Goal: Information Seeking & Learning: Learn about a topic

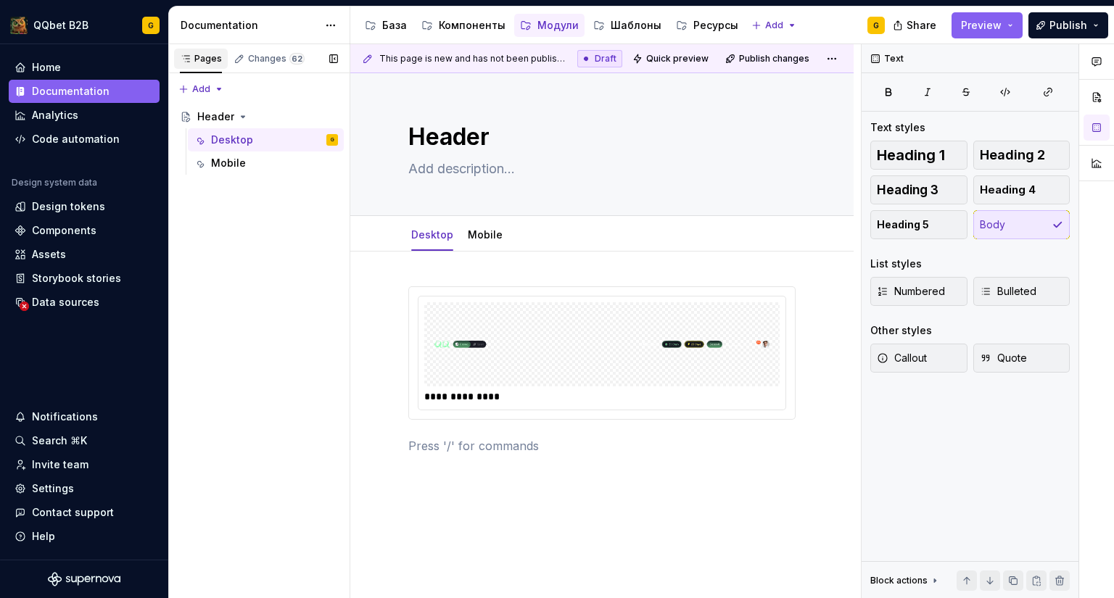
click at [215, 63] on div "Pages" at bounding box center [201, 59] width 42 height 12
click at [272, 58] on div "Changes 62" at bounding box center [276, 59] width 57 height 12
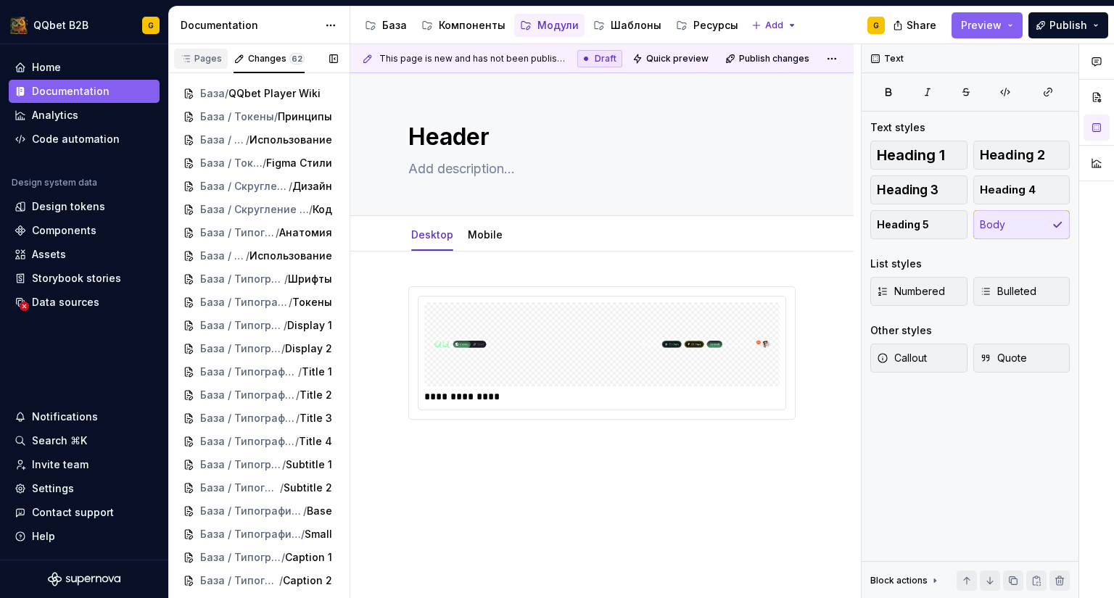
click at [202, 49] on div "Pages" at bounding box center [201, 59] width 54 height 20
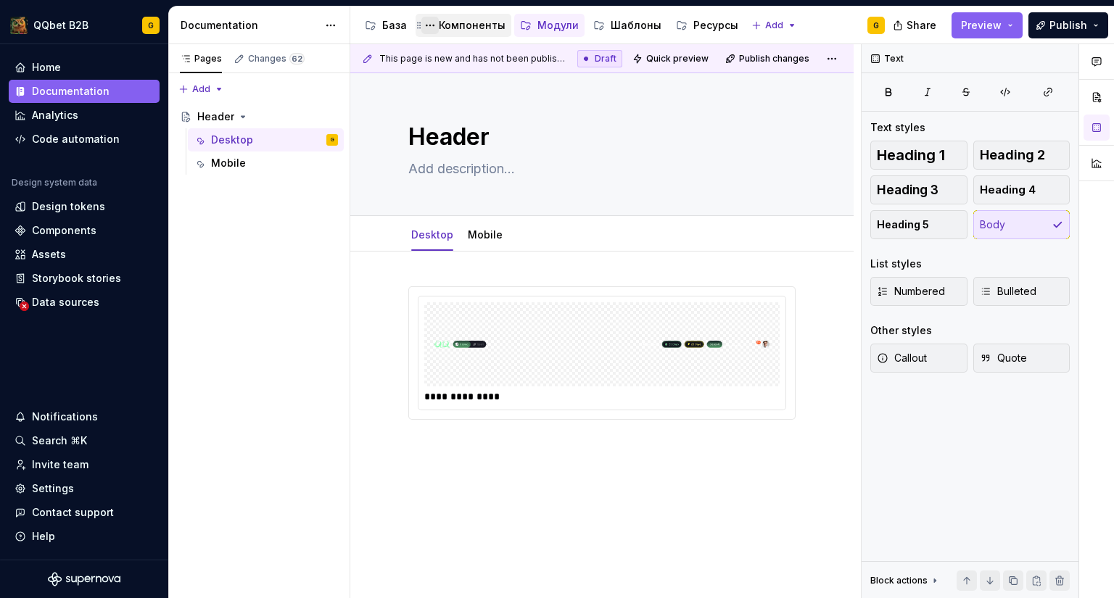
click at [434, 29] on button "Page tree" at bounding box center [429, 25] width 17 height 17
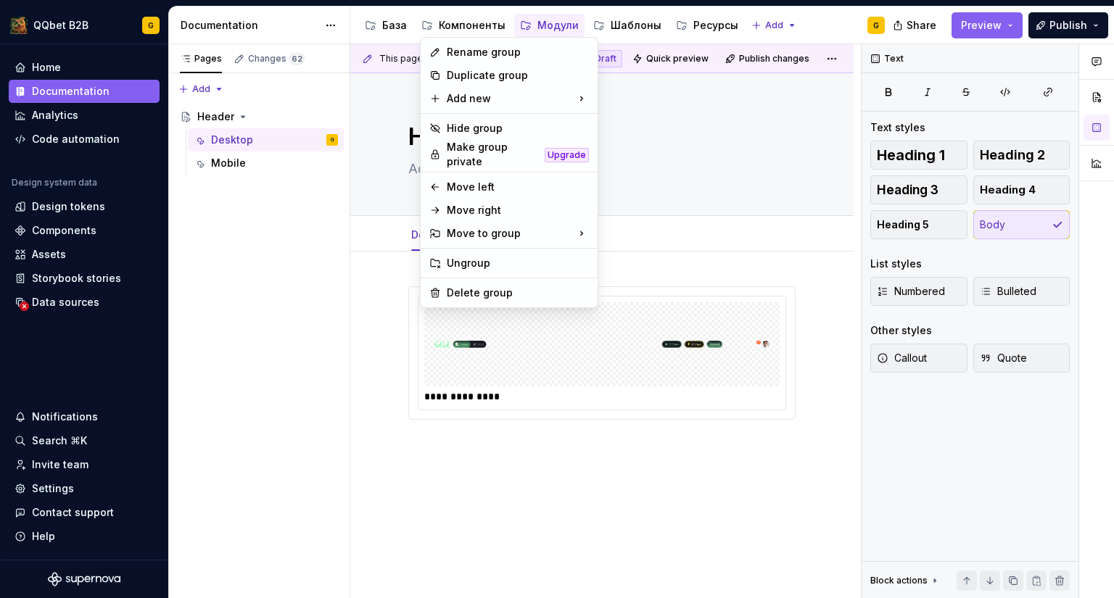
click at [460, 23] on html "QQbet B2B G Home Documentation Analytics Code automation Design system data Des…" at bounding box center [557, 299] width 1114 height 598
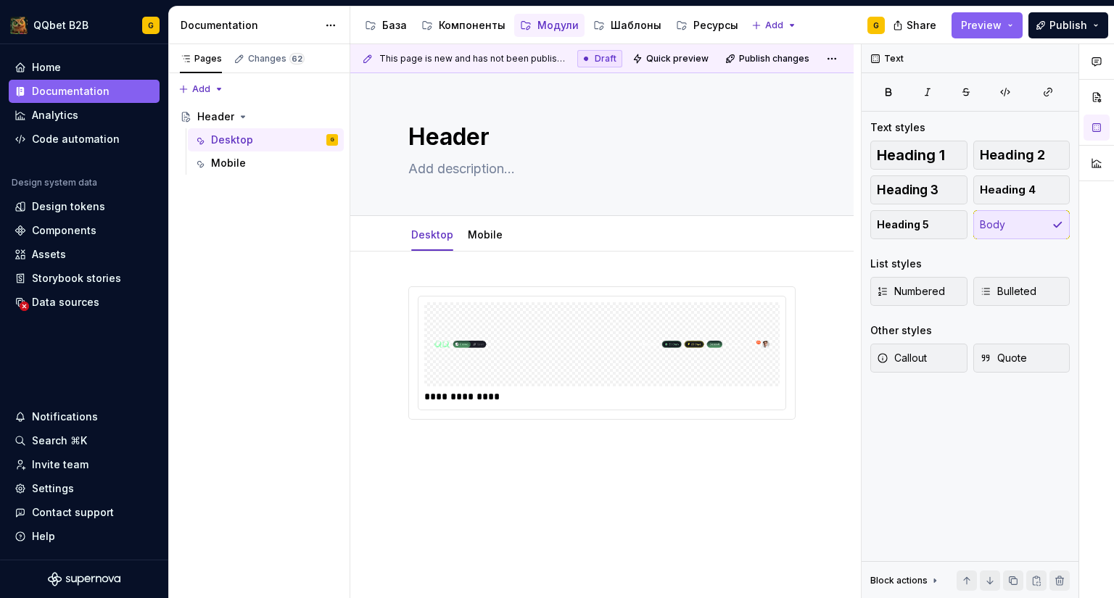
click at [460, 23] on div "Компоненты" at bounding box center [472, 25] width 67 height 15
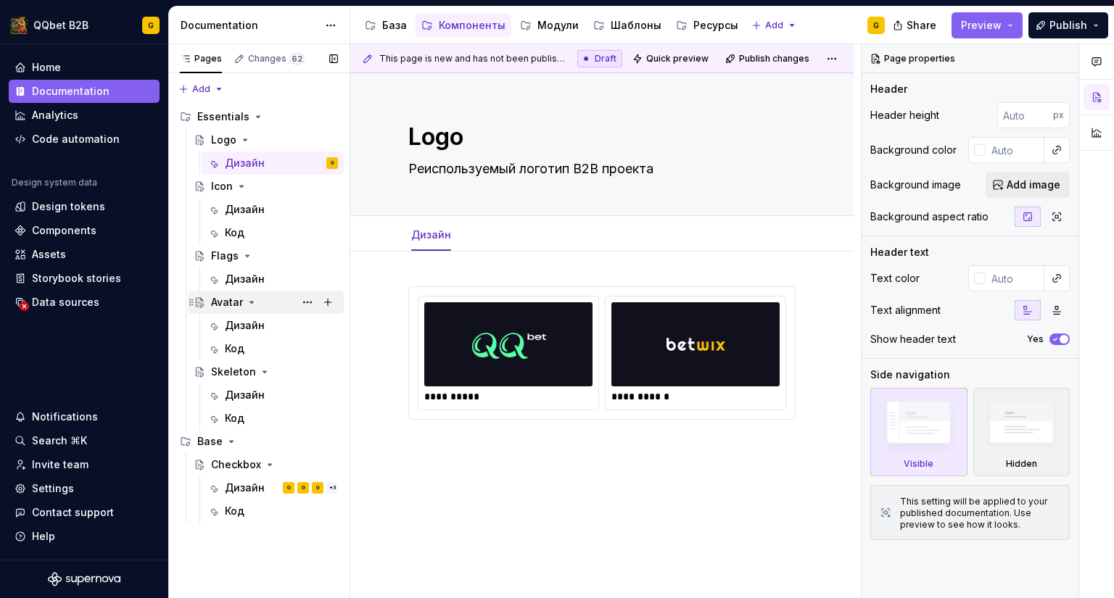
click at [230, 299] on div "Avatar" at bounding box center [227, 302] width 32 height 15
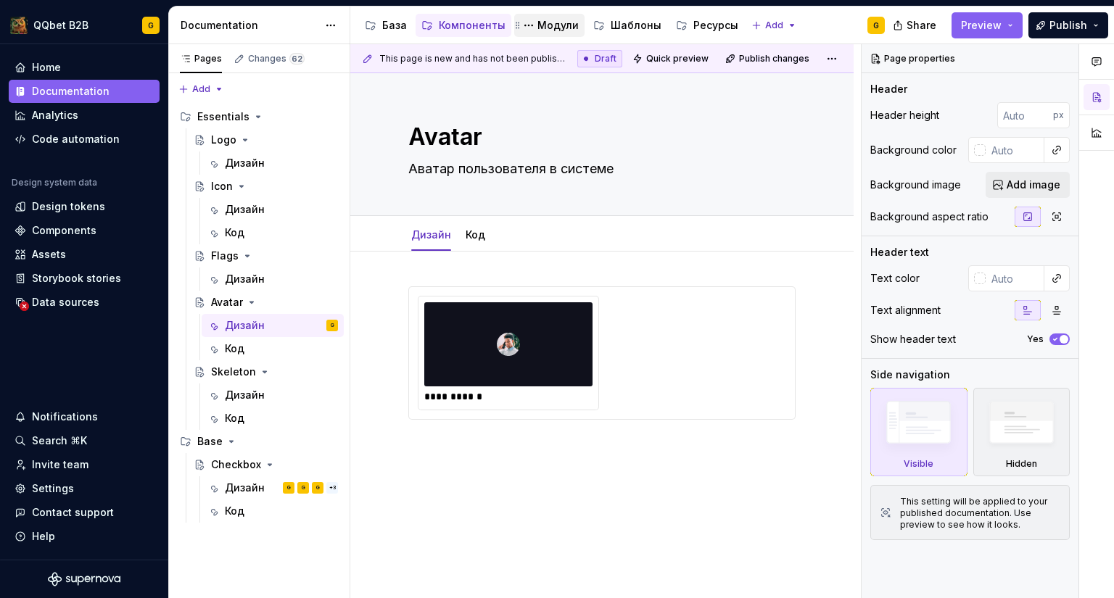
drag, startPoint x: 548, startPoint y: 22, endPoint x: 547, endPoint y: 36, distance: 13.1
click at [548, 22] on div "Модули" at bounding box center [557, 25] width 41 height 15
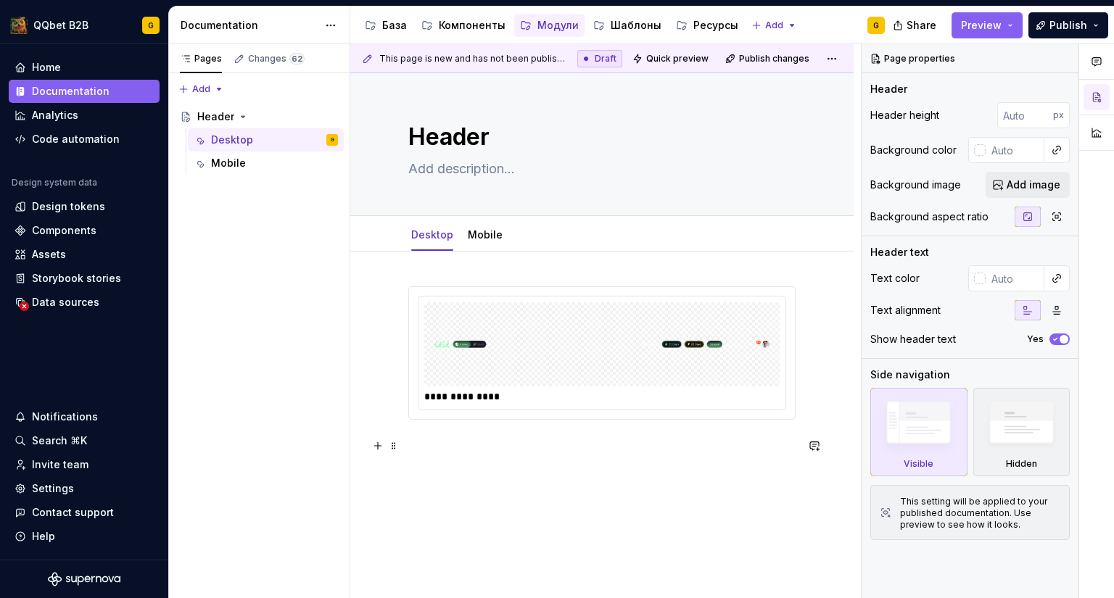
type textarea "*"
click at [471, 454] on p at bounding box center [601, 445] width 387 height 17
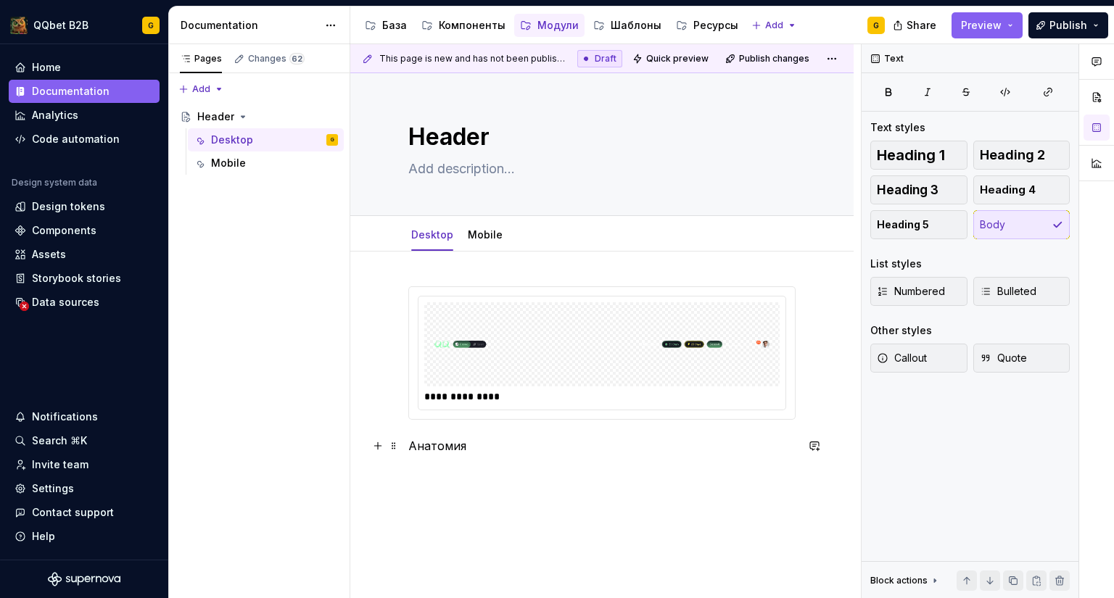
click at [459, 442] on p "Анатомия" at bounding box center [601, 445] width 387 height 17
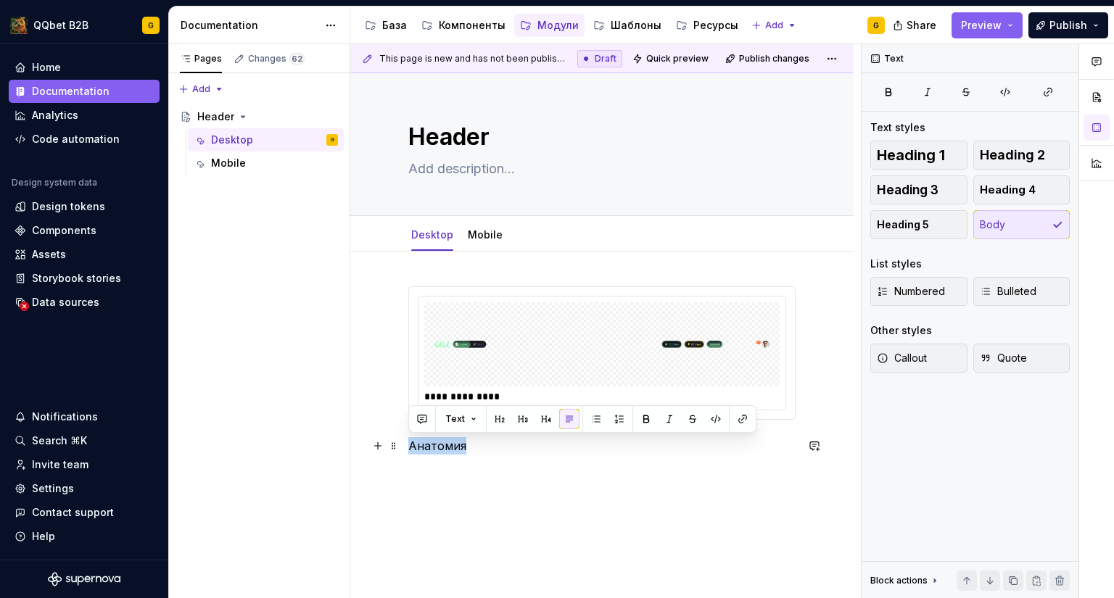
click at [459, 442] on p "Анатомия" at bounding box center [601, 445] width 387 height 17
click at [484, 445] on p "Анатомия" at bounding box center [601, 445] width 387 height 17
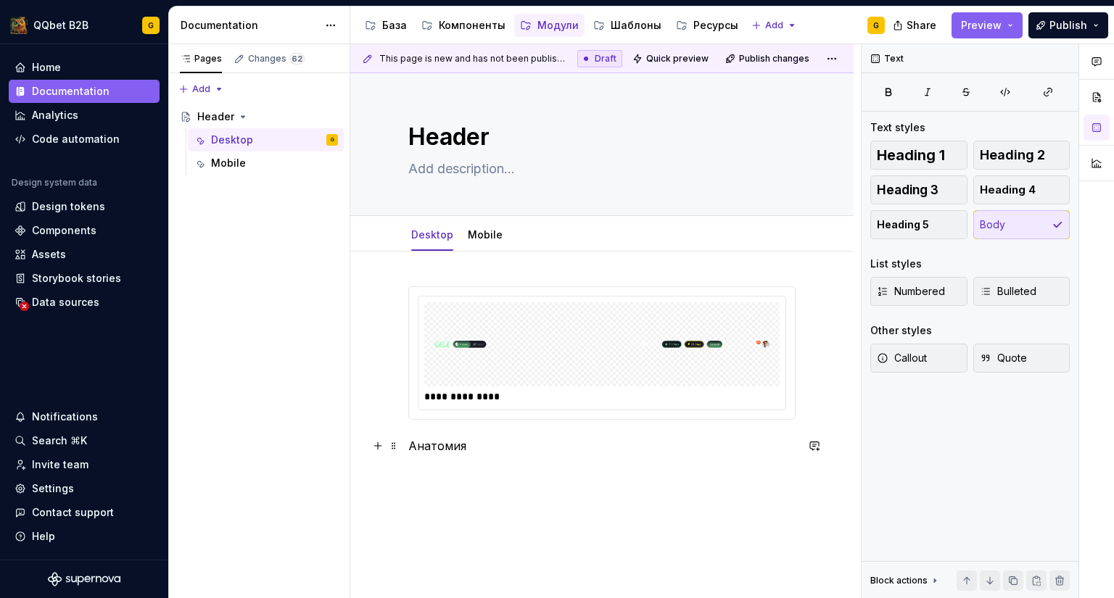
click at [399, 447] on div "**********" at bounding box center [605, 321] width 511 height 555
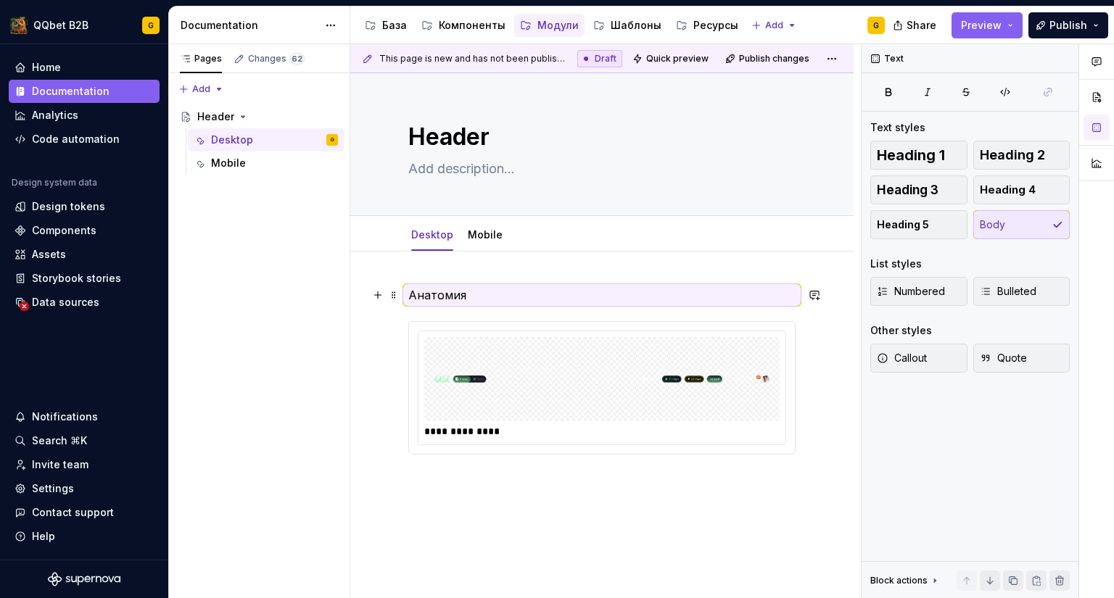
click at [548, 289] on p "Анатомия" at bounding box center [601, 294] width 387 height 17
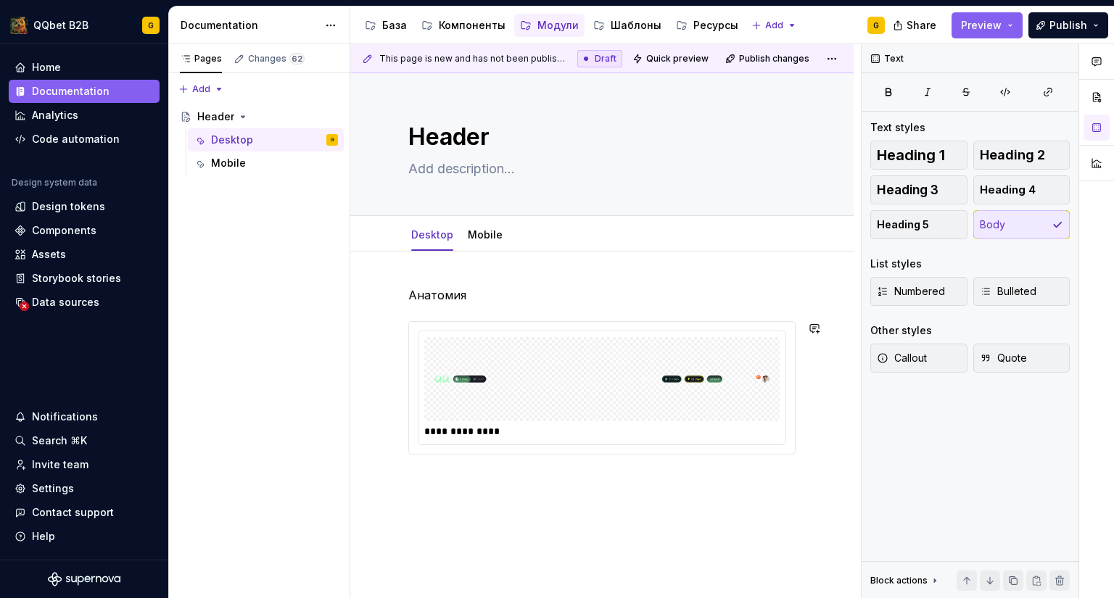
click at [518, 299] on p "Анатомия" at bounding box center [601, 294] width 387 height 17
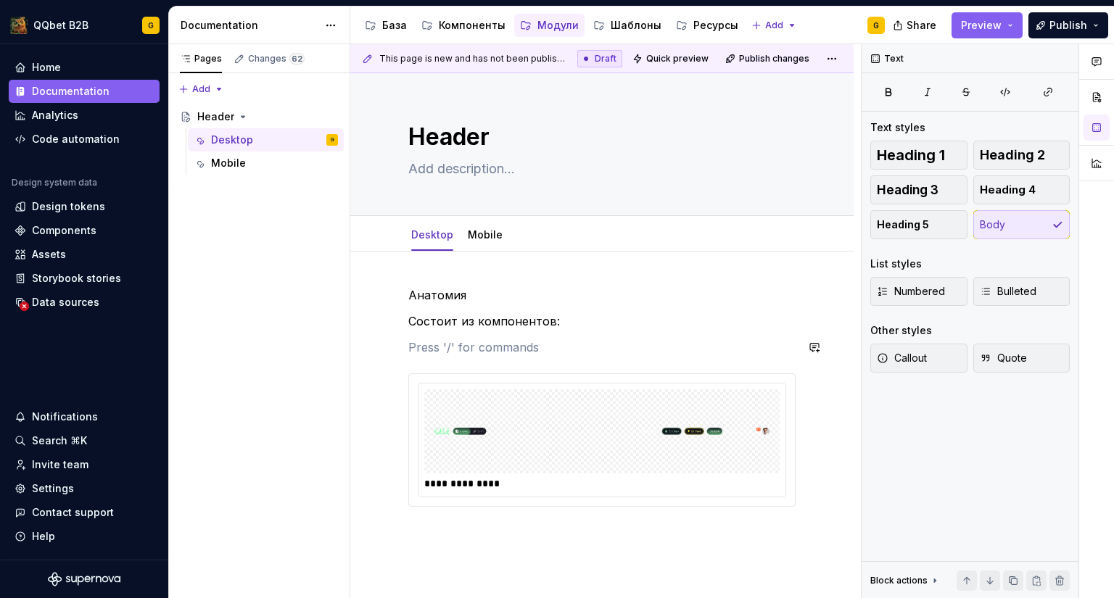
click at [468, 337] on div "**********" at bounding box center [601, 413] width 387 height 255
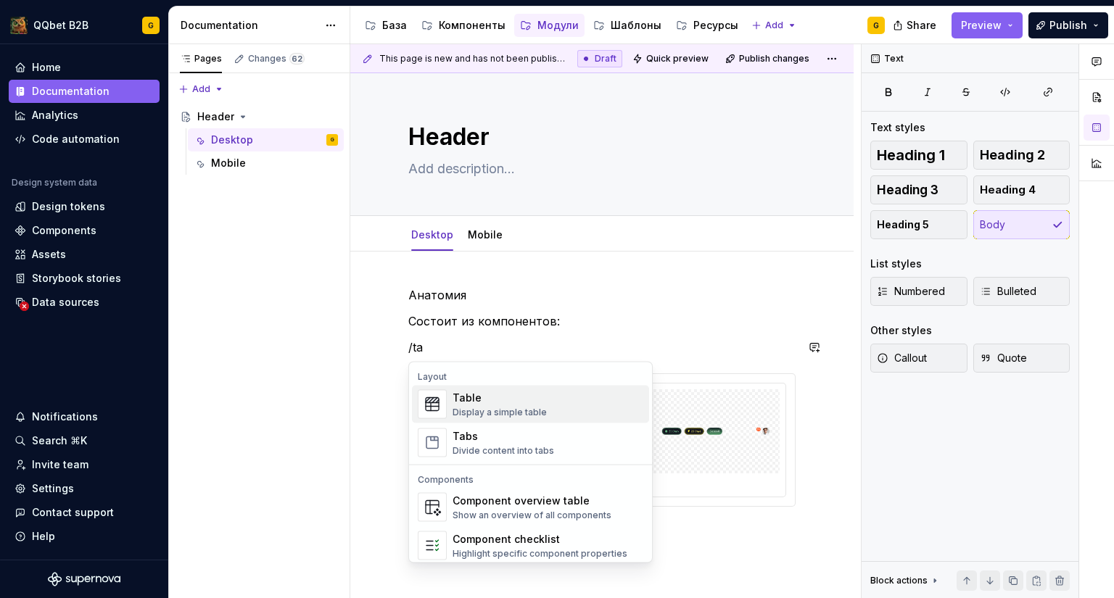
click at [463, 387] on span "Table Display a simple table" at bounding box center [530, 405] width 237 height 38
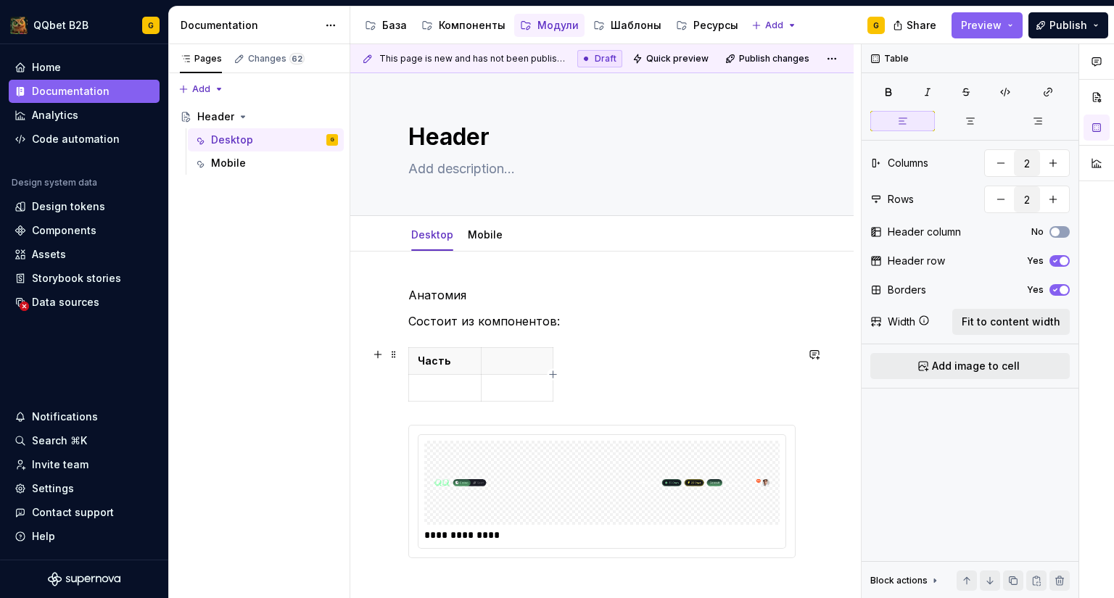
click at [509, 352] on th at bounding box center [517, 361] width 73 height 27
click at [617, 363] on div "Часть" at bounding box center [601, 377] width 387 height 60
click at [543, 359] on html "QQbet B2B G Home Documentation Analytics Code automation Design system data Des…" at bounding box center [557, 299] width 1114 height 598
click at [397, 350] on html "QQbet B2B G Home Documentation Analytics Code automation Design system data Des…" at bounding box center [557, 299] width 1114 height 598
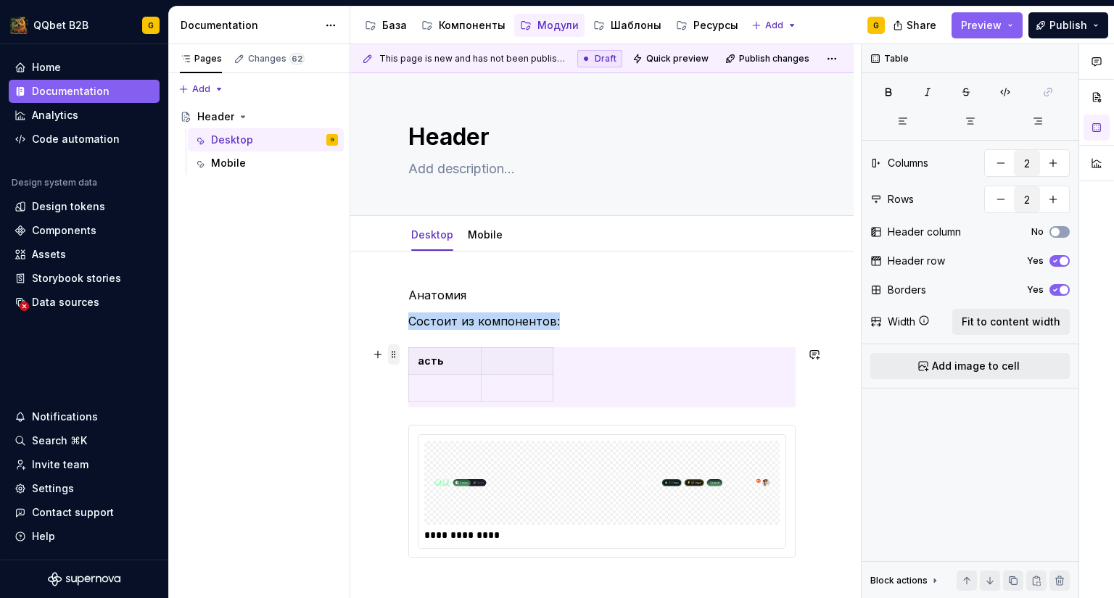
click at [393, 352] on span at bounding box center [394, 354] width 12 height 20
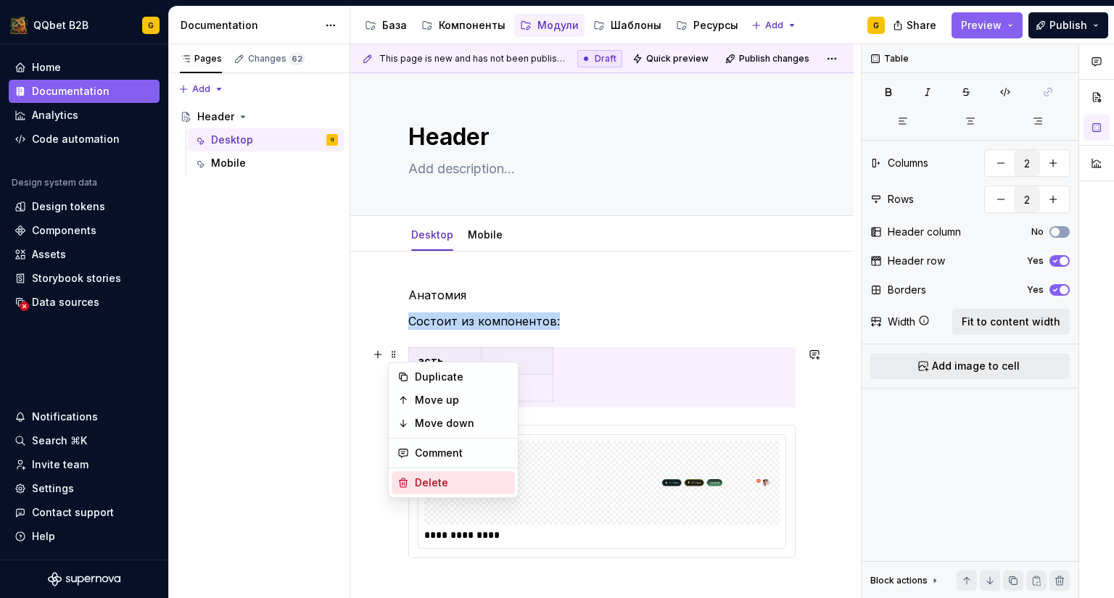
click at [420, 483] on div "Delete" at bounding box center [462, 483] width 94 height 15
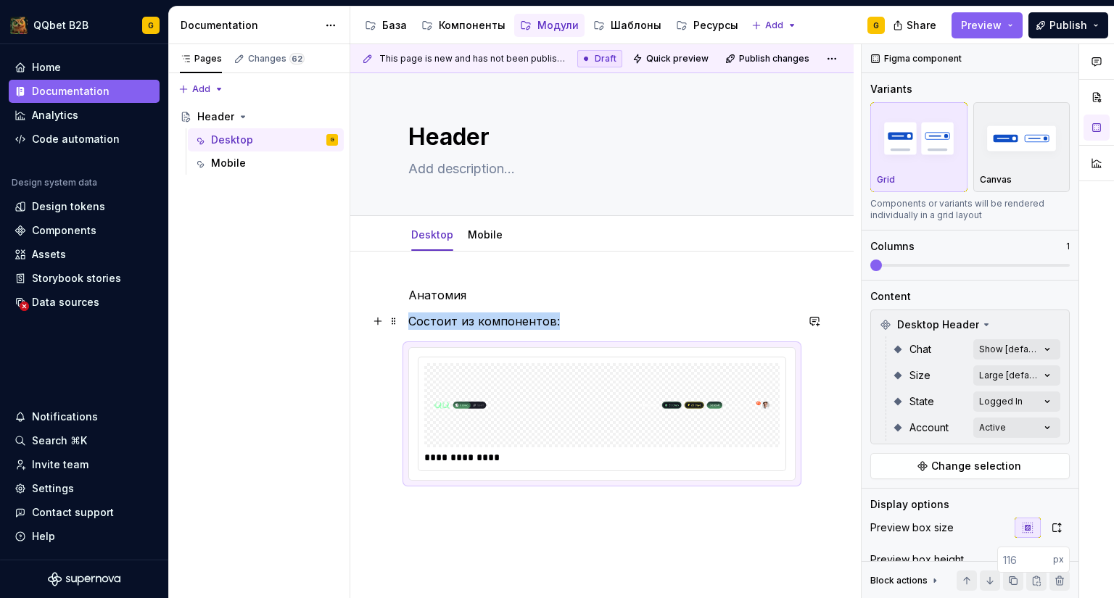
click at [571, 322] on p "Состоит из компонентов:" at bounding box center [601, 321] width 387 height 17
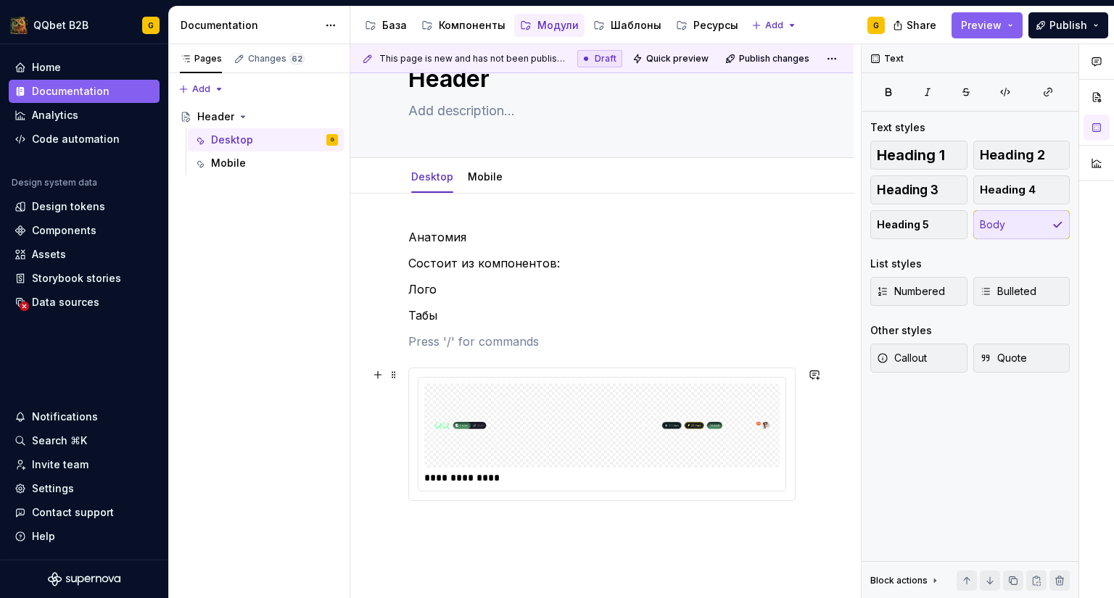
scroll to position [73, 0]
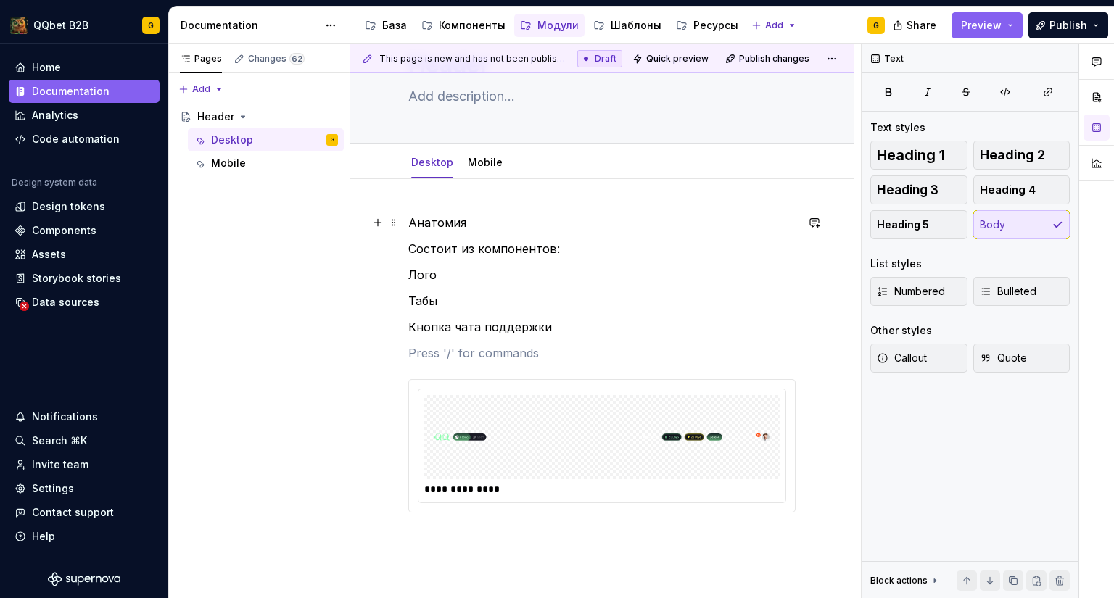
click at [466, 230] on p "Анатомия" at bounding box center [601, 222] width 387 height 17
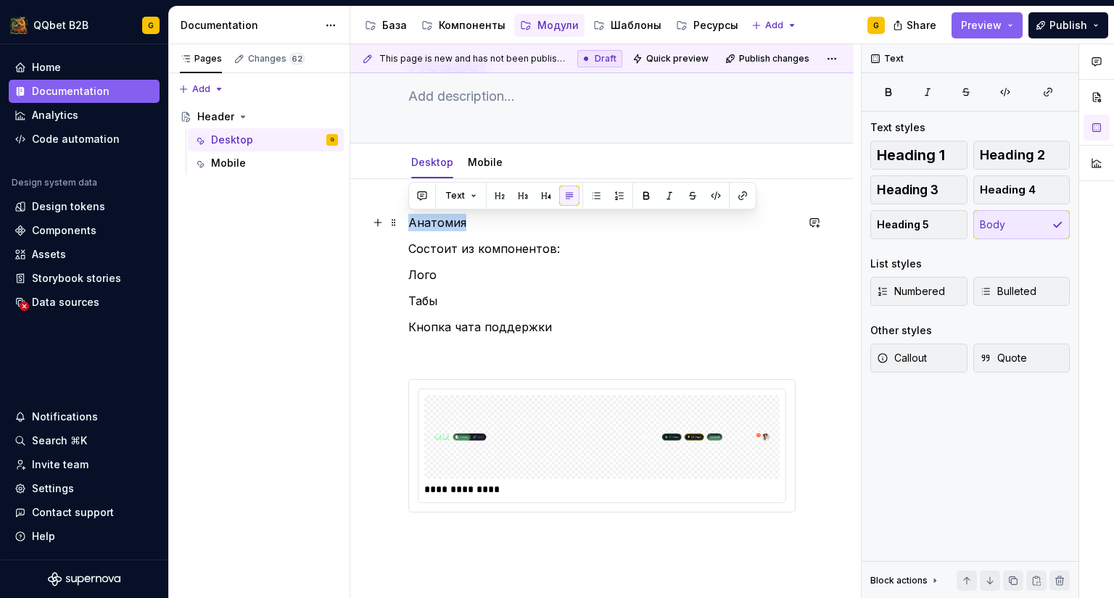
drag, startPoint x: 470, startPoint y: 223, endPoint x: 401, endPoint y: 221, distance: 68.9
click at [401, 221] on div "**********" at bounding box center [601, 462] width 503 height 566
click at [499, 197] on button "button" at bounding box center [499, 196] width 20 height 20
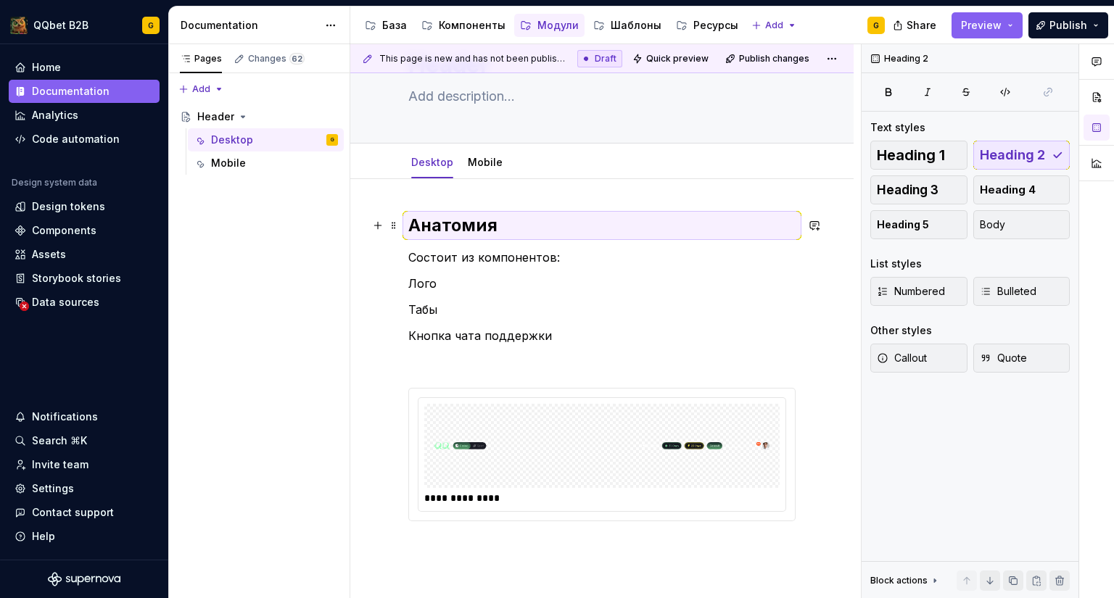
click at [521, 228] on h2 "Анатомия" at bounding box center [601, 225] width 387 height 23
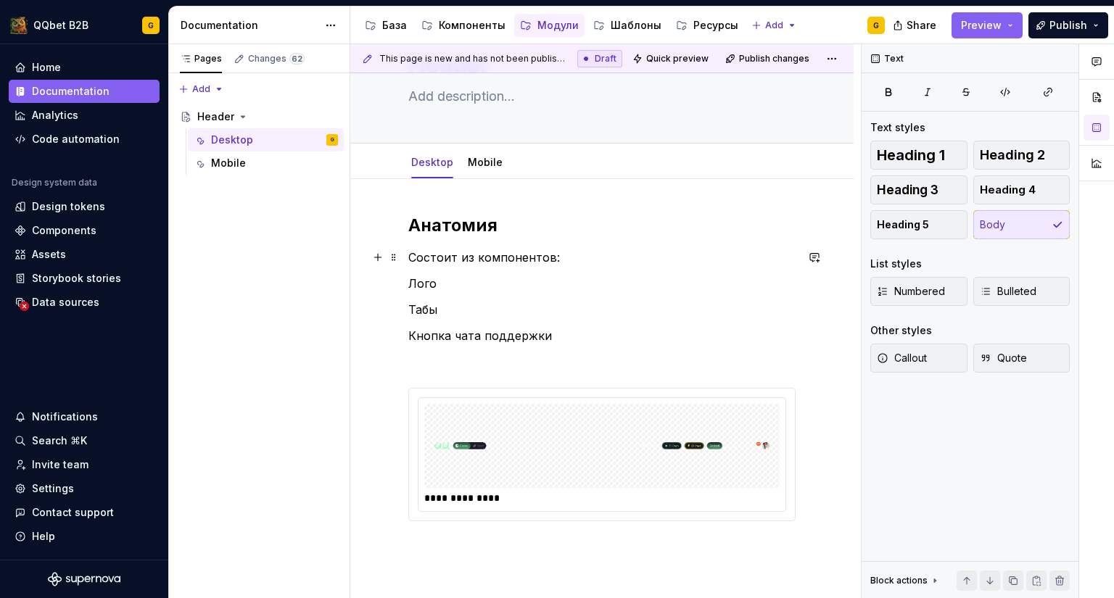
click at [476, 257] on p "Состоит из компонентов:" at bounding box center [601, 257] width 387 height 17
click at [407, 254] on div "**********" at bounding box center [601, 466] width 503 height 574
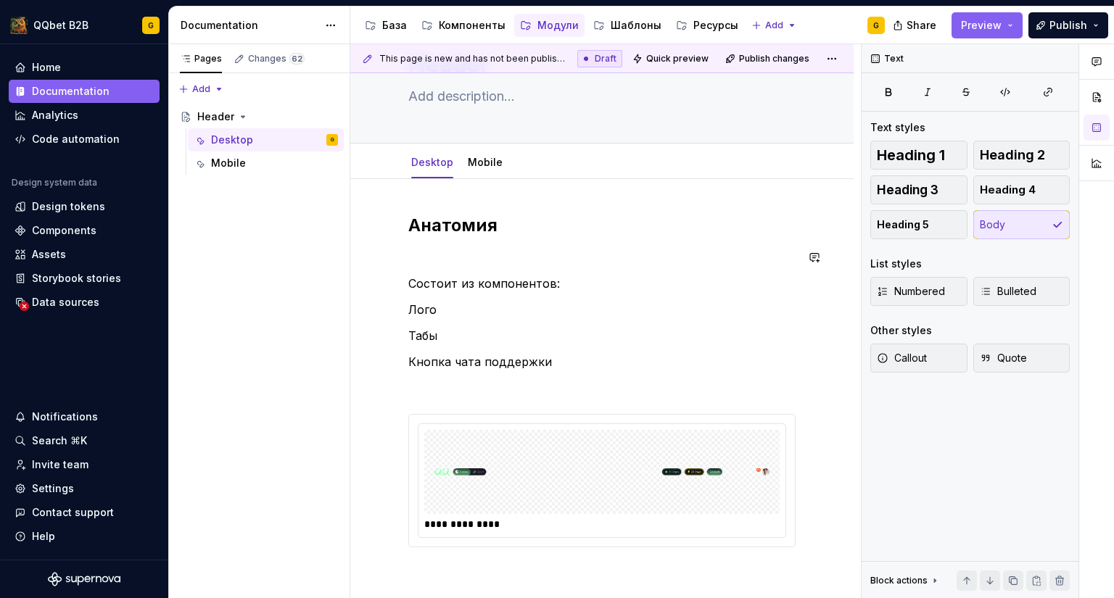
click at [441, 273] on div "**********" at bounding box center [601, 398] width 387 height 368
click at [479, 453] on img at bounding box center [602, 472] width 344 height 73
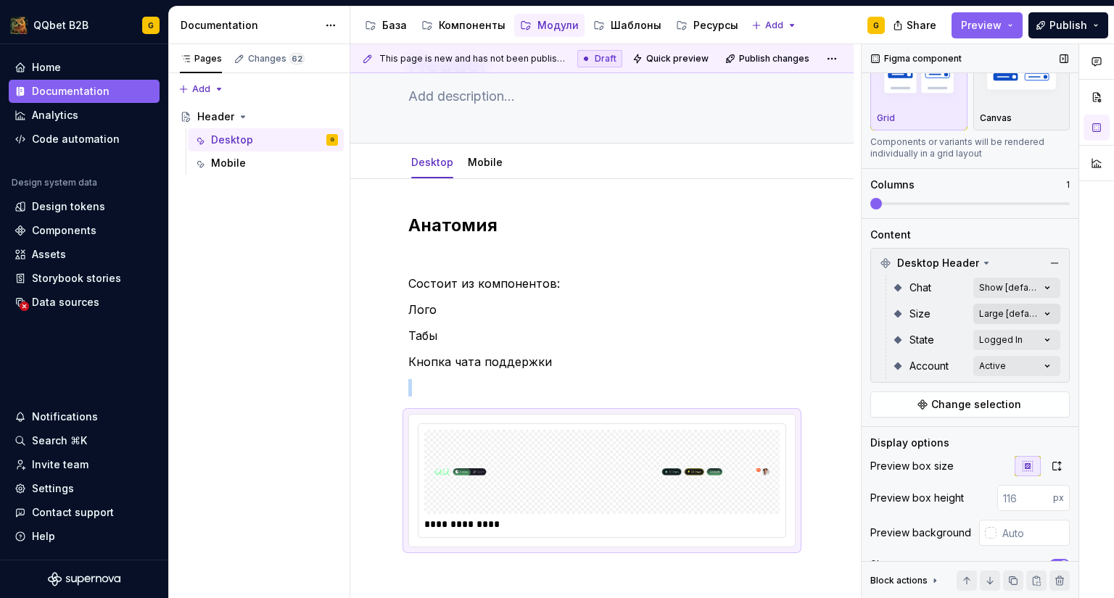
scroll to position [142, 0]
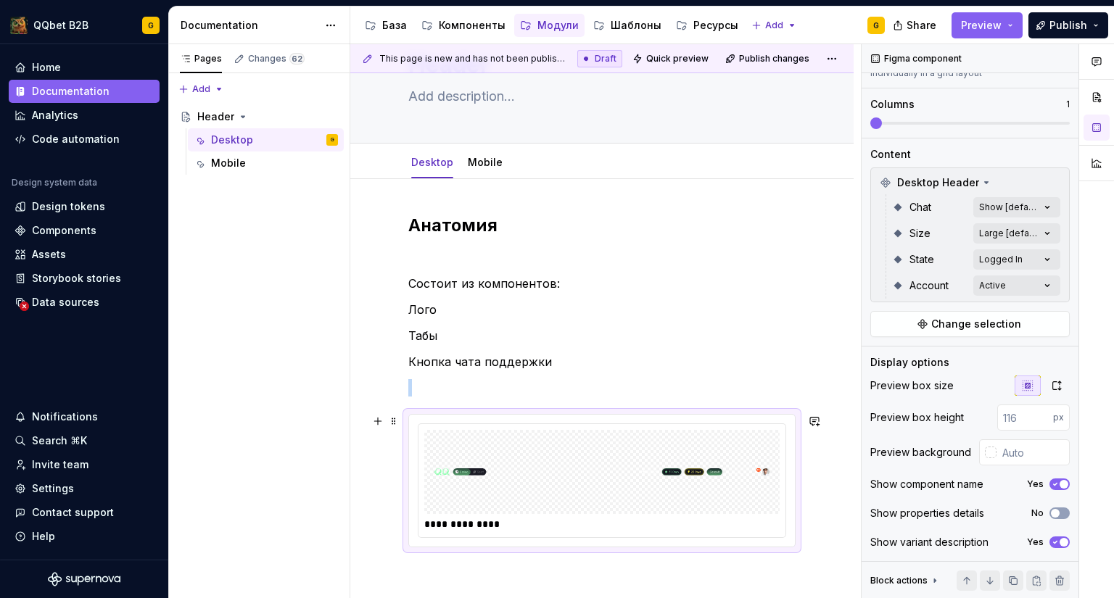
click at [492, 478] on img at bounding box center [602, 472] width 344 height 73
click at [505, 250] on p at bounding box center [601, 257] width 387 height 17
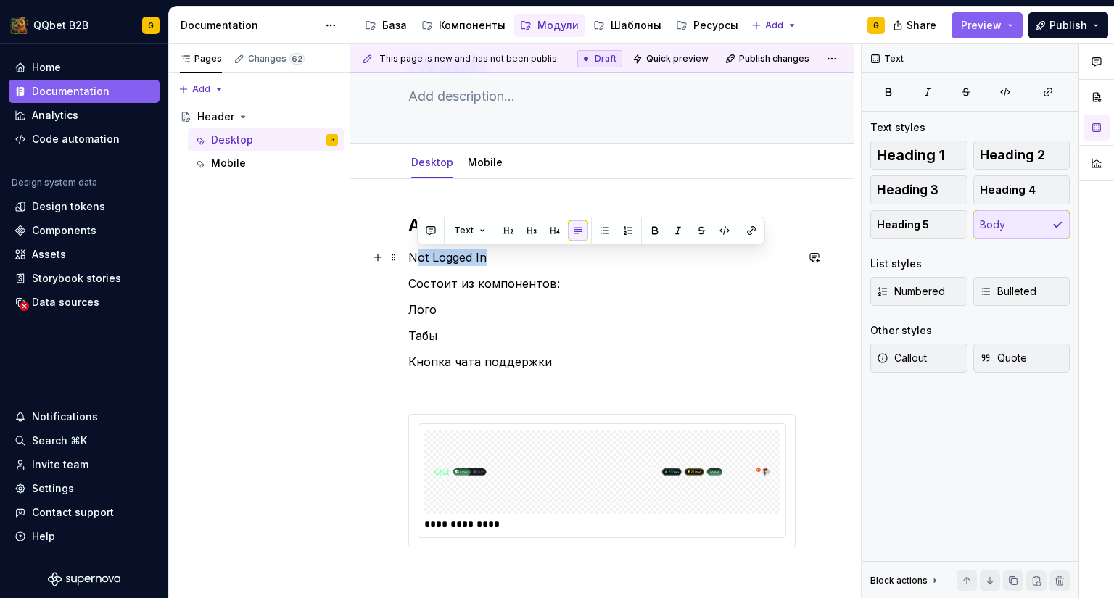
drag, startPoint x: 497, startPoint y: 253, endPoint x: 413, endPoint y: 255, distance: 84.1
click at [413, 255] on p "Not Logged In" at bounding box center [601, 257] width 387 height 17
click at [423, 259] on p "Not Logged In" at bounding box center [601, 257] width 387 height 17
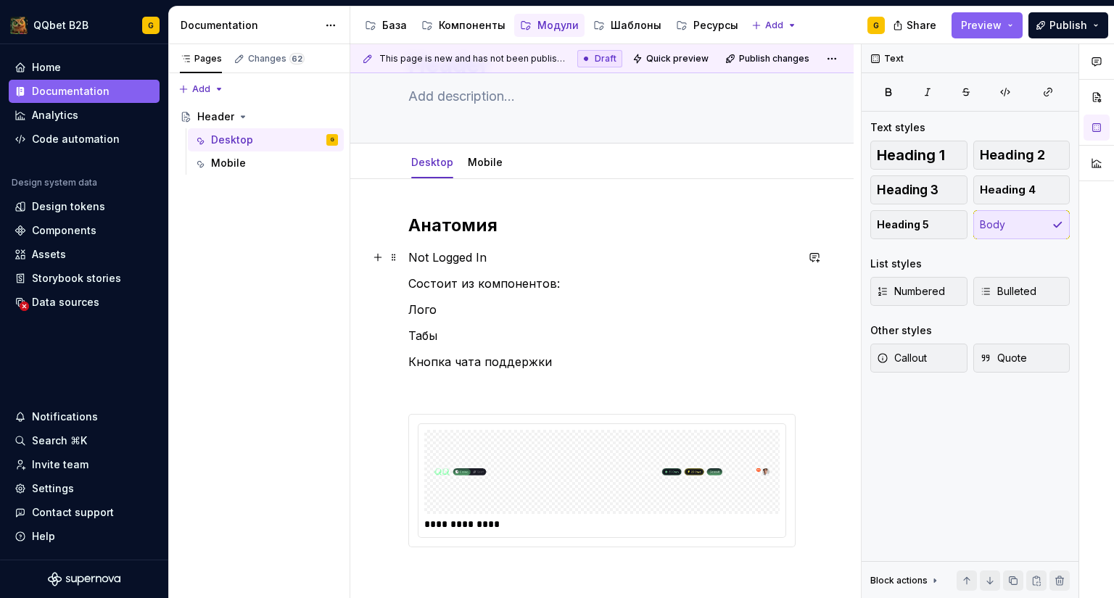
click at [423, 259] on p "Not Logged In" at bounding box center [601, 257] width 387 height 17
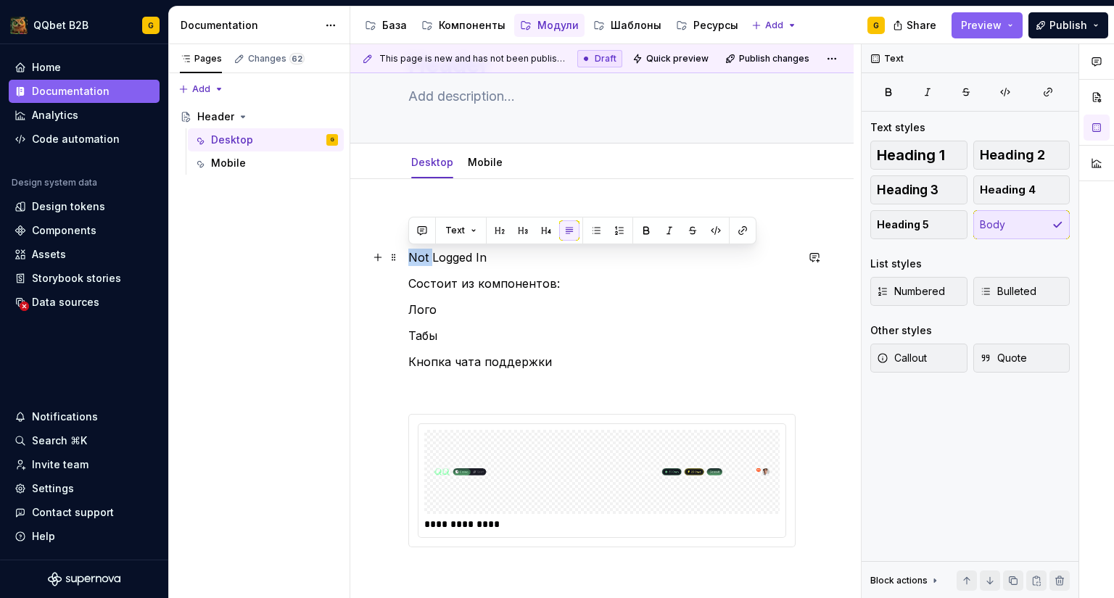
click at [423, 259] on p "Not Logged In" at bounding box center [601, 257] width 387 height 17
click at [647, 236] on button "button" at bounding box center [646, 230] width 20 height 20
click at [568, 368] on p "Кнопка чата поддержки" at bounding box center [601, 361] width 387 height 17
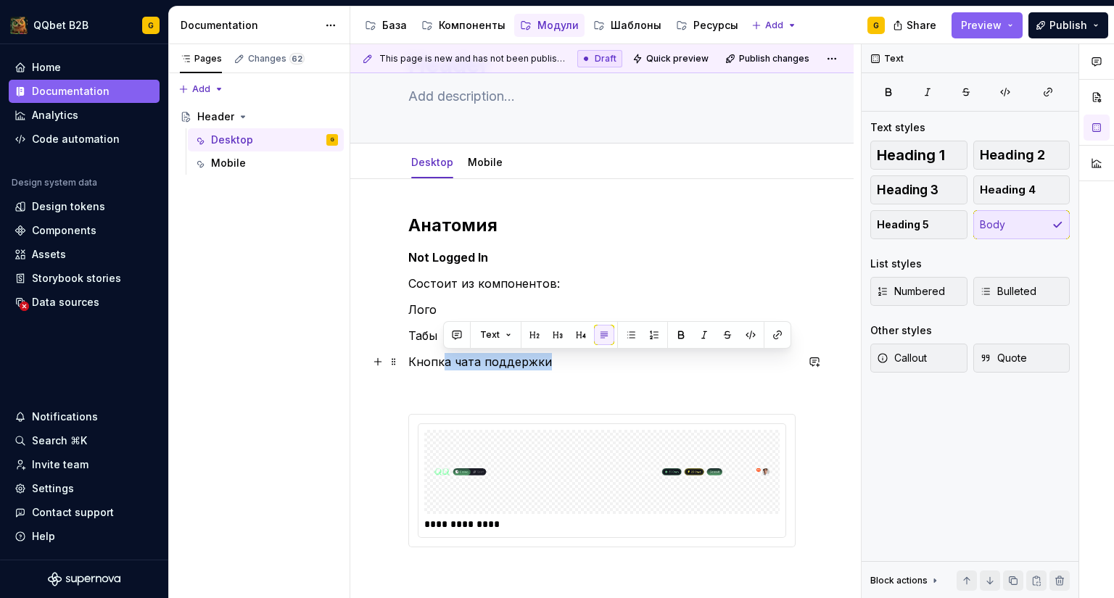
drag, startPoint x: 563, startPoint y: 360, endPoint x: 442, endPoint y: 358, distance: 121.8
click at [442, 358] on p "Кнопка чата поддержки" at bounding box center [601, 361] width 387 height 17
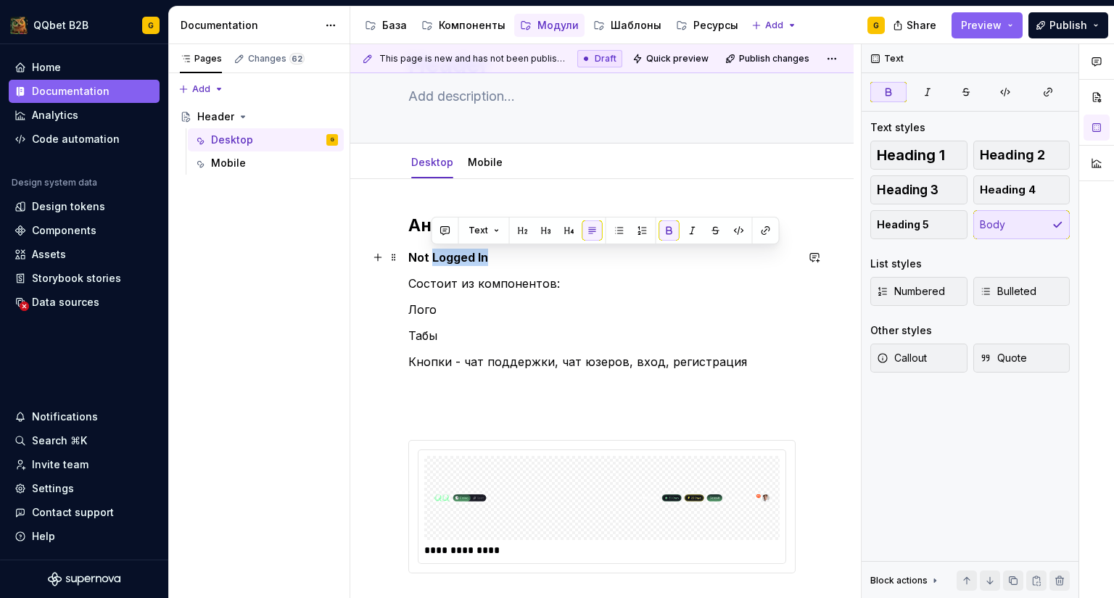
drag, startPoint x: 490, startPoint y: 252, endPoint x: 430, endPoint y: 249, distance: 60.2
click at [430, 249] on p "Not Logged In" at bounding box center [601, 257] width 387 height 17
copy strong "Logged In"
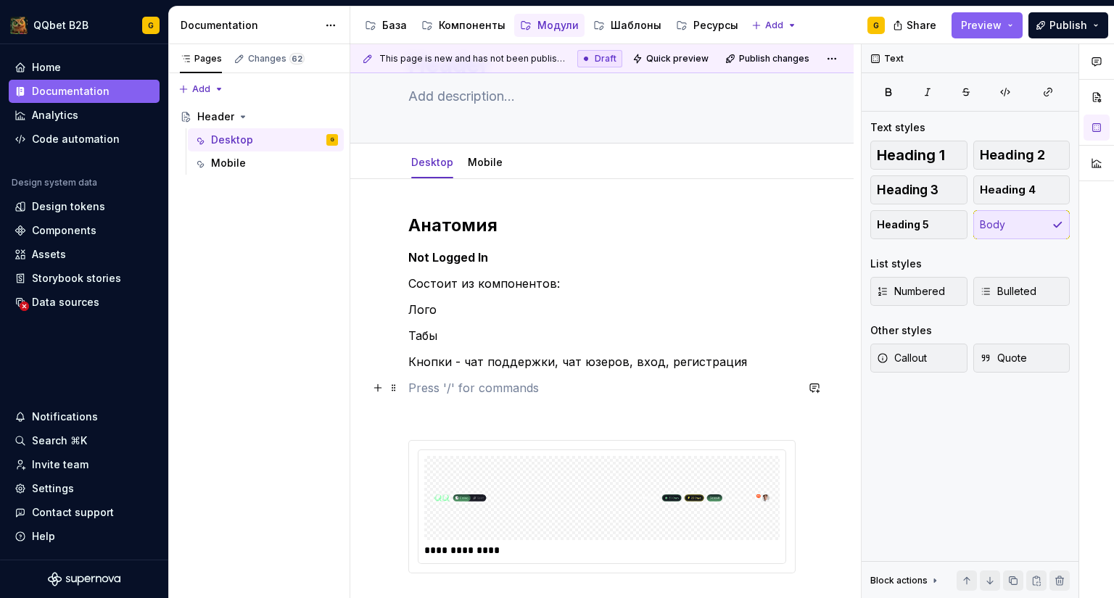
click at [467, 387] on p at bounding box center [601, 387] width 387 height 17
click at [462, 410] on p at bounding box center [601, 413] width 387 height 17
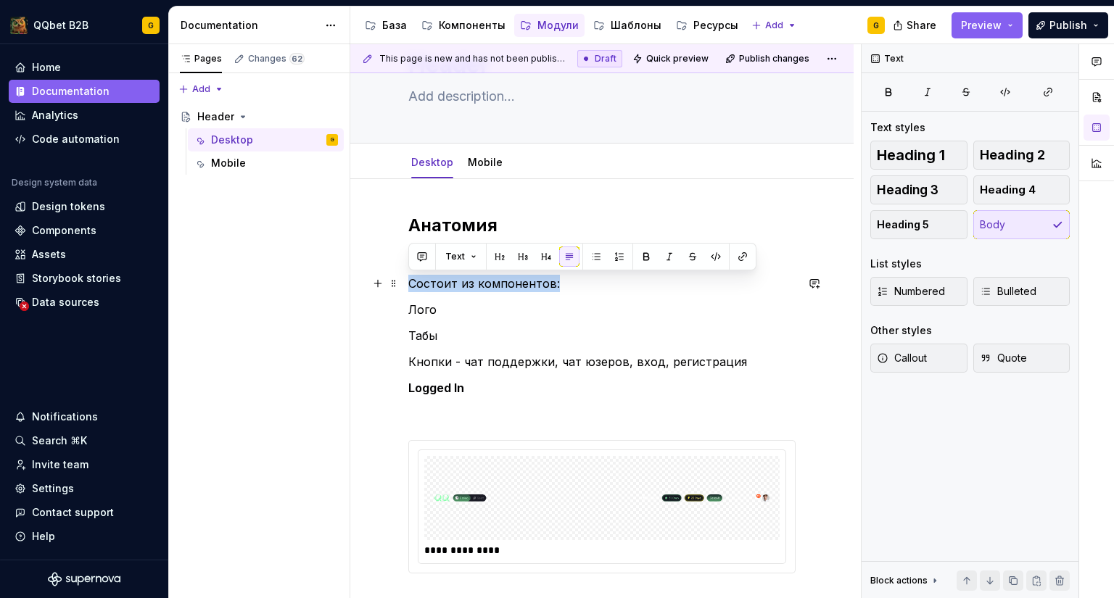
drag, startPoint x: 561, startPoint y: 288, endPoint x: 406, endPoint y: 284, distance: 154.5
click at [406, 284] on div "**********" at bounding box center [601, 492] width 503 height 627
copy p "Состоит из компонентов:"
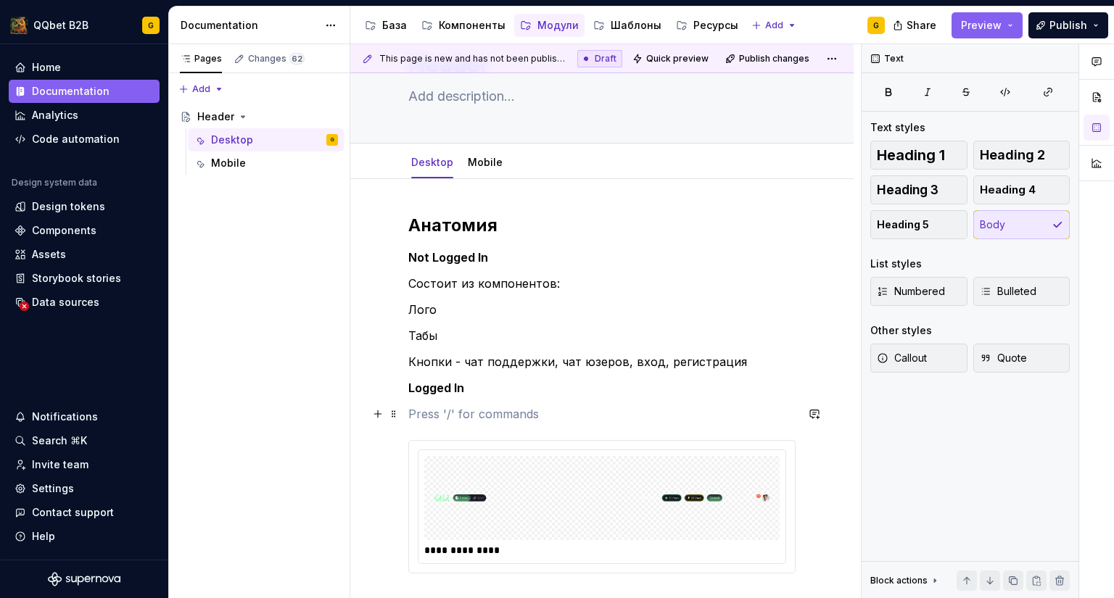
click at [439, 412] on p at bounding box center [601, 413] width 387 height 17
click at [455, 228] on h2 "Анатомия" at bounding box center [601, 225] width 387 height 23
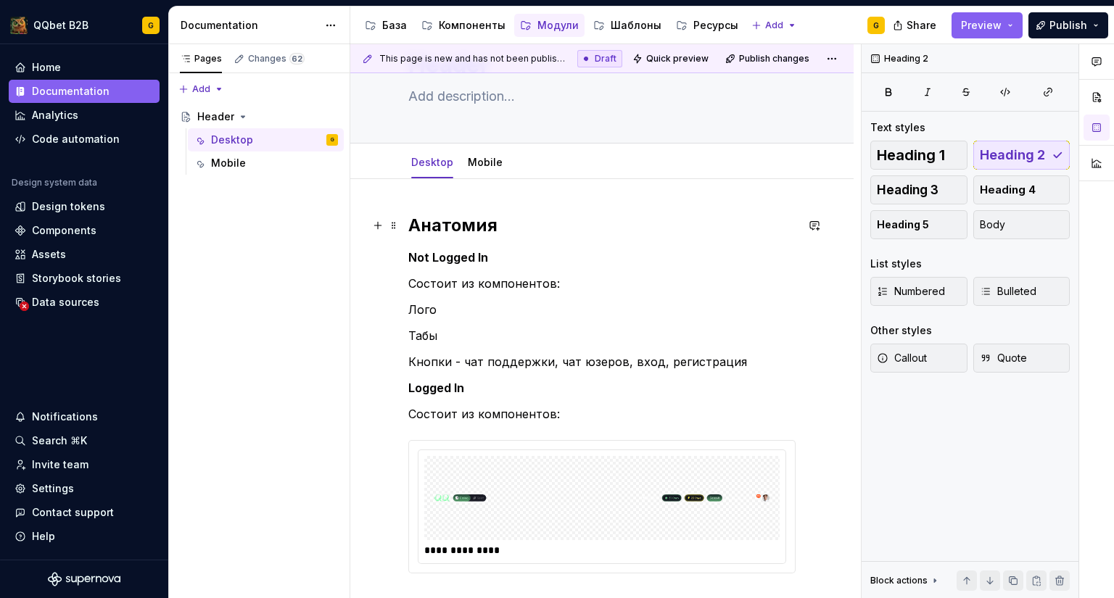
click at [455, 227] on h2 "Анатомия" at bounding box center [601, 225] width 387 height 23
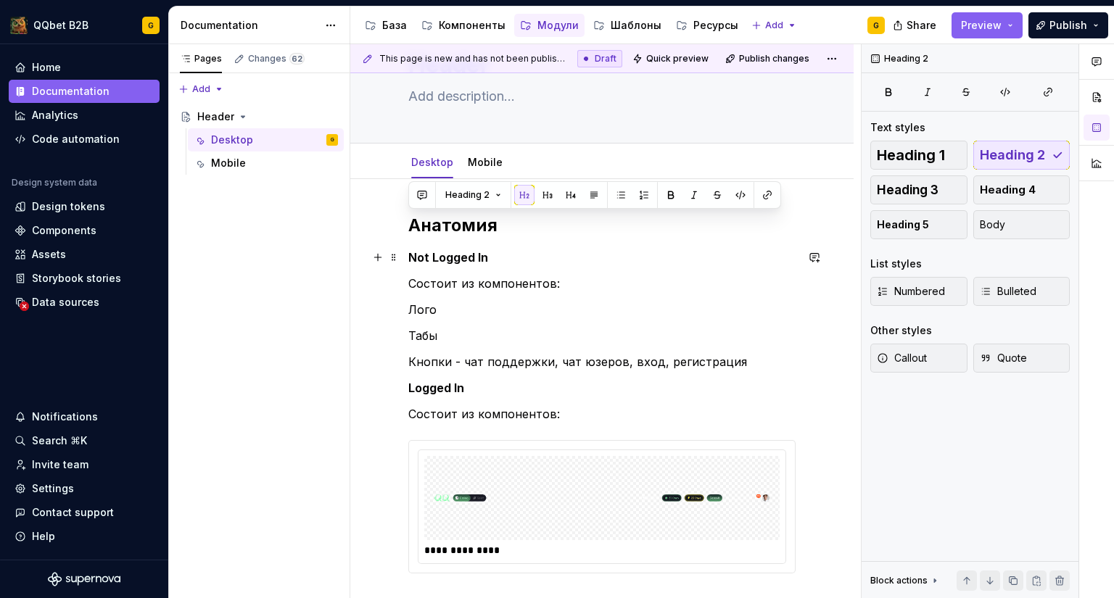
click at [450, 258] on strong "Not Logged In" at bounding box center [448, 257] width 80 height 15
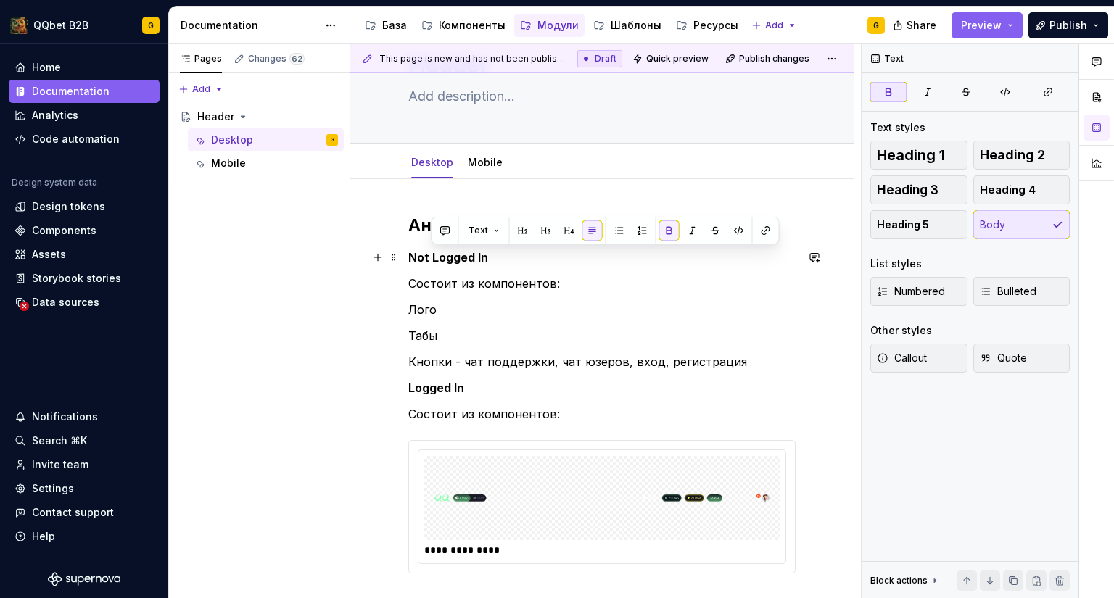
click at [450, 258] on strong "Not Logged In" at bounding box center [448, 257] width 80 height 15
click at [458, 253] on strong "Not Logged In" at bounding box center [448, 257] width 80 height 15
click at [521, 229] on button "button" at bounding box center [523, 230] width 20 height 20
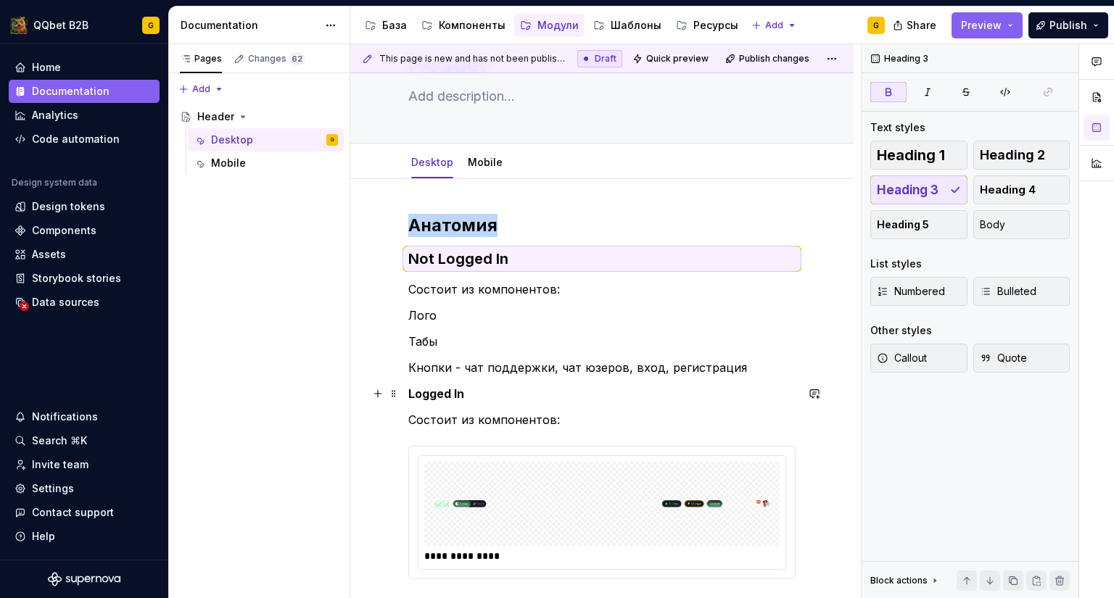
click at [454, 392] on strong "Logged In" at bounding box center [436, 394] width 56 height 15
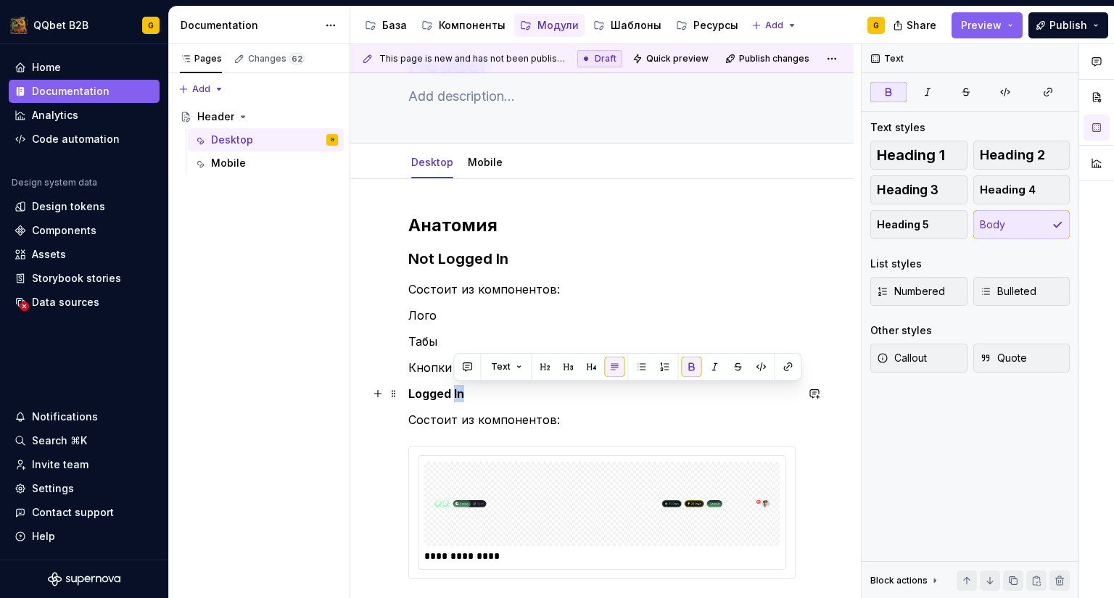
click at [454, 392] on strong "Logged In" at bounding box center [436, 394] width 56 height 15
click at [455, 392] on strong "Logged In" at bounding box center [436, 394] width 56 height 15
click at [526, 365] on button "button" at bounding box center [523, 367] width 20 height 20
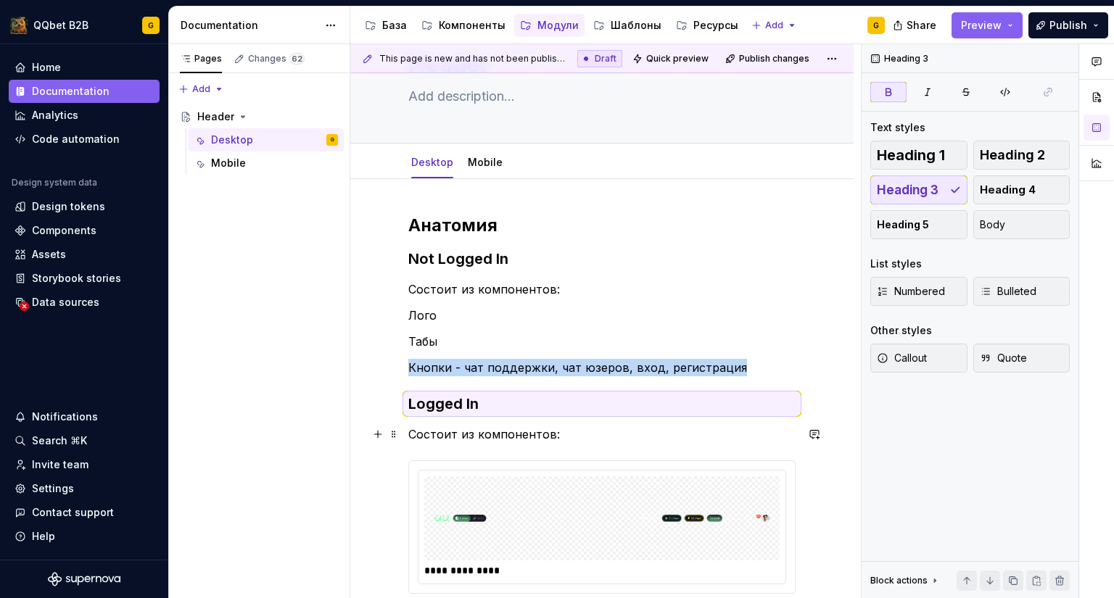
click at [599, 434] on p "Состоит из компонентов:" at bounding box center [601, 434] width 387 height 17
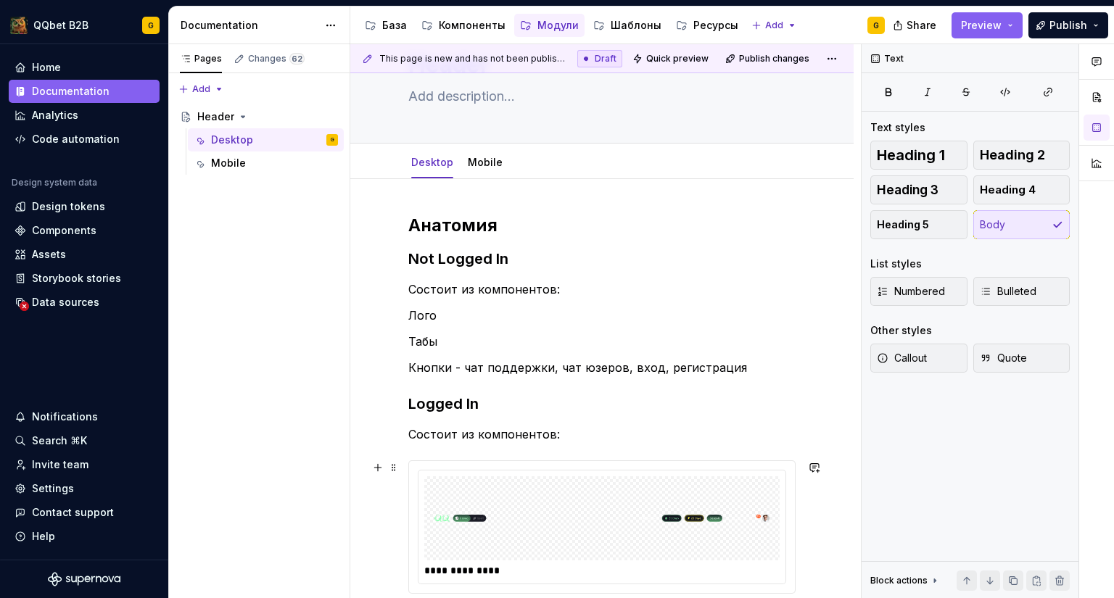
scroll to position [218, 0]
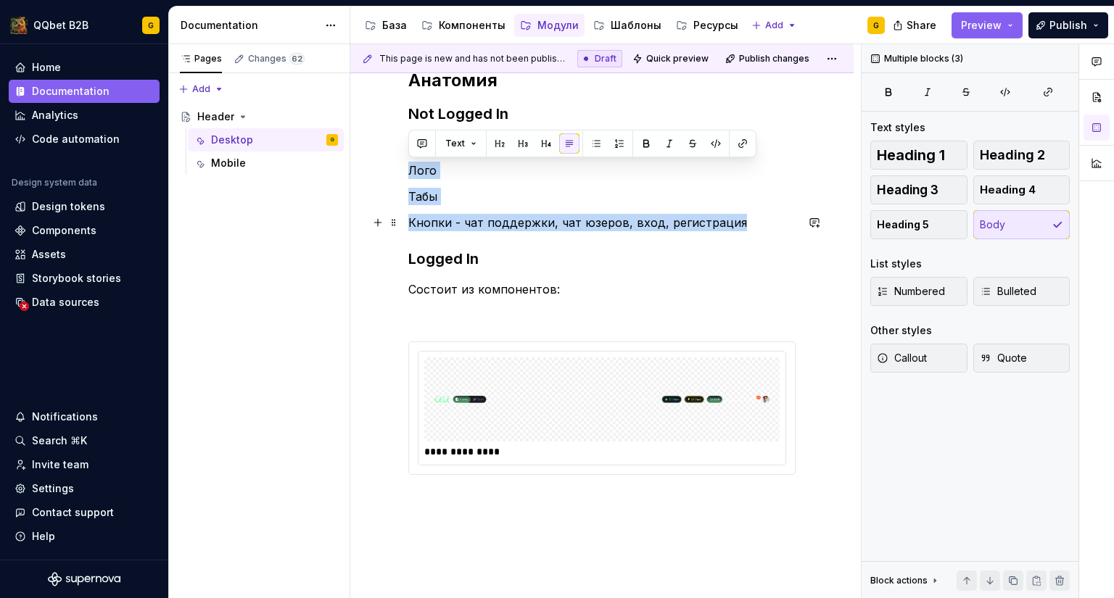
drag, startPoint x: 410, startPoint y: 168, endPoint x: 738, endPoint y: 218, distance: 331.6
click at [738, 218] on div "**********" at bounding box center [601, 289] width 387 height 441
click at [598, 143] on button "button" at bounding box center [596, 143] width 20 height 20
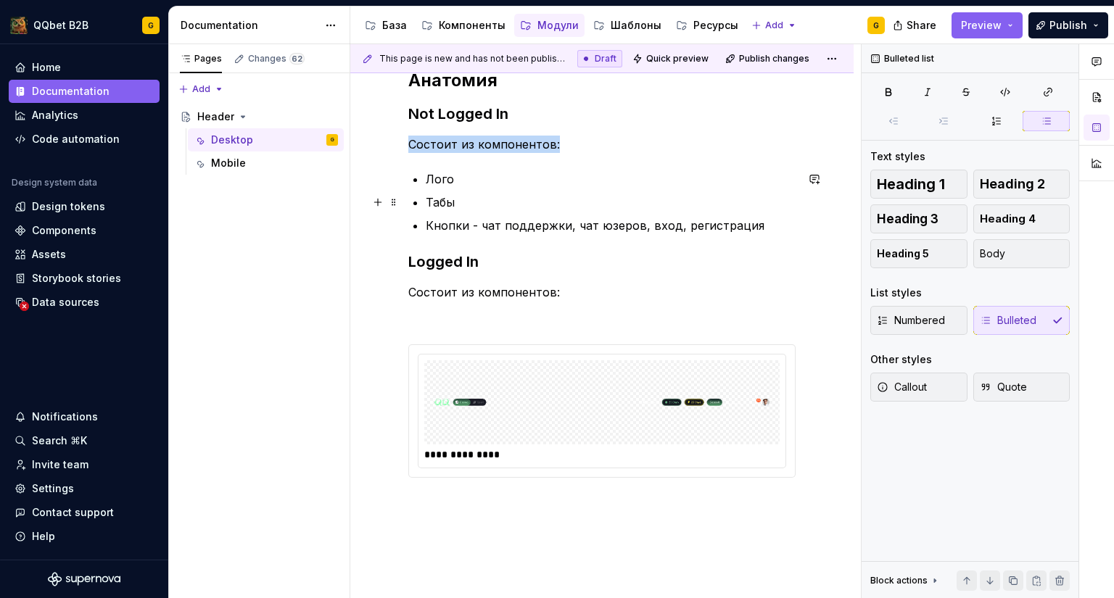
click at [533, 211] on ul "Лого Табы Кнопки - чат поддержки, чат юзеров, вход, регистрация" at bounding box center [611, 202] width 370 height 64
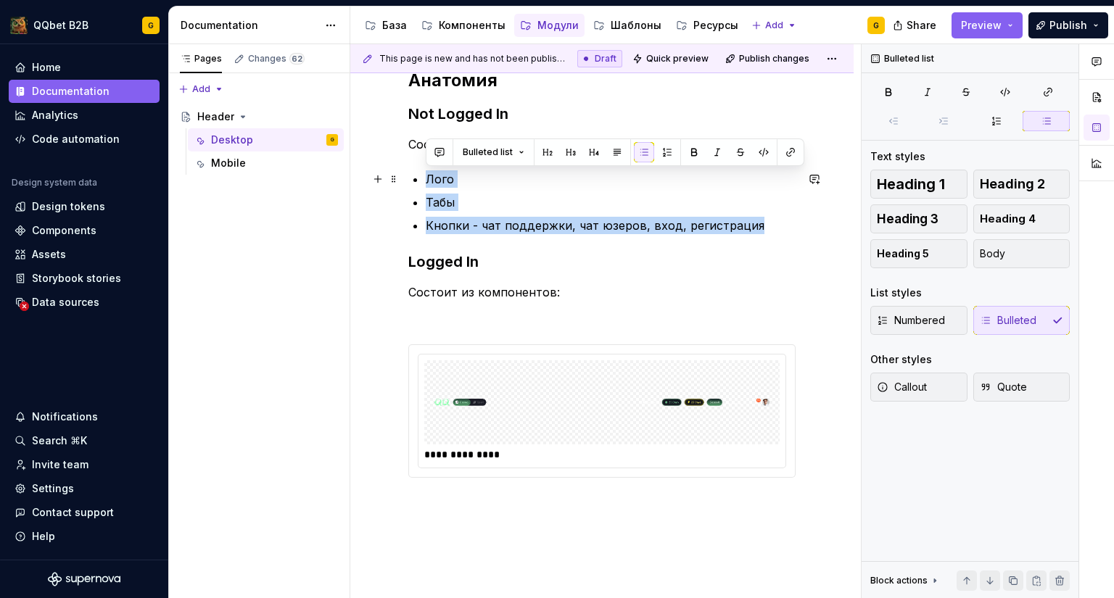
drag, startPoint x: 756, startPoint y: 226, endPoint x: 427, endPoint y: 177, distance: 332.1
click at [427, 177] on ul "Лого Табы Кнопки - чат поддержки, чат юзеров, вход, регистрация" at bounding box center [611, 202] width 370 height 64
copy ul "Лого Табы Кнопки - чат поддержки, чат юзеров, вход, регистрация"
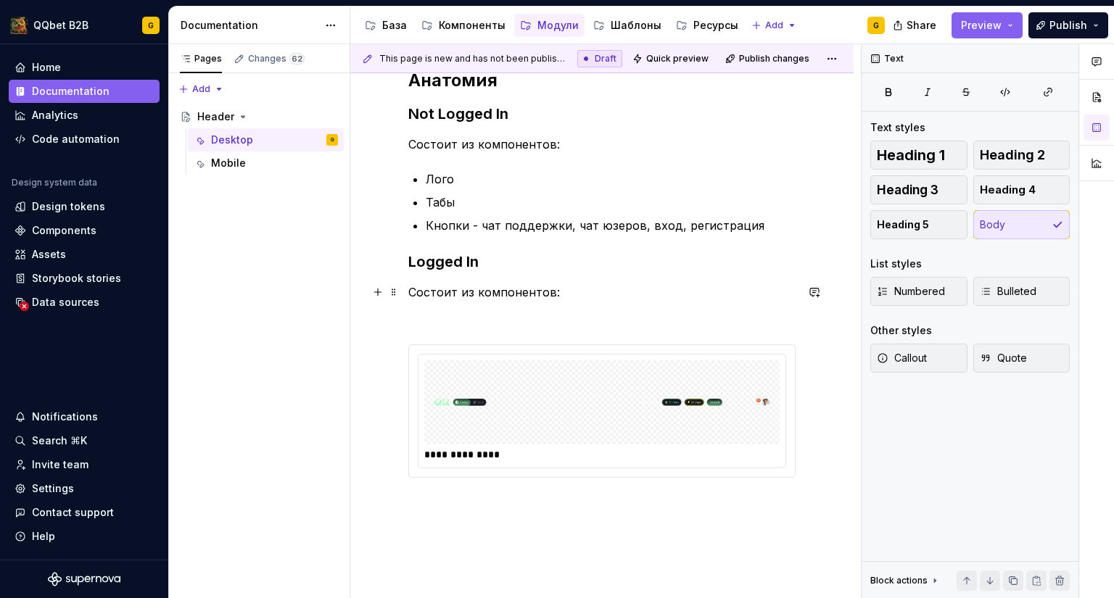
click at [458, 289] on p "Состоит из компонентов:" at bounding box center [601, 292] width 387 height 17
click at [447, 315] on p at bounding box center [601, 318] width 387 height 17
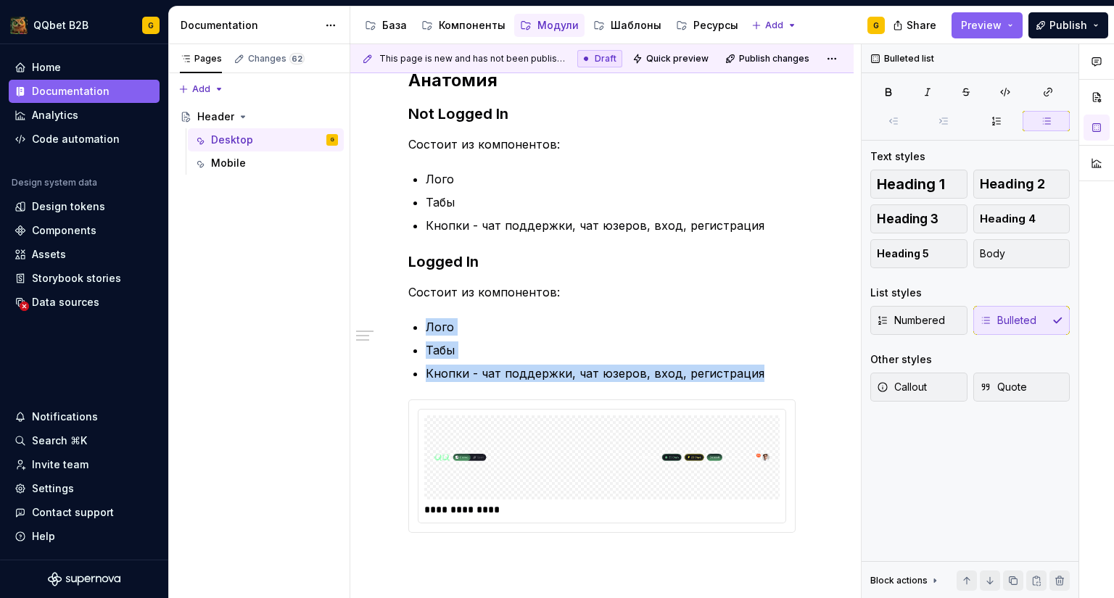
click at [450, 308] on div "**********" at bounding box center [601, 318] width 387 height 499
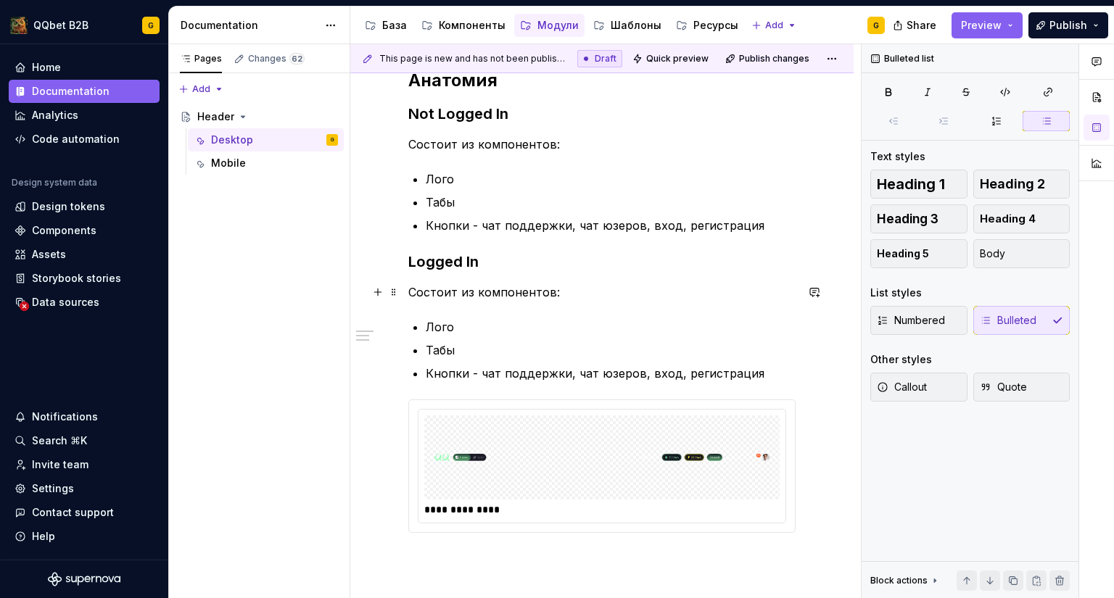
click at [453, 302] on div "**********" at bounding box center [601, 318] width 387 height 499
click at [470, 354] on p "Табы" at bounding box center [611, 350] width 370 height 17
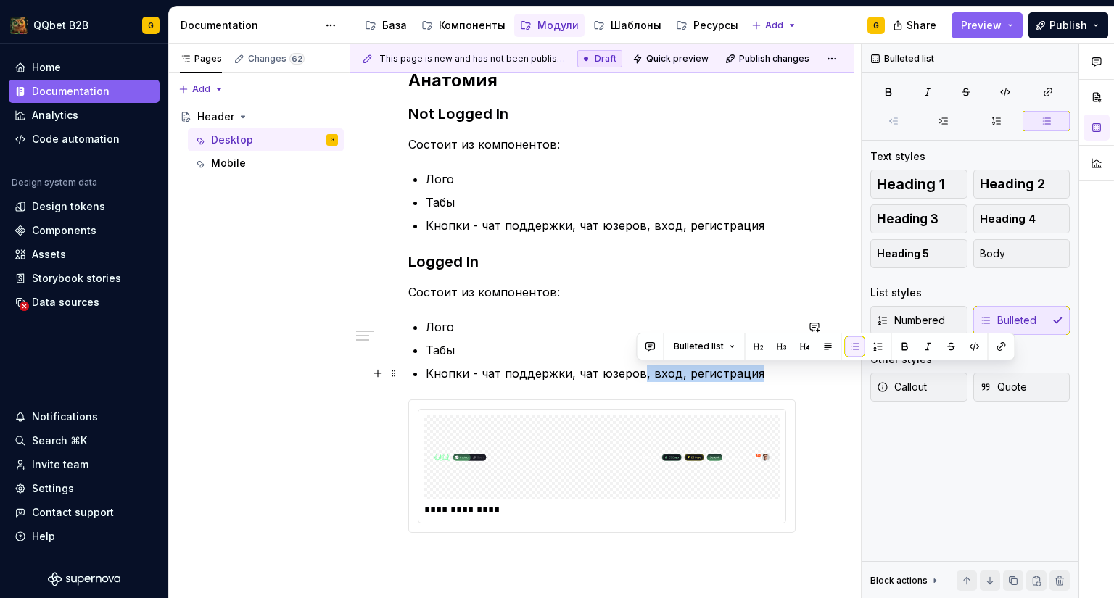
drag, startPoint x: 748, startPoint y: 371, endPoint x: 634, endPoint y: 369, distance: 113.9
click at [634, 369] on p "Кнопки - чат поддержки, чат юзеров, вход, регистрация" at bounding box center [611, 373] width 370 height 17
click at [649, 377] on p "Кнопки - чат поддержки, чат юзеров, вход, регистрация" at bounding box center [611, 373] width 370 height 17
drag, startPoint x: 758, startPoint y: 371, endPoint x: 645, endPoint y: 368, distance: 113.2
click at [645, 368] on p "Кнопки - чат поддержки, чат юзеров, вход, регистрация" at bounding box center [611, 373] width 370 height 17
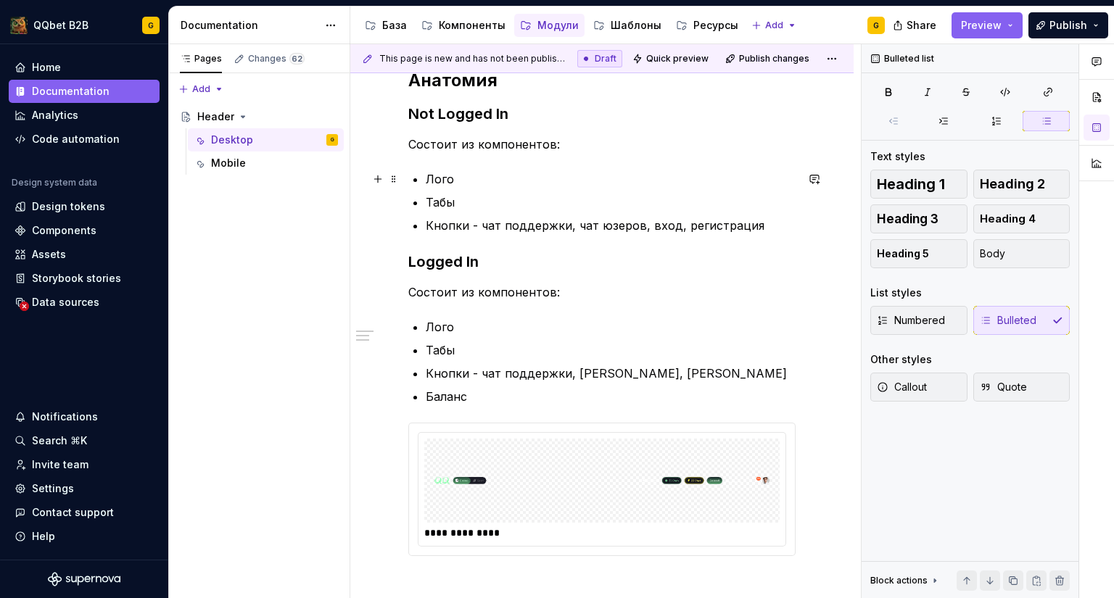
click at [442, 179] on p "Лого" at bounding box center [611, 178] width 370 height 17
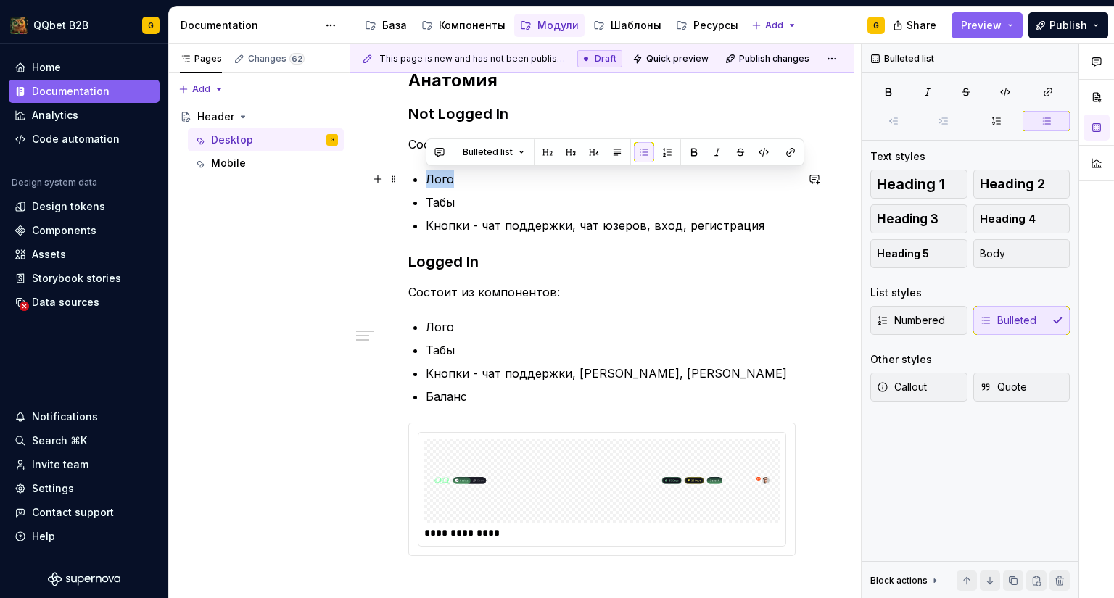
click at [442, 179] on p "Лого" at bounding box center [611, 178] width 370 height 17
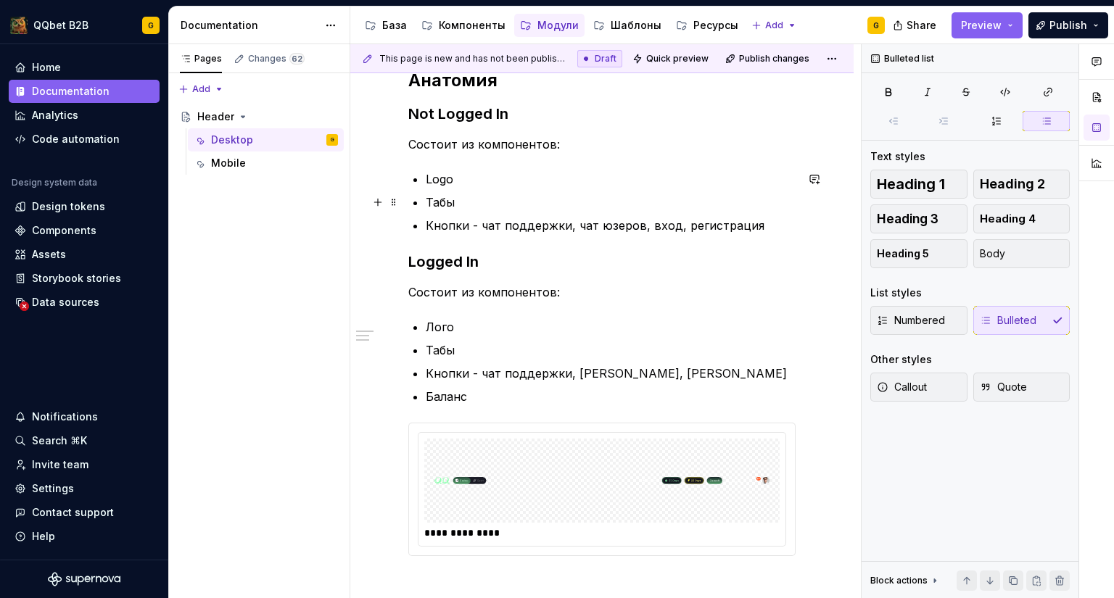
click at [442, 203] on p "Табы" at bounding box center [611, 202] width 370 height 17
click at [442, 202] on p "Табы" at bounding box center [611, 202] width 370 height 17
click at [438, 222] on p "Кнопки - чат поддержки, чат юзеров, вход, регистрация" at bounding box center [611, 225] width 370 height 17
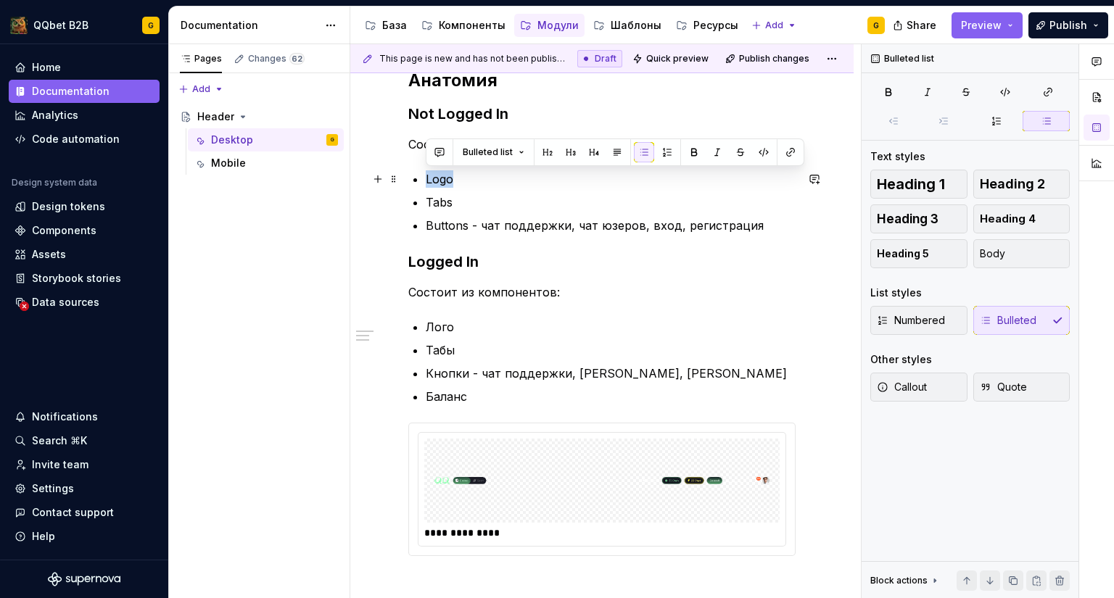
drag, startPoint x: 423, startPoint y: 177, endPoint x: 460, endPoint y: 181, distance: 37.2
click at [460, 181] on div "**********" at bounding box center [601, 330] width 387 height 522
copy p "Logo"
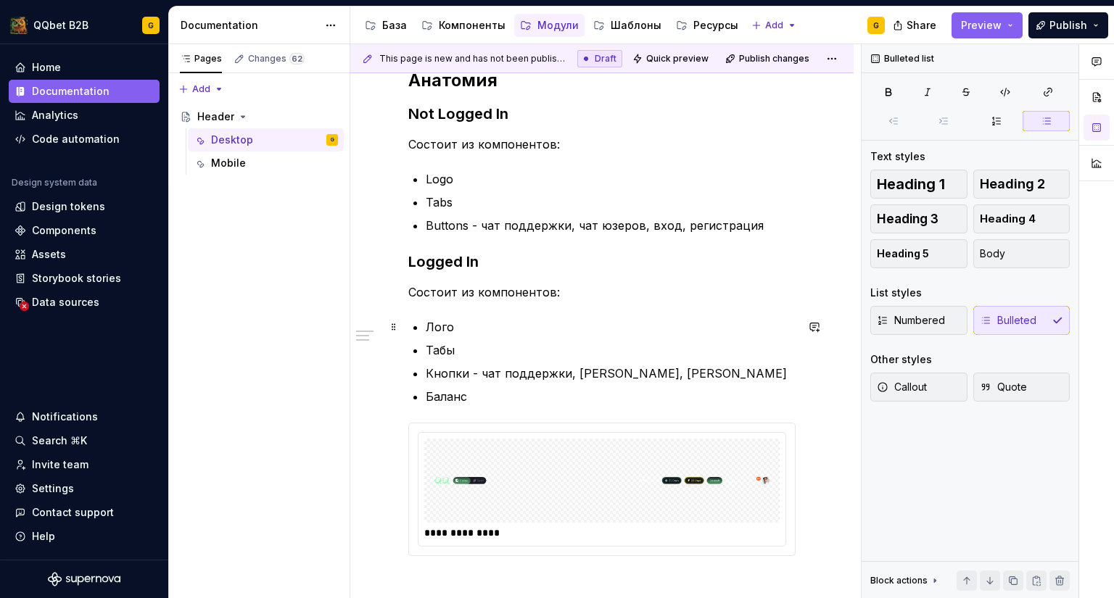
click at [442, 321] on p "Лого" at bounding box center [611, 326] width 370 height 17
click at [445, 207] on p "Tabs" at bounding box center [611, 202] width 370 height 17
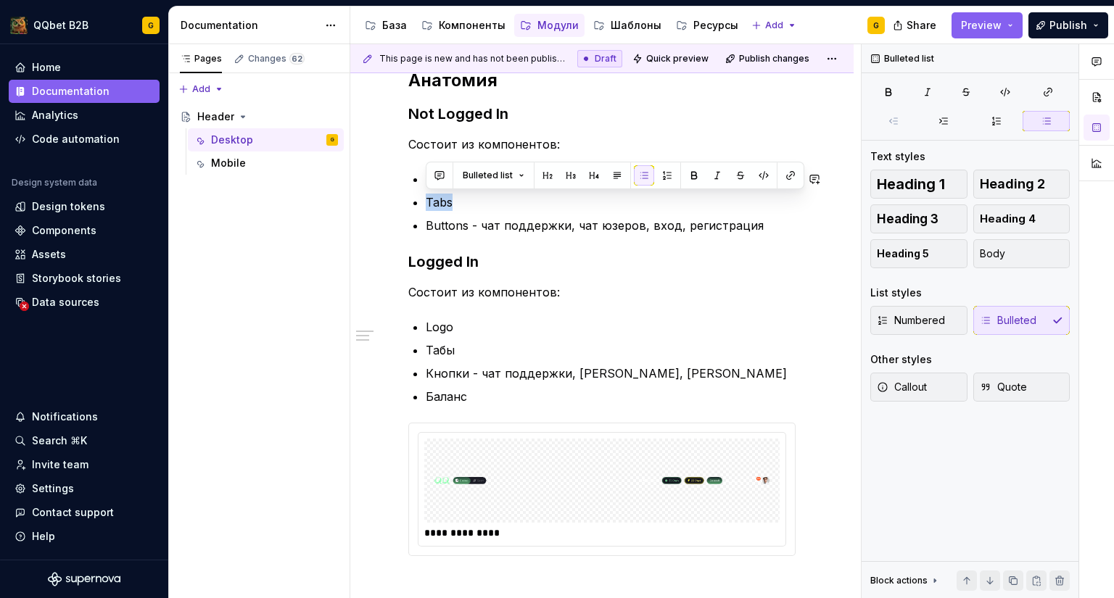
copy p "Tabs"
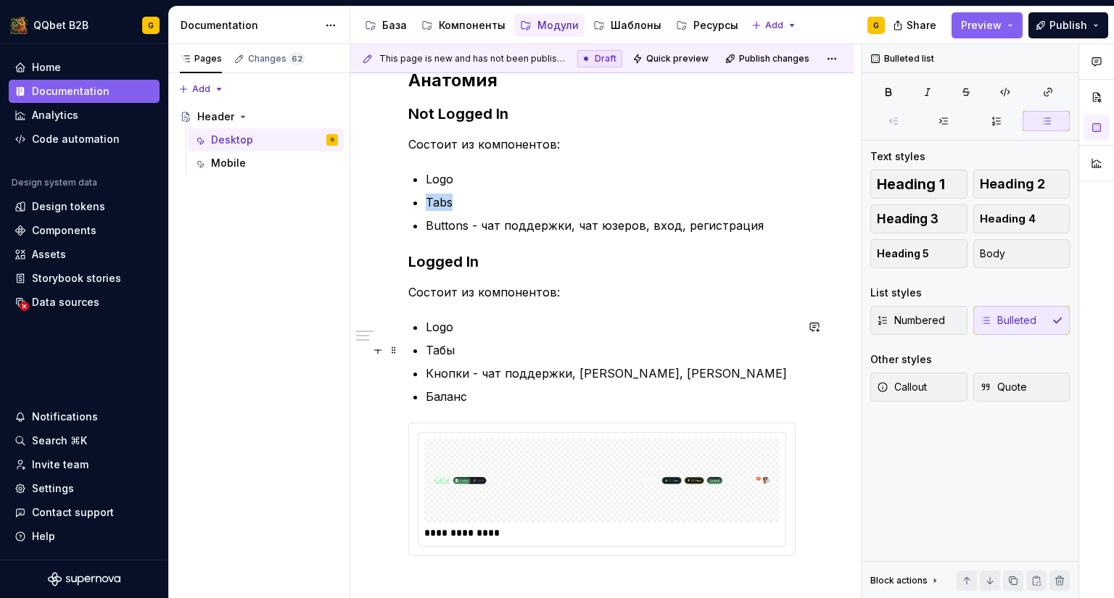
click at [442, 350] on p "Табы" at bounding box center [611, 350] width 370 height 17
click at [453, 230] on p "Buttons - чат поддержки, чат юзеров, вход, регистрация" at bounding box center [611, 225] width 370 height 17
click at [455, 228] on p "Buttons - чат поддержки, чат юзеров, вход, регистрация" at bounding box center [611, 225] width 370 height 17
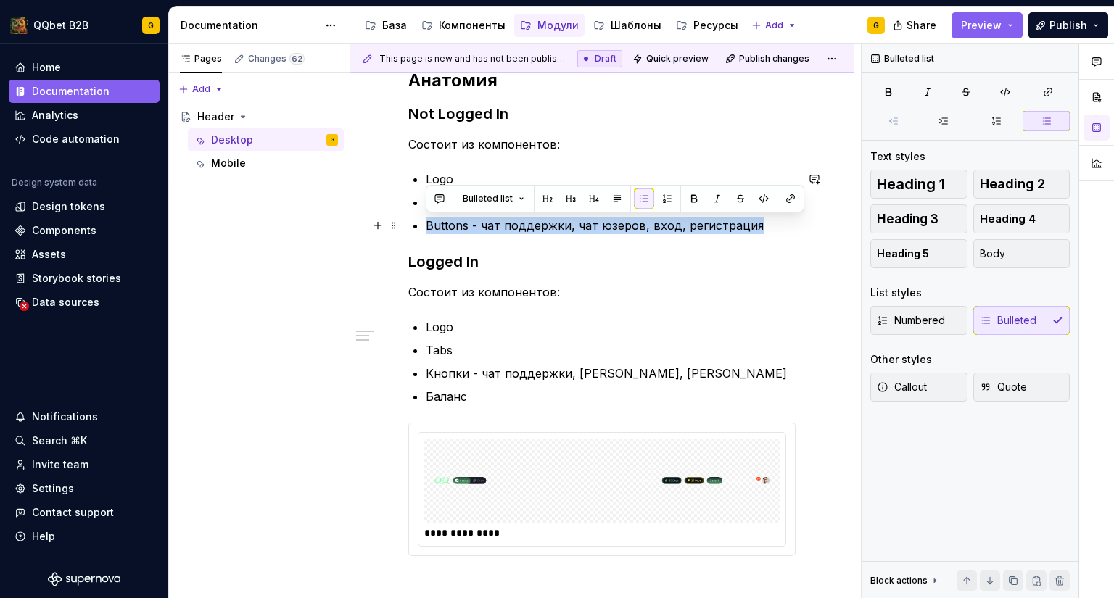
click at [457, 224] on p "Buttons - чат поддержки, чат юзеров, вход, регистрация" at bounding box center [611, 225] width 370 height 17
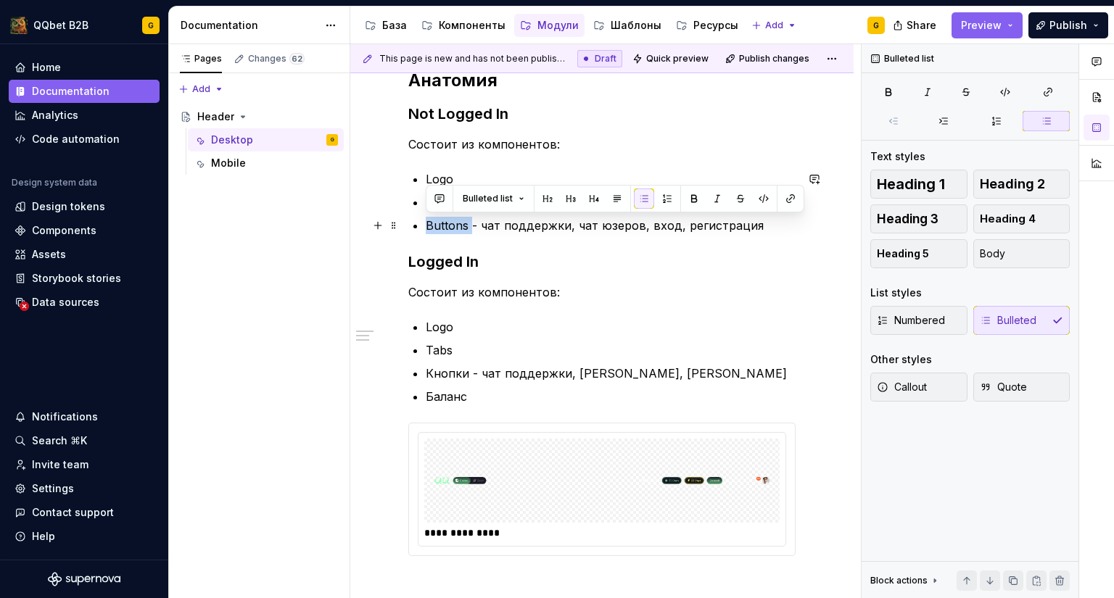
click at [456, 224] on p "Buttons - чат поддержки, чат юзеров, вход, регистрация" at bounding box center [611, 225] width 370 height 17
copy p "Buttons"
click at [440, 371] on p "Кнопки - чат поддержки, [PERSON_NAME], [PERSON_NAME]" at bounding box center [611, 373] width 370 height 17
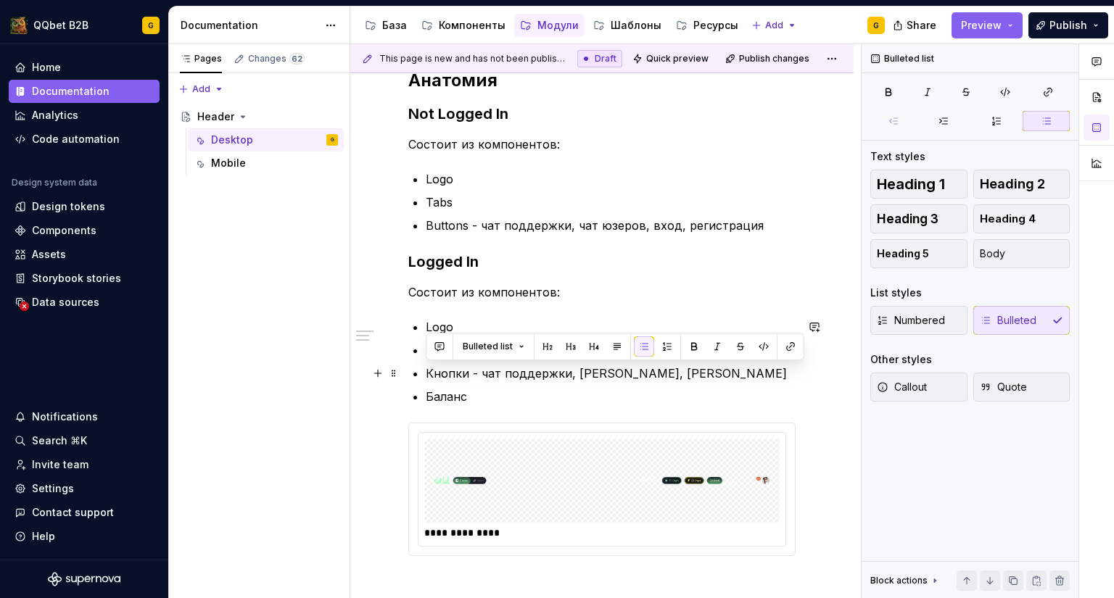
click at [440, 371] on p "Кнопки - чат поддержки, [PERSON_NAME], [PERSON_NAME]" at bounding box center [611, 373] width 370 height 17
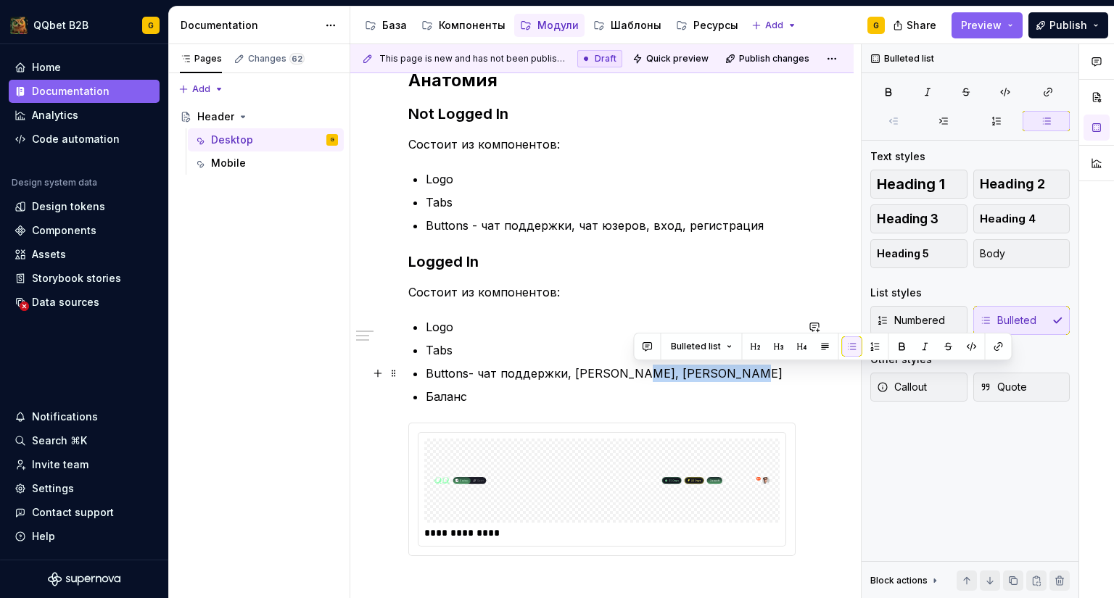
drag, startPoint x: 633, startPoint y: 374, endPoint x: 785, endPoint y: 368, distance: 151.7
click at [785, 368] on p "Buttons- чат поддержки, [PERSON_NAME], [PERSON_NAME]" at bounding box center [611, 373] width 370 height 17
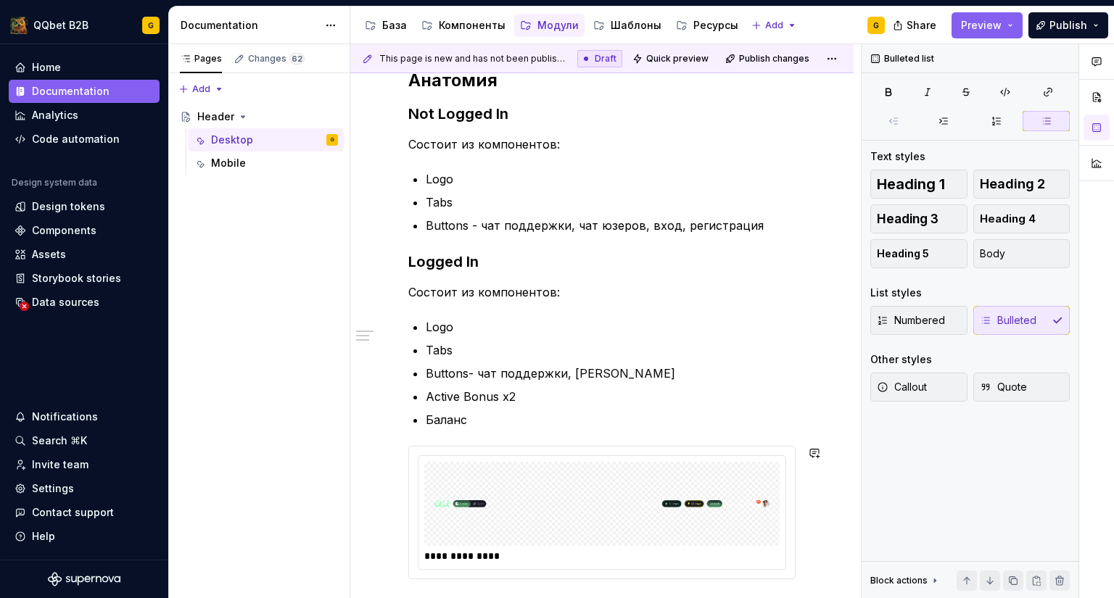
click at [470, 424] on p "Баланс" at bounding box center [611, 419] width 370 height 17
click at [455, 419] on p "Баланс" at bounding box center [611, 419] width 370 height 17
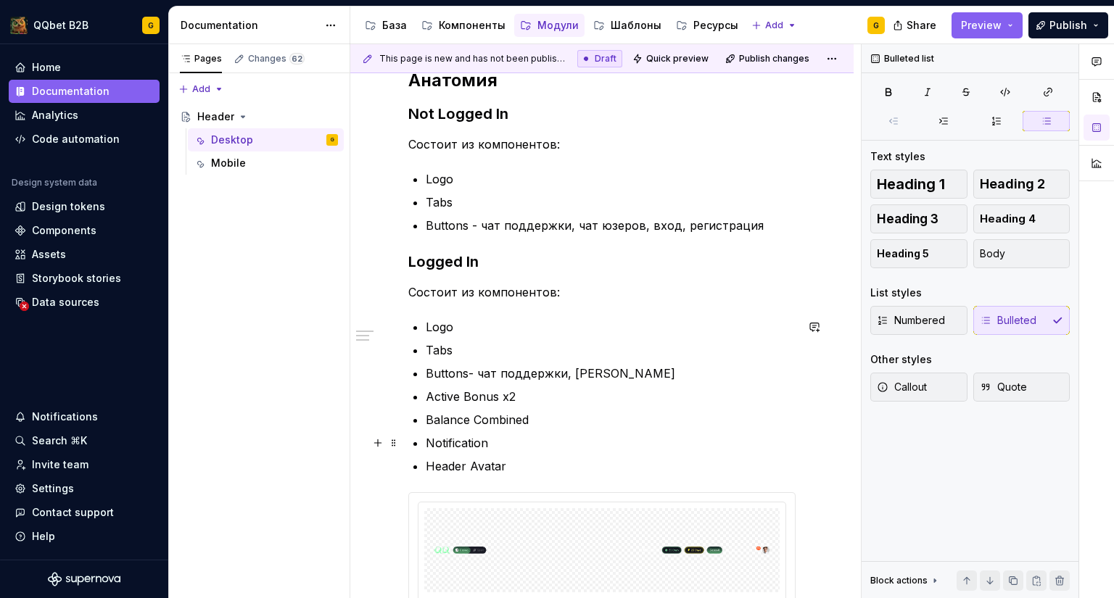
click at [496, 442] on p "Notification" at bounding box center [611, 442] width 370 height 17
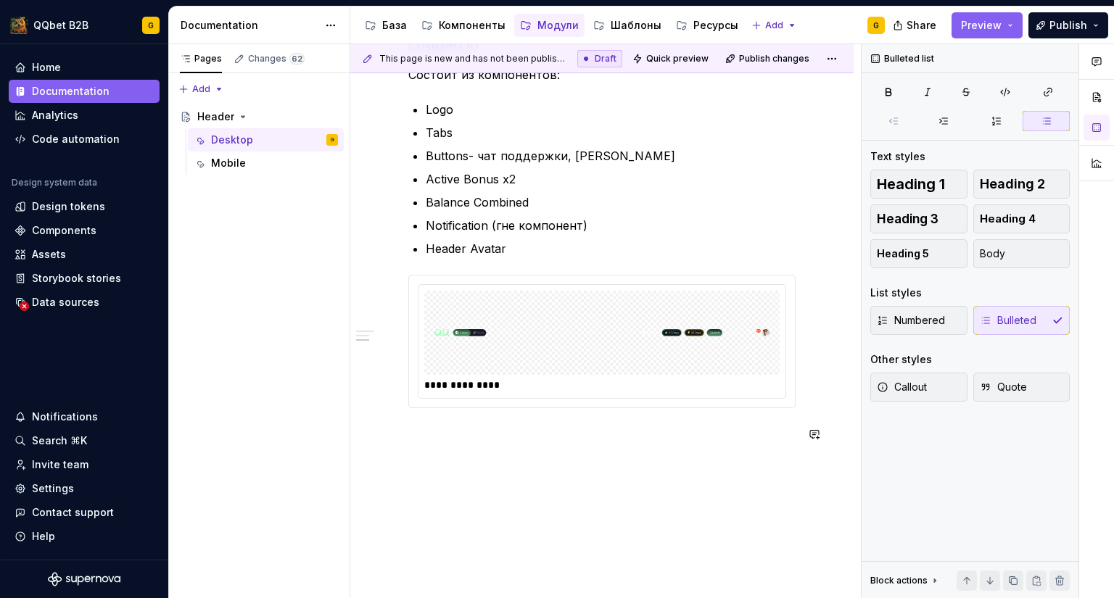
click at [480, 474] on div "**********" at bounding box center [601, 229] width 503 height 824
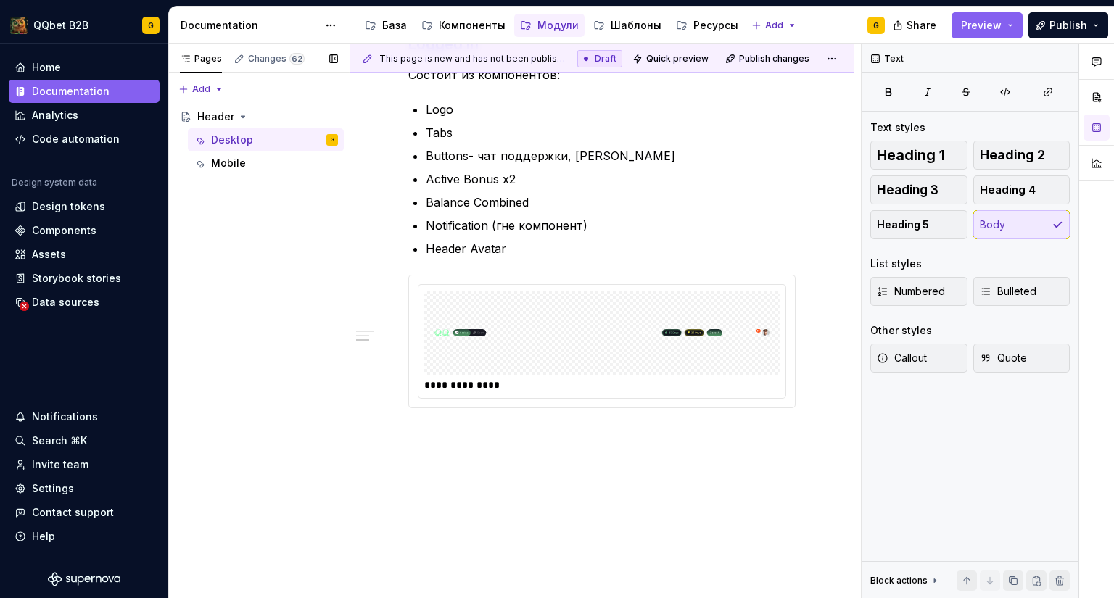
click at [268, 247] on div "Pages Changes 62 Add Accessibility guide for tree Page tree. Navigate the tree …" at bounding box center [258, 321] width 181 height 555
click at [492, 247] on p "Header Avatar" at bounding box center [611, 248] width 370 height 17
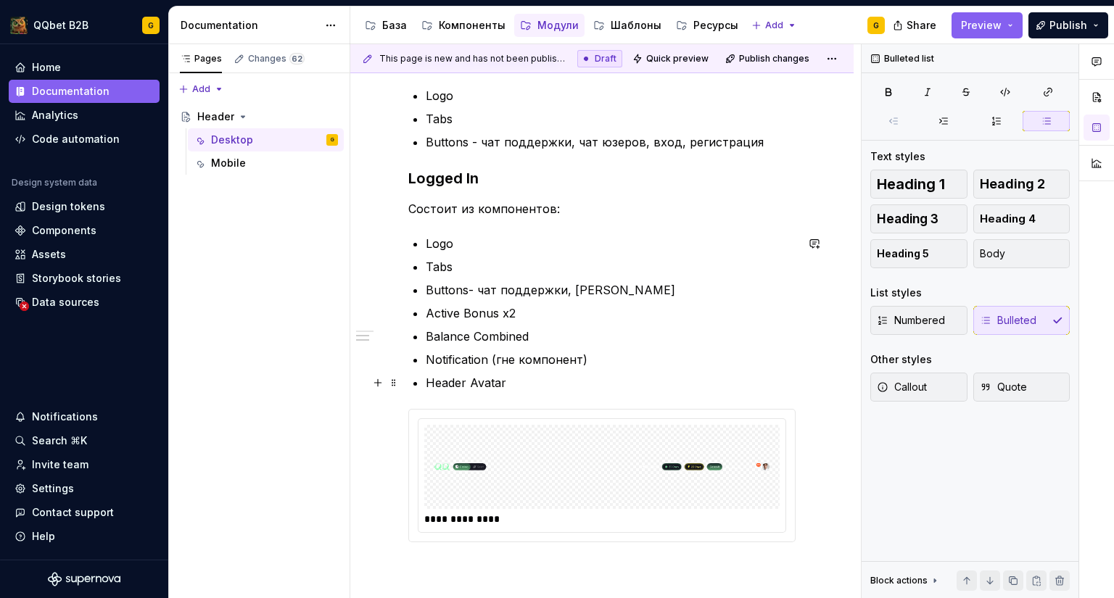
scroll to position [290, 0]
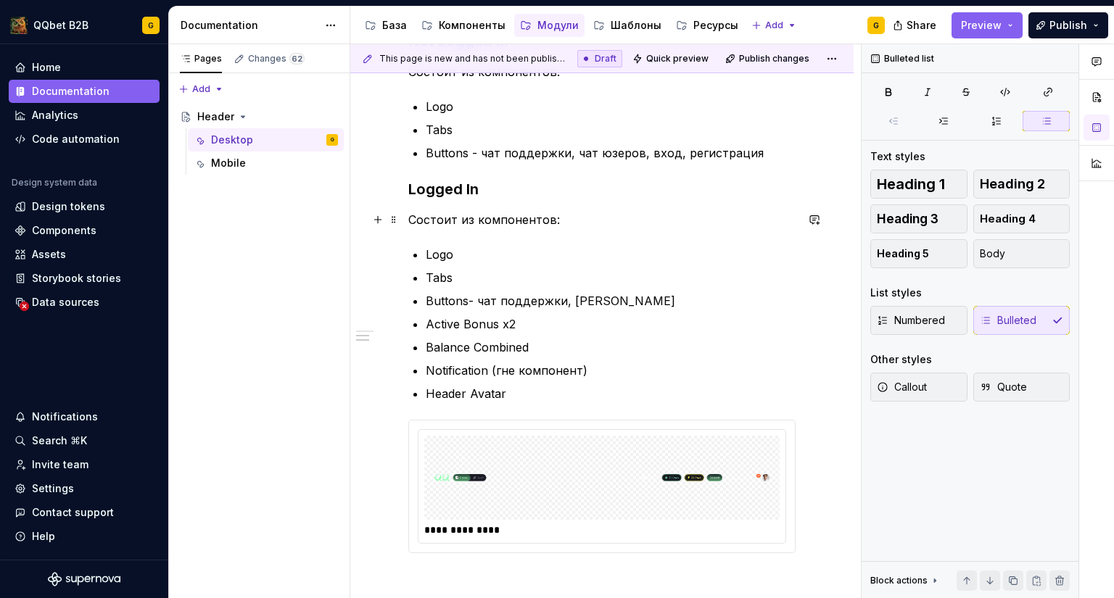
click at [487, 220] on p "Состоит из компонентов:" at bounding box center [601, 219] width 387 height 17
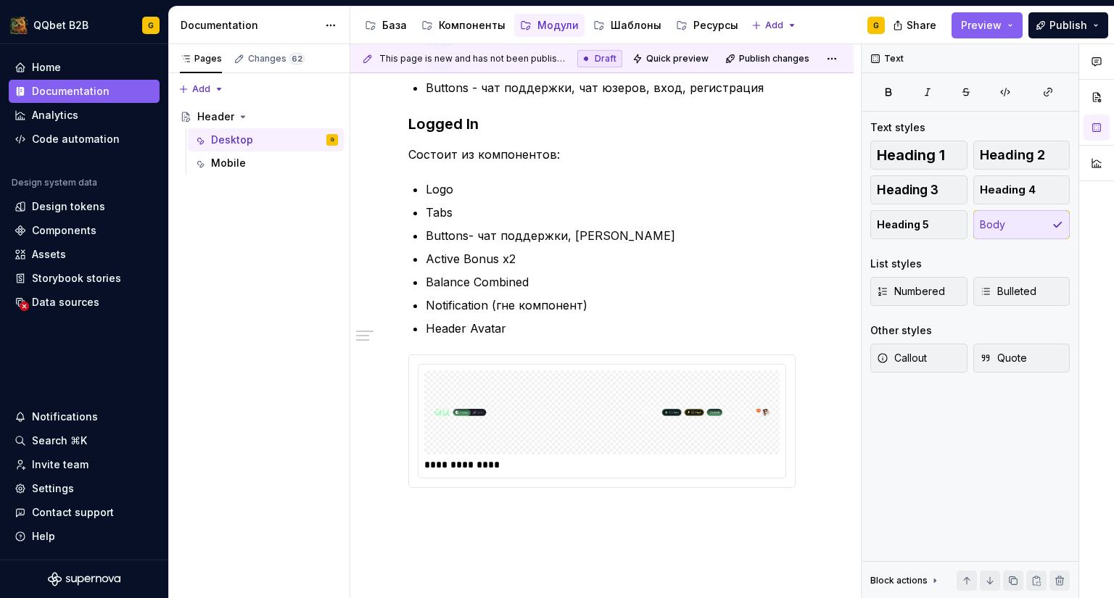
scroll to position [435, 0]
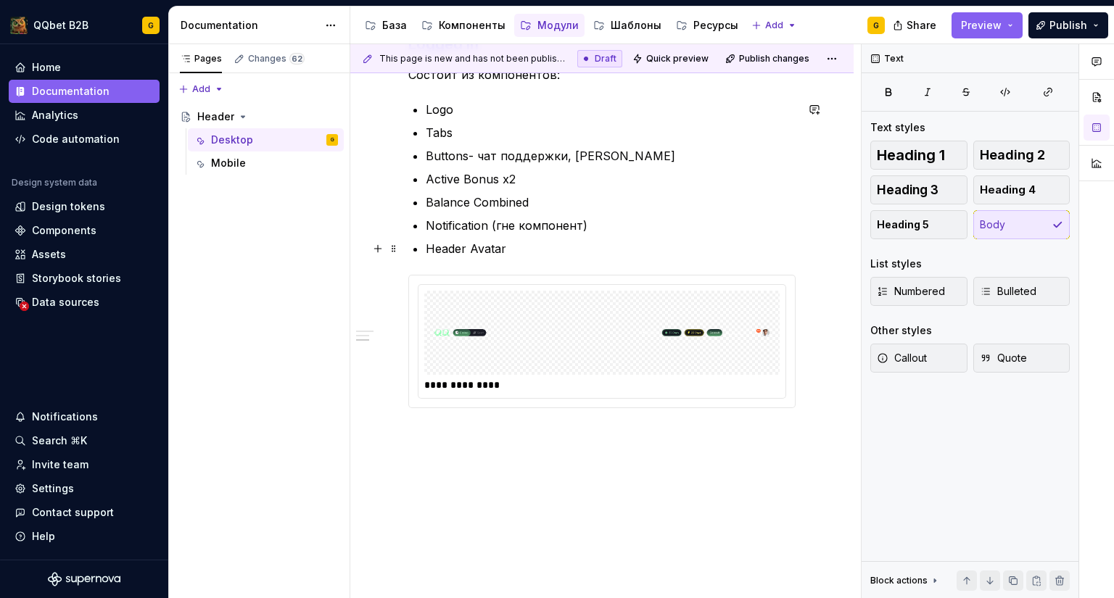
click at [518, 247] on p "Header Avatar" at bounding box center [611, 248] width 370 height 17
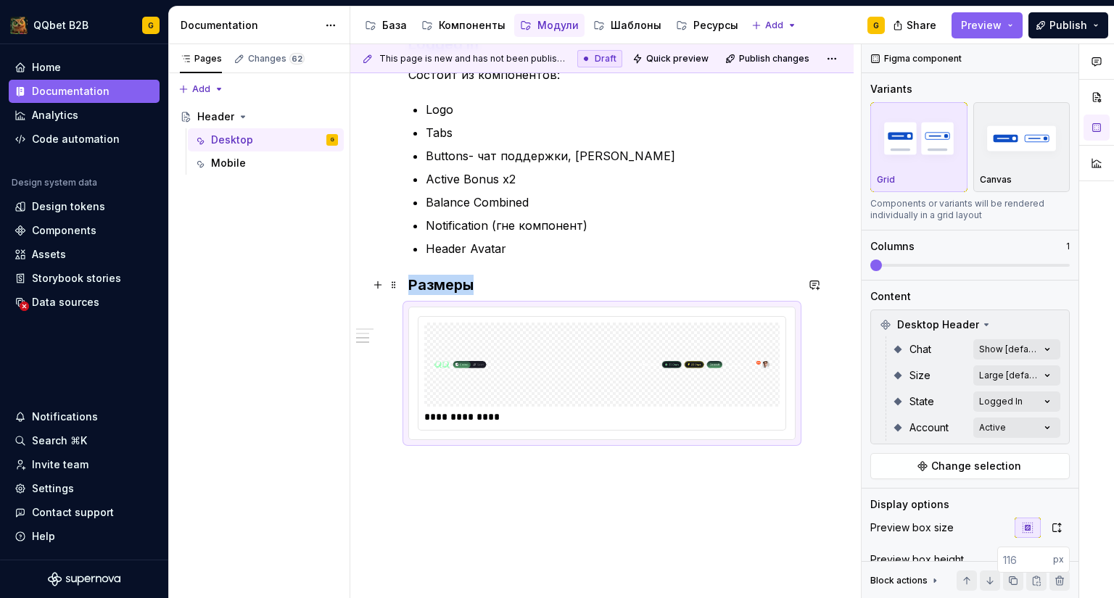
click at [482, 294] on h3 "Размеры" at bounding box center [601, 285] width 387 height 20
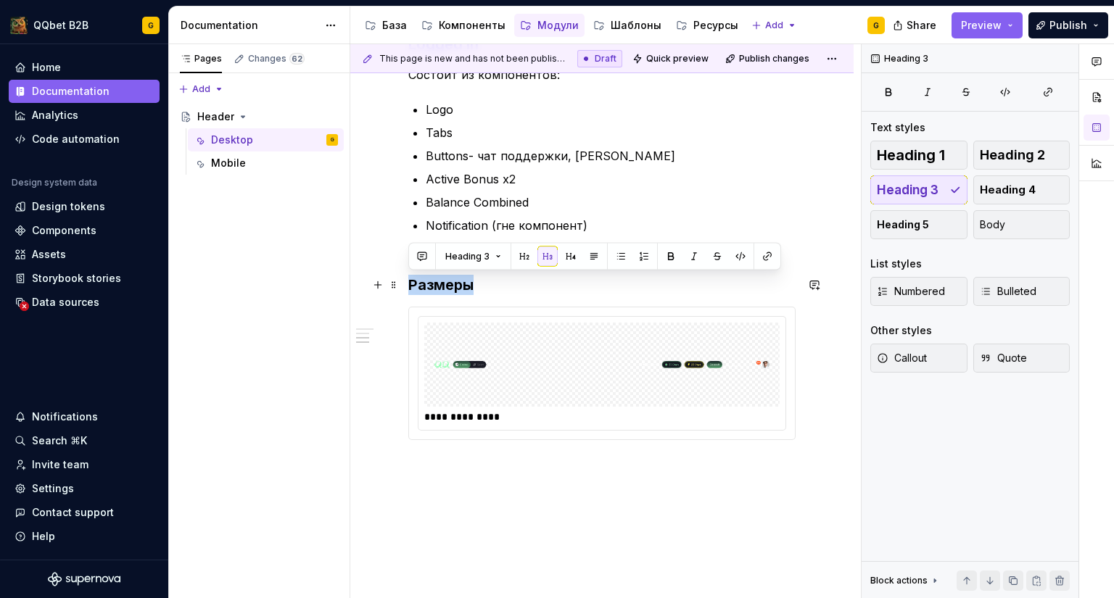
drag, startPoint x: 487, startPoint y: 285, endPoint x: 406, endPoint y: 284, distance: 80.5
click at [406, 284] on div "**********" at bounding box center [601, 245] width 503 height 856
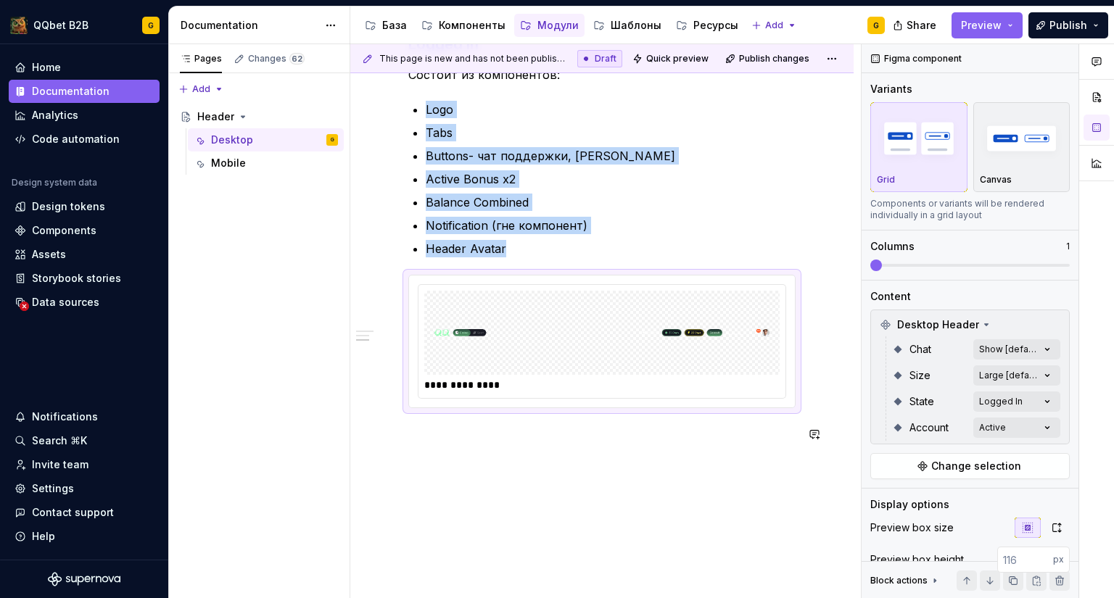
click at [486, 458] on div "**********" at bounding box center [601, 155] width 387 height 609
click at [486, 445] on div "**********" at bounding box center [601, 155] width 387 height 609
click at [485, 438] on p at bounding box center [601, 434] width 387 height 17
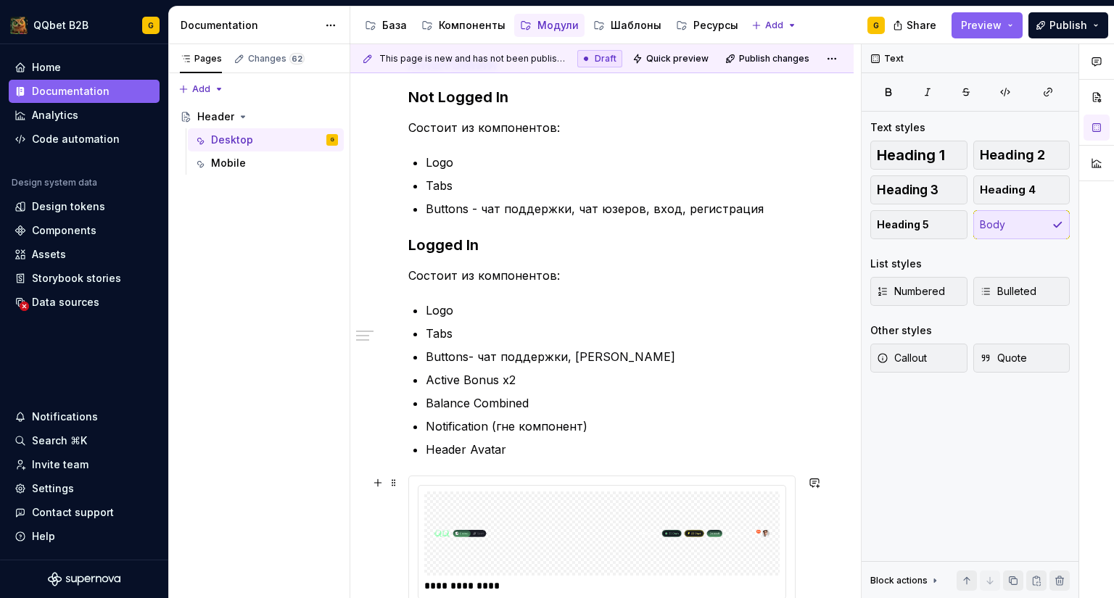
scroll to position [218, 0]
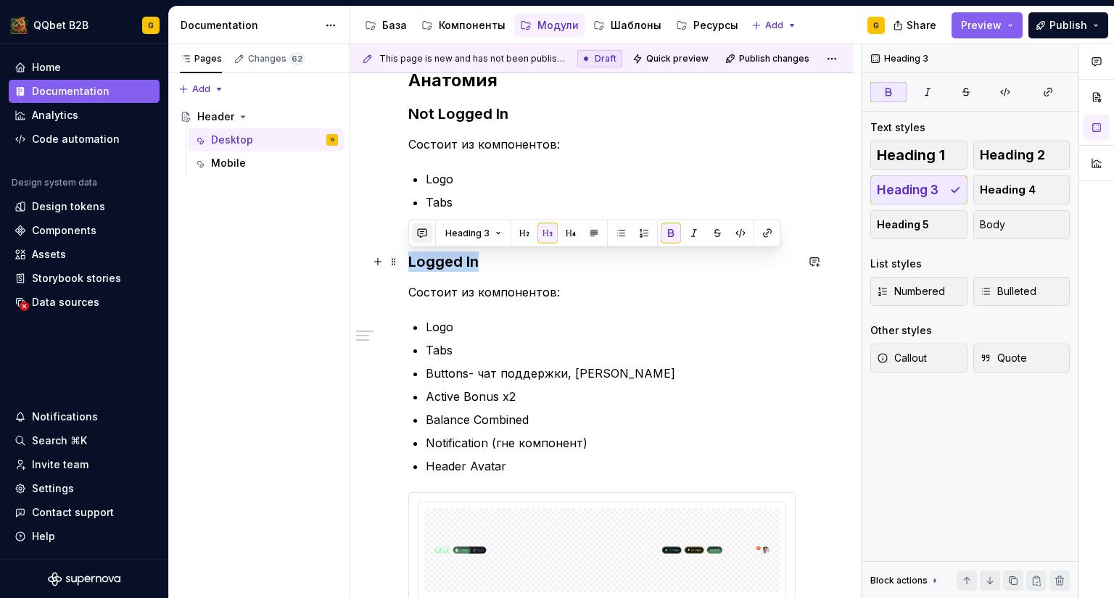
drag, startPoint x: 465, startPoint y: 261, endPoint x: 429, endPoint y: 235, distance: 44.7
click at [407, 257] on div "**********" at bounding box center [601, 446] width 503 height 824
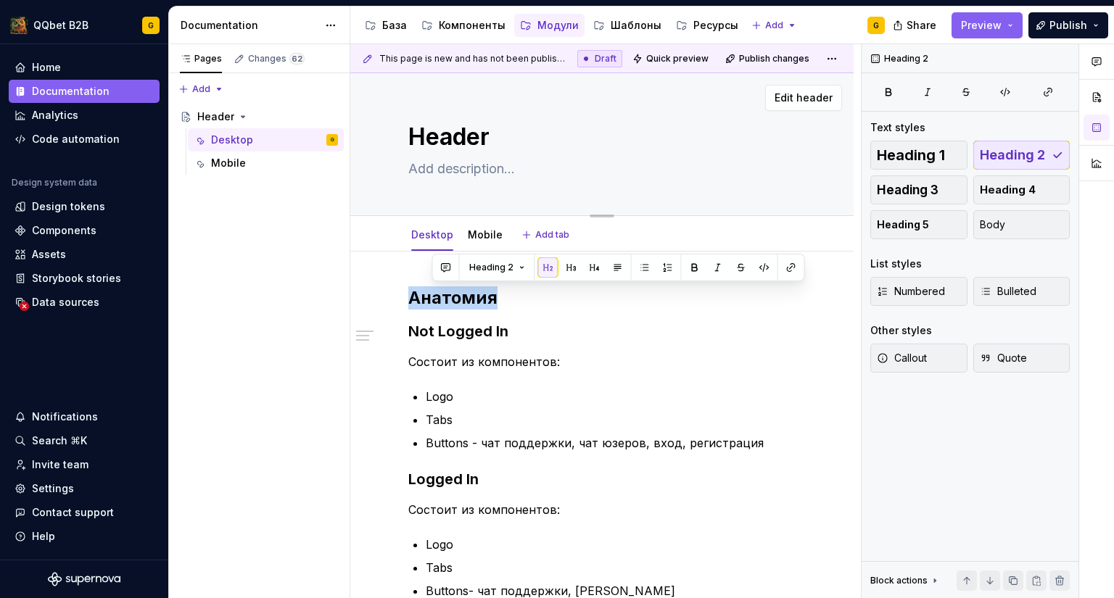
drag, startPoint x: 486, startPoint y: 80, endPoint x: 404, endPoint y: 80, distance: 81.9
click at [401, 78] on div "**********" at bounding box center [601, 574] width 503 height 1002
copy h2 "Анатомия"
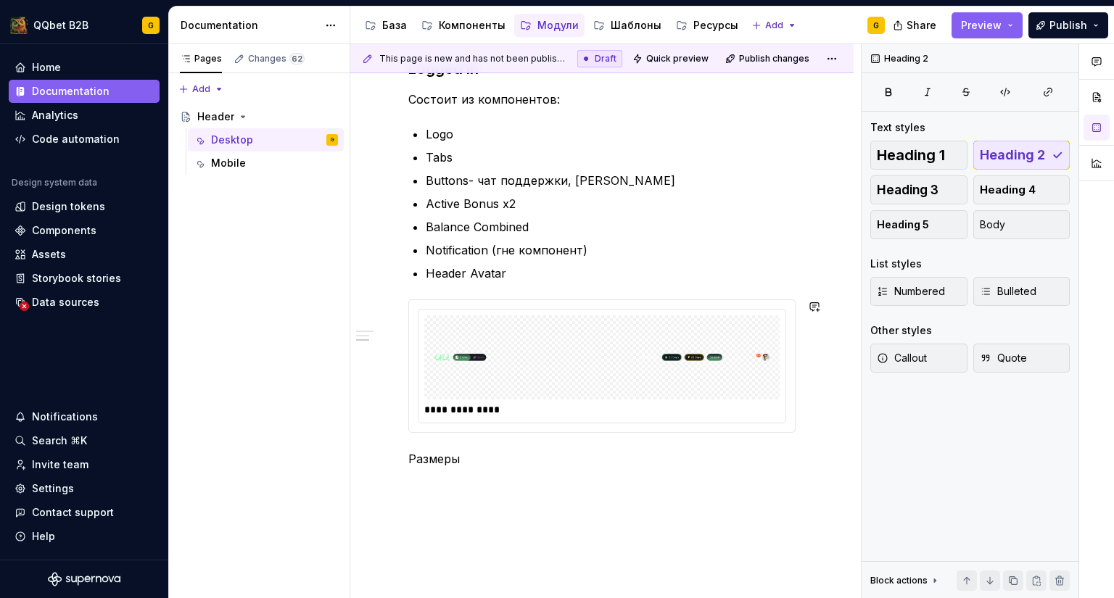
scroll to position [435, 0]
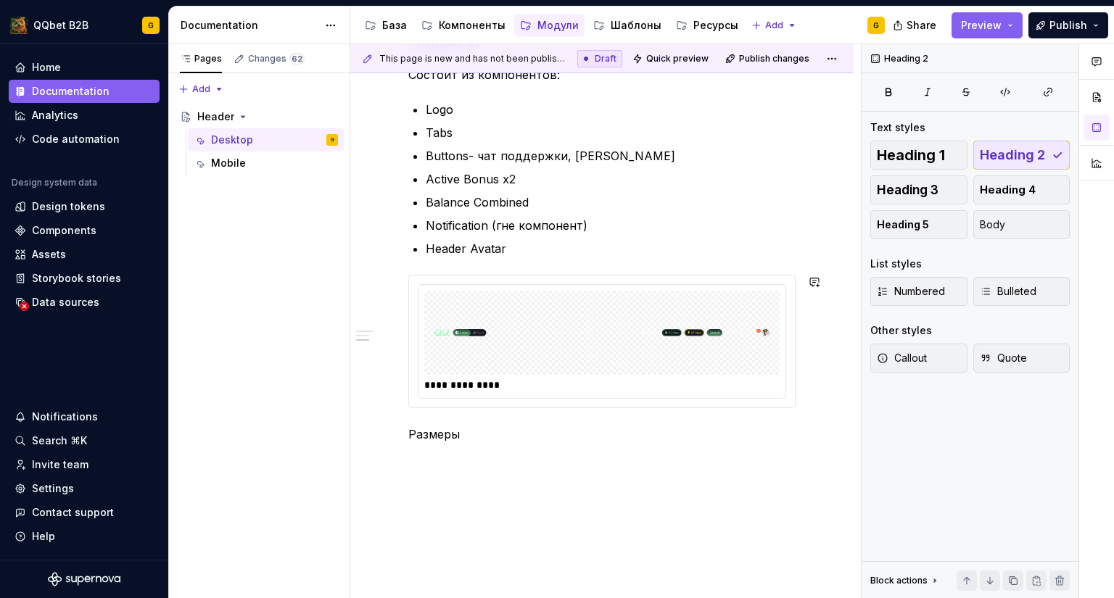
click at [445, 443] on div "**********" at bounding box center [601, 155] width 387 height 609
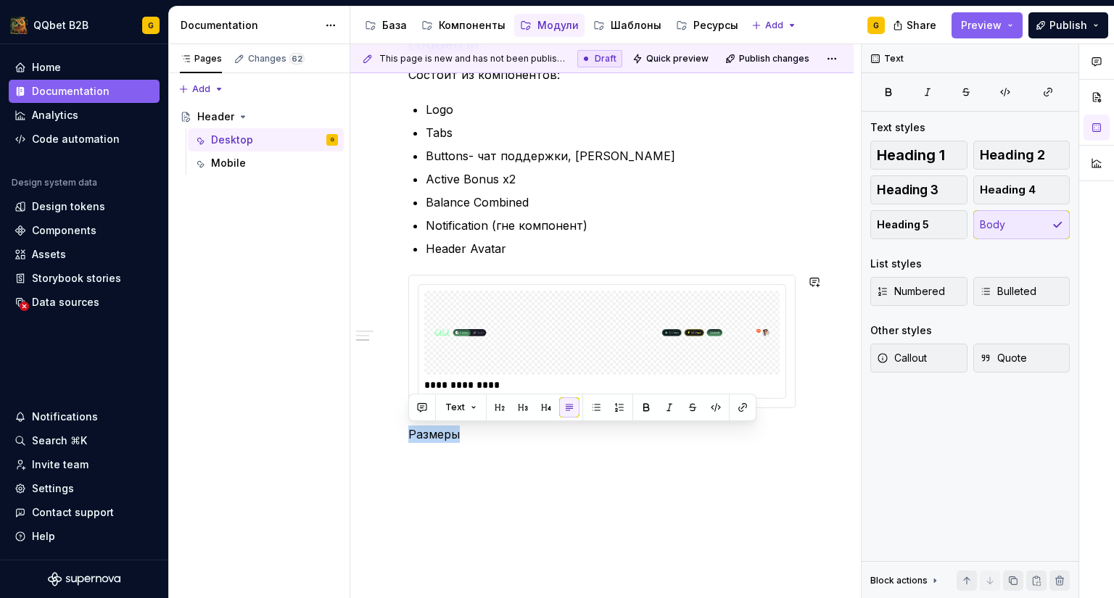
click at [445, 442] on div "**********" at bounding box center [601, 155] width 387 height 609
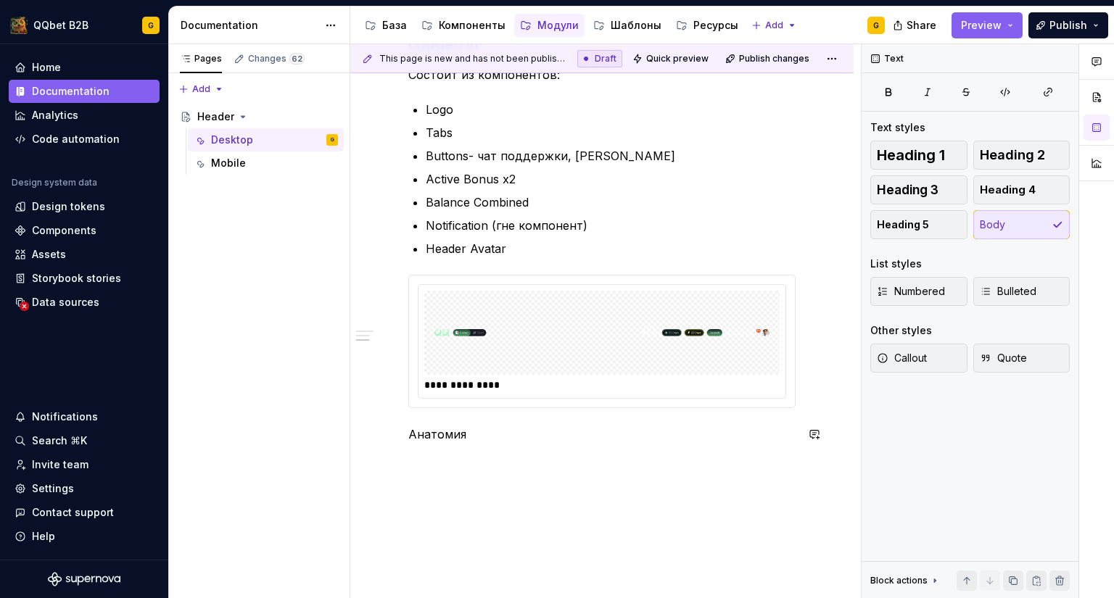
click at [476, 446] on div "**********" at bounding box center [601, 155] width 387 height 609
click at [391, 22] on div "База" at bounding box center [394, 25] width 25 height 15
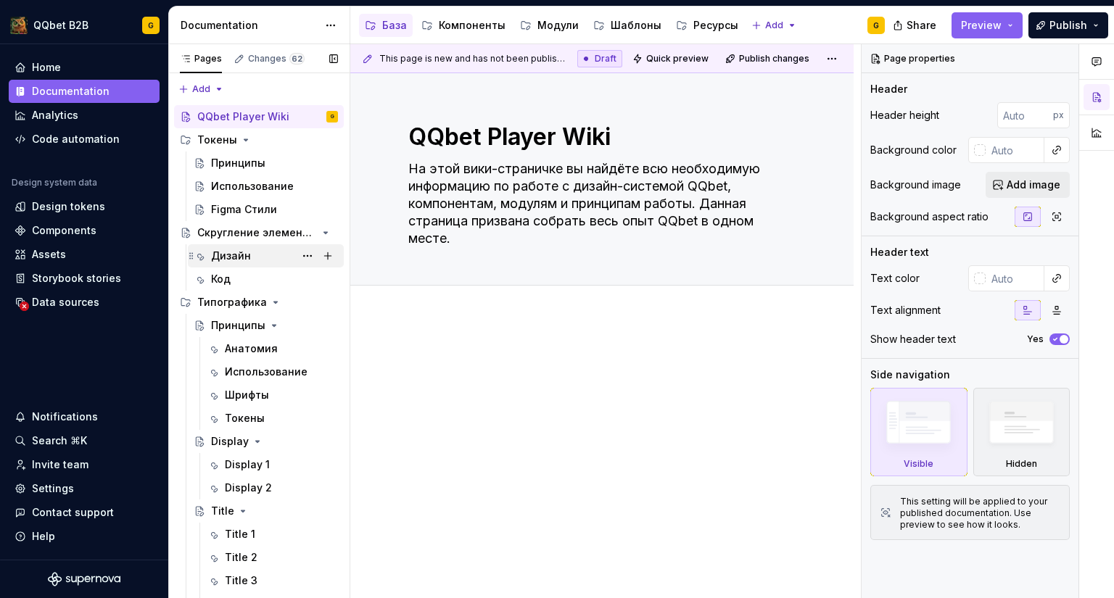
click at [242, 257] on div "Дизайн" at bounding box center [231, 256] width 40 height 15
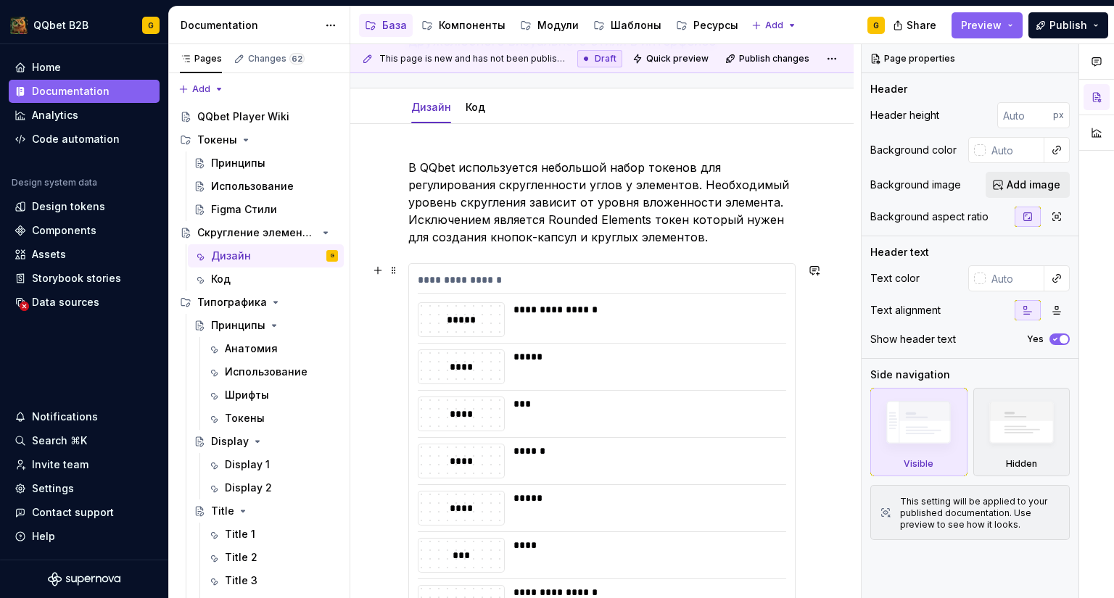
scroll to position [466, 0]
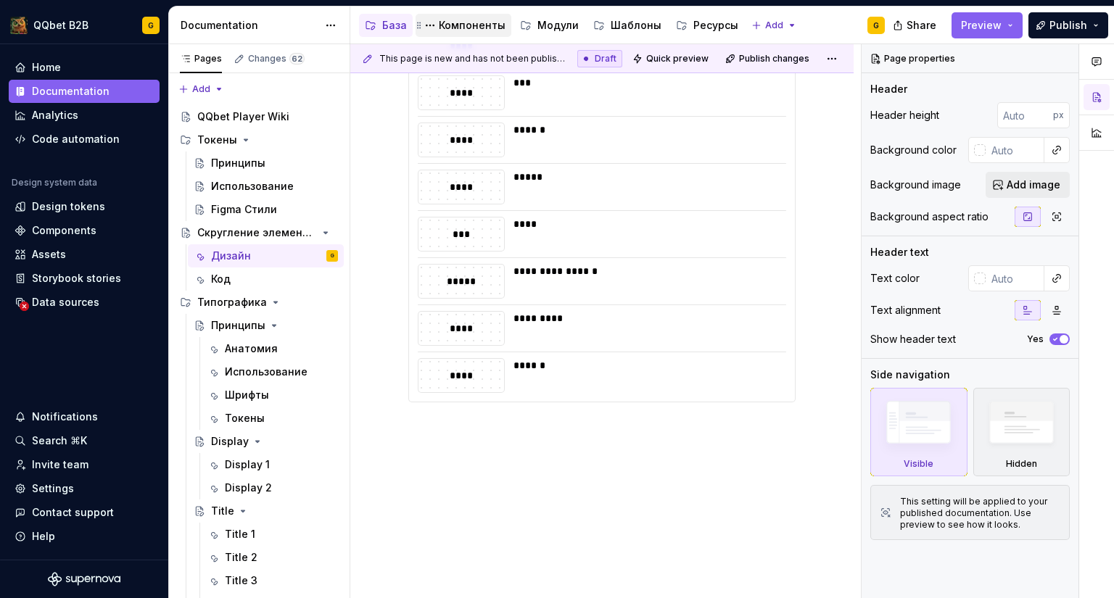
click at [484, 28] on div "Компоненты" at bounding box center [472, 25] width 67 height 15
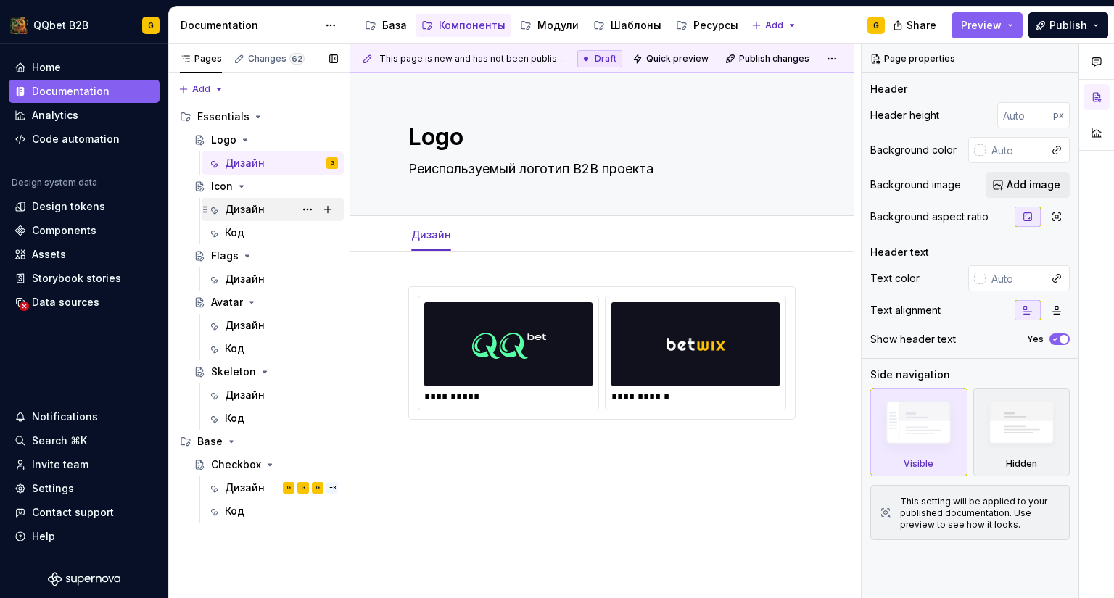
click at [242, 213] on div "Дизайн" at bounding box center [245, 209] width 40 height 15
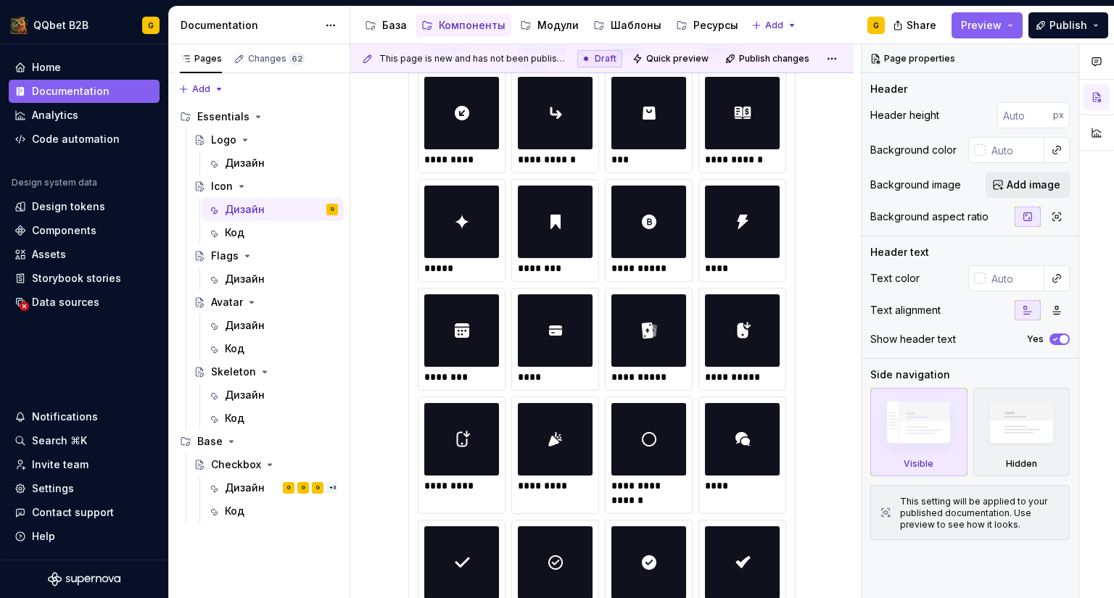
scroll to position [580, 0]
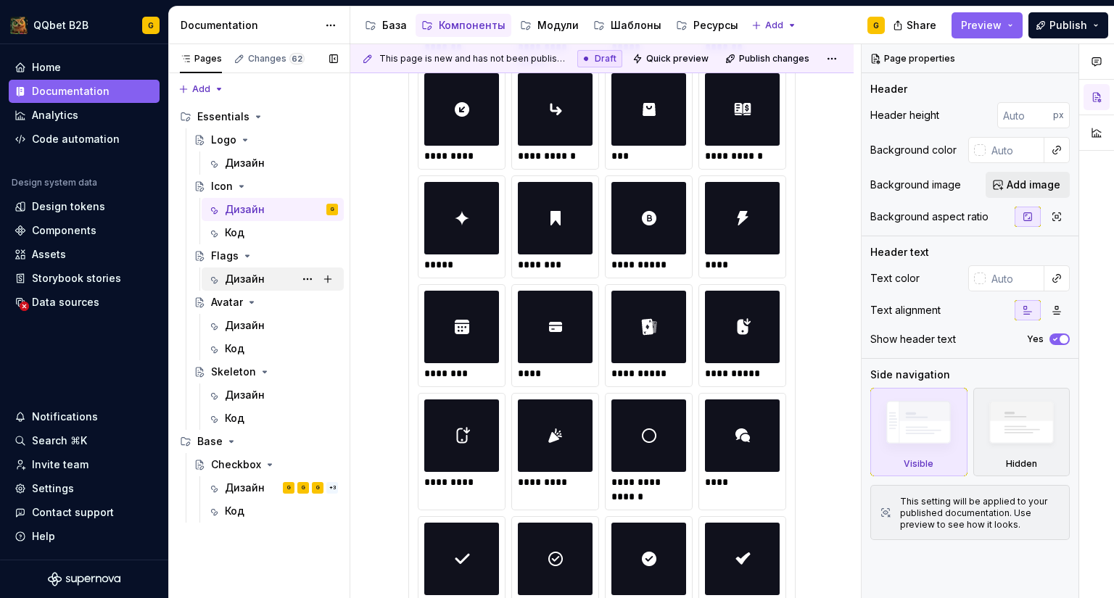
click at [259, 284] on div "Дизайн" at bounding box center [245, 279] width 40 height 15
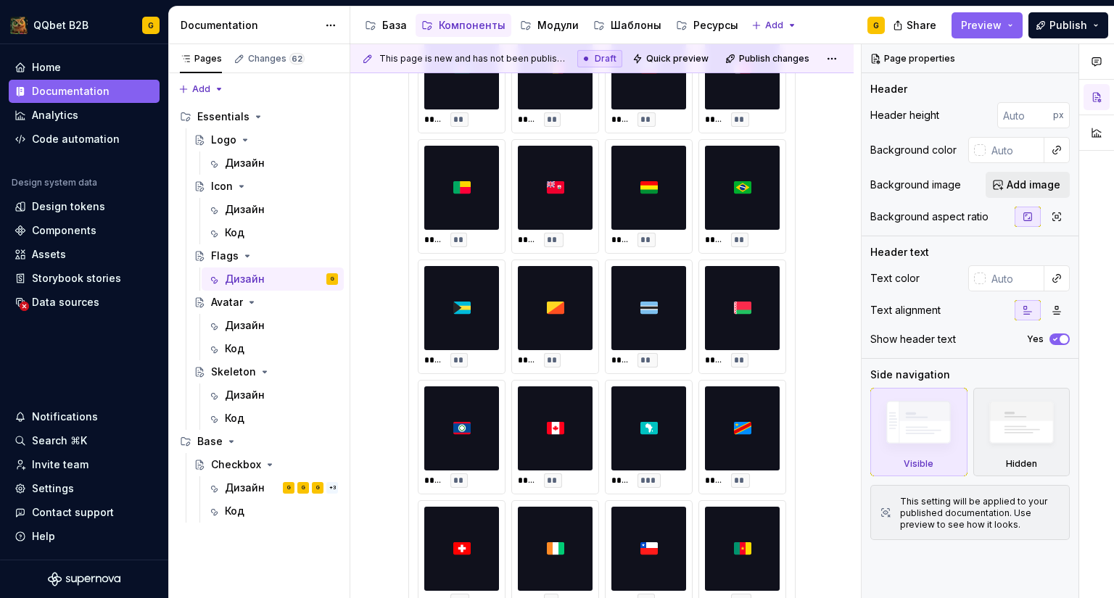
scroll to position [798, 0]
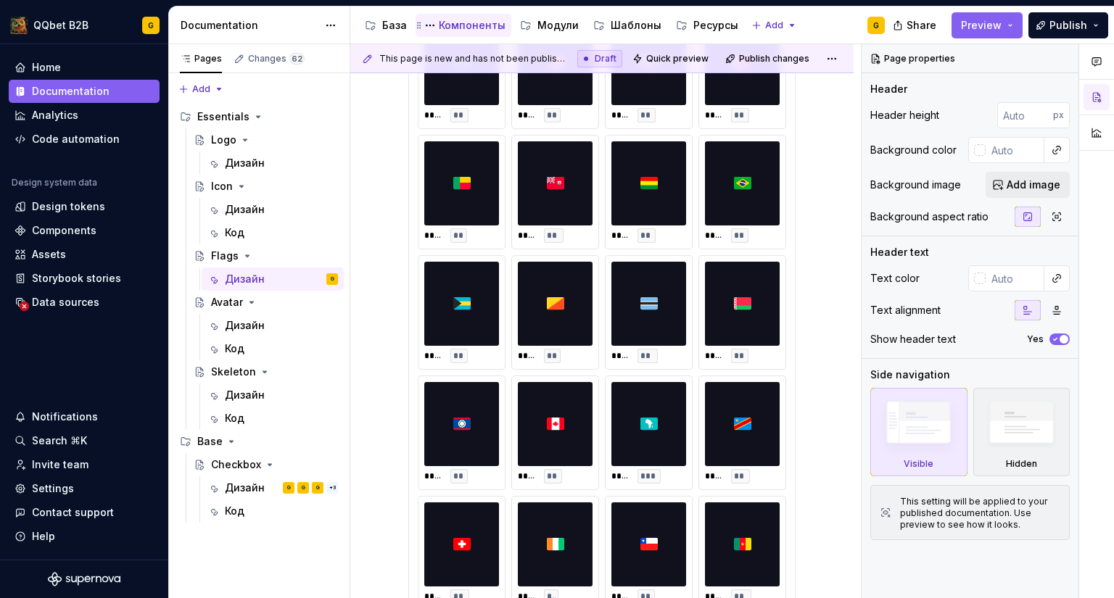
click at [479, 33] on div "Компоненты" at bounding box center [463, 25] width 84 height 17
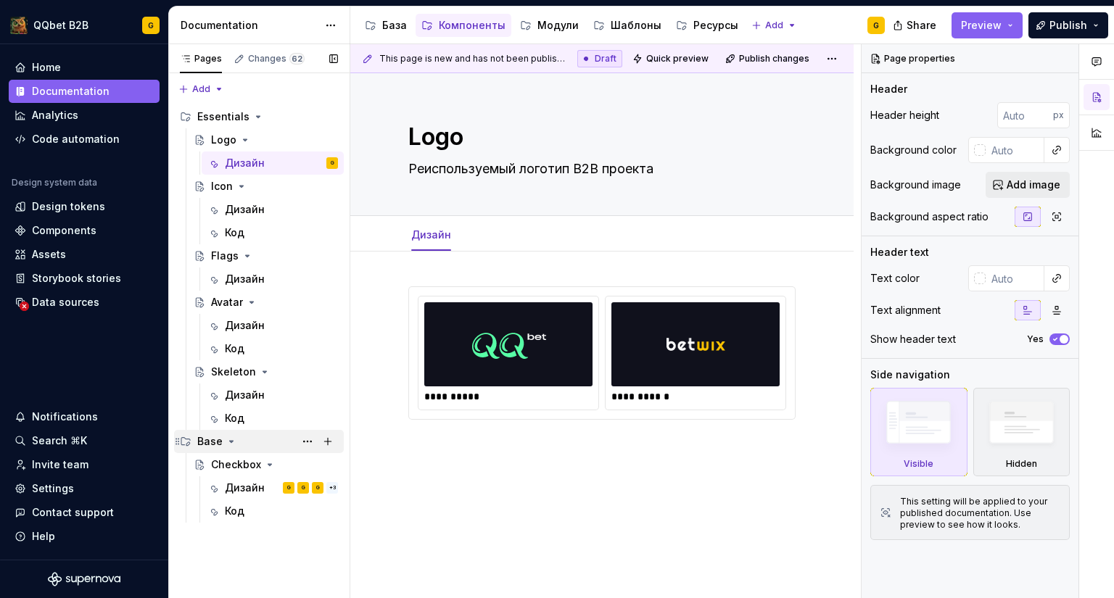
click at [248, 445] on div "Base" at bounding box center [267, 441] width 141 height 20
click at [243, 466] on div "Checkbox" at bounding box center [236, 465] width 50 height 15
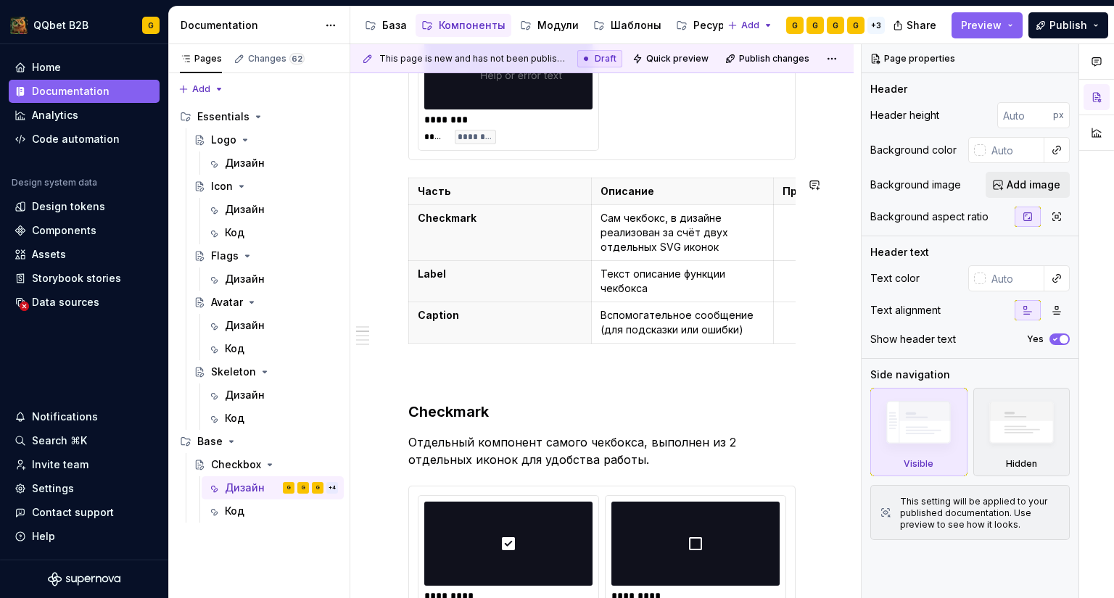
scroll to position [508, 0]
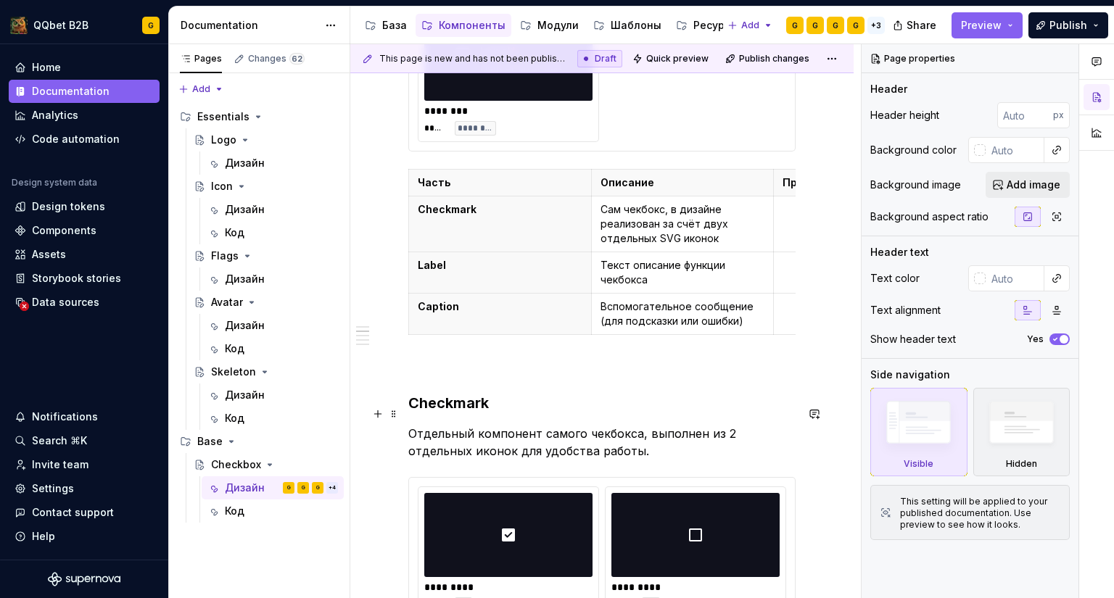
click at [468, 413] on h3 "Checkmark" at bounding box center [601, 403] width 387 height 20
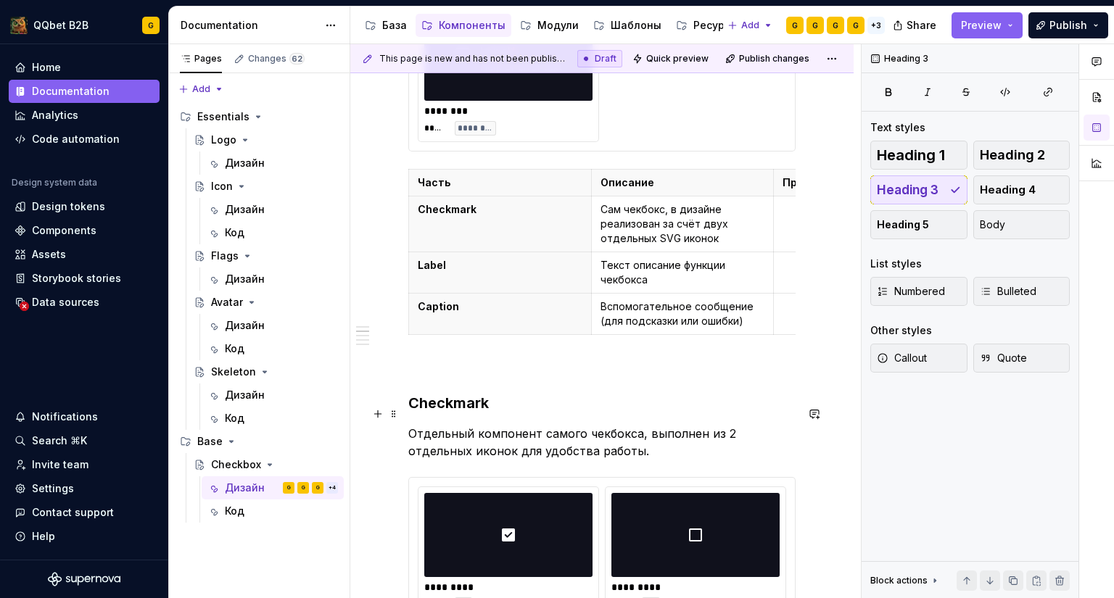
click at [468, 413] on h3 "Checkmark" at bounding box center [601, 403] width 387 height 20
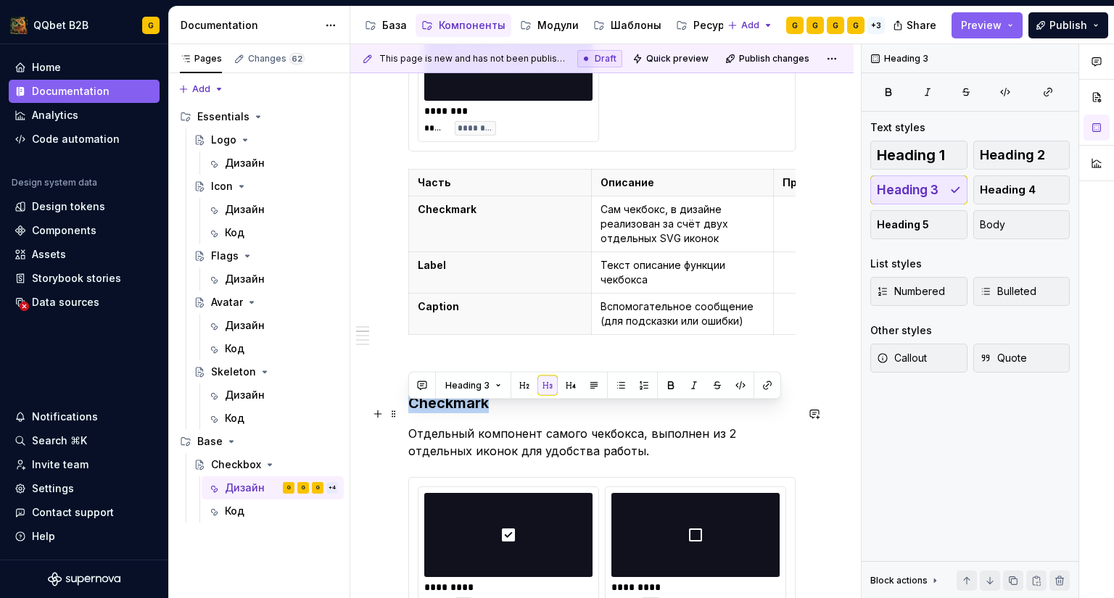
click at [468, 413] on h3 "Checkmark" at bounding box center [601, 403] width 387 height 20
click at [497, 413] on h3 "Checkmark" at bounding box center [601, 403] width 387 height 20
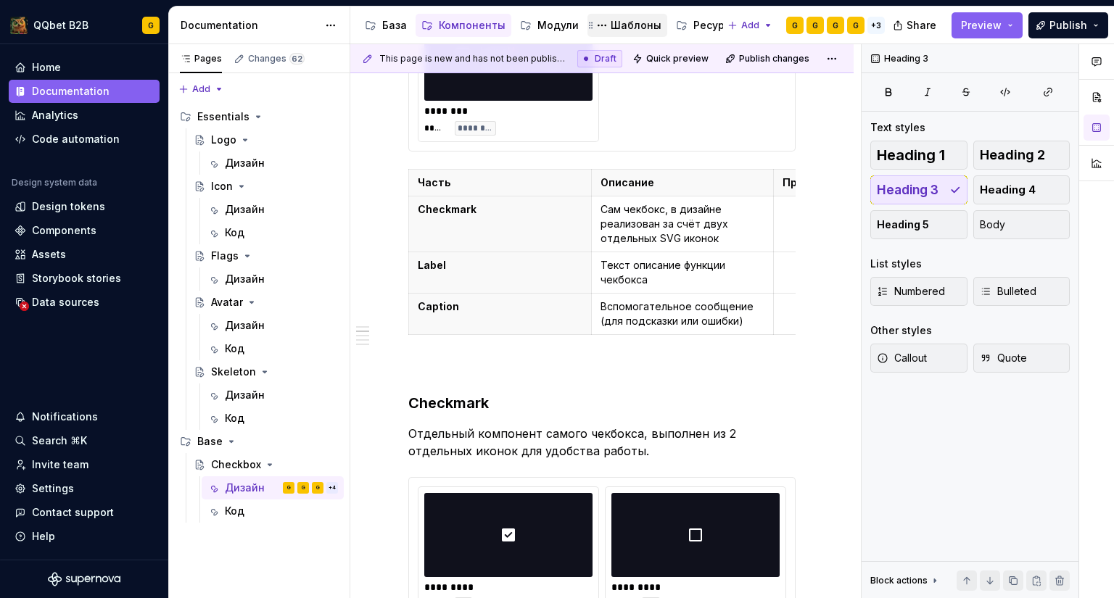
click at [635, 31] on div "Шаблоны" at bounding box center [636, 25] width 51 height 15
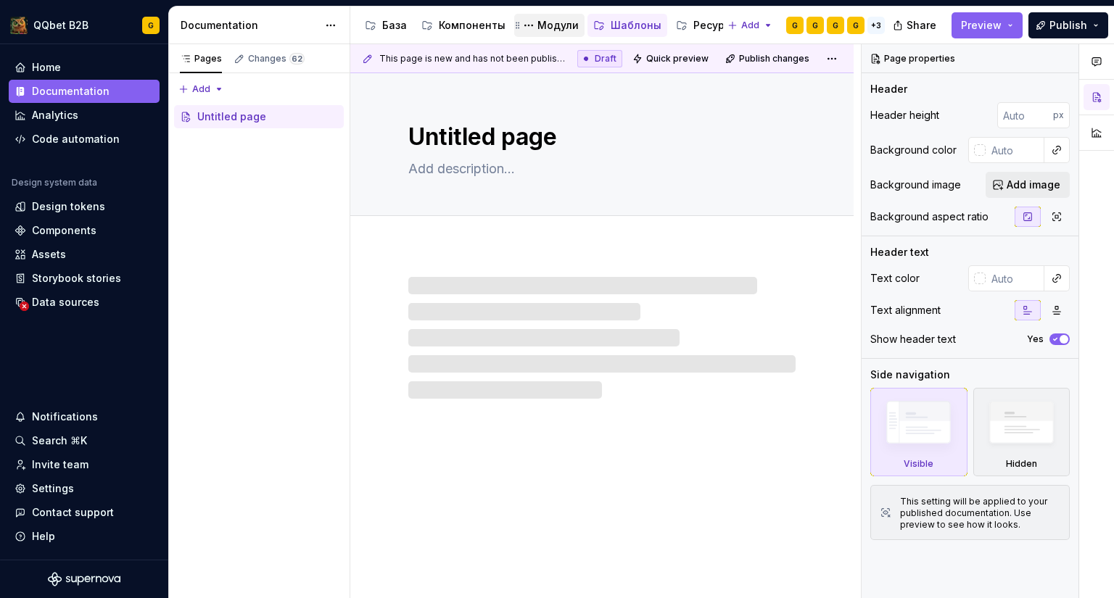
click at [538, 30] on div "Модули" at bounding box center [557, 25] width 41 height 15
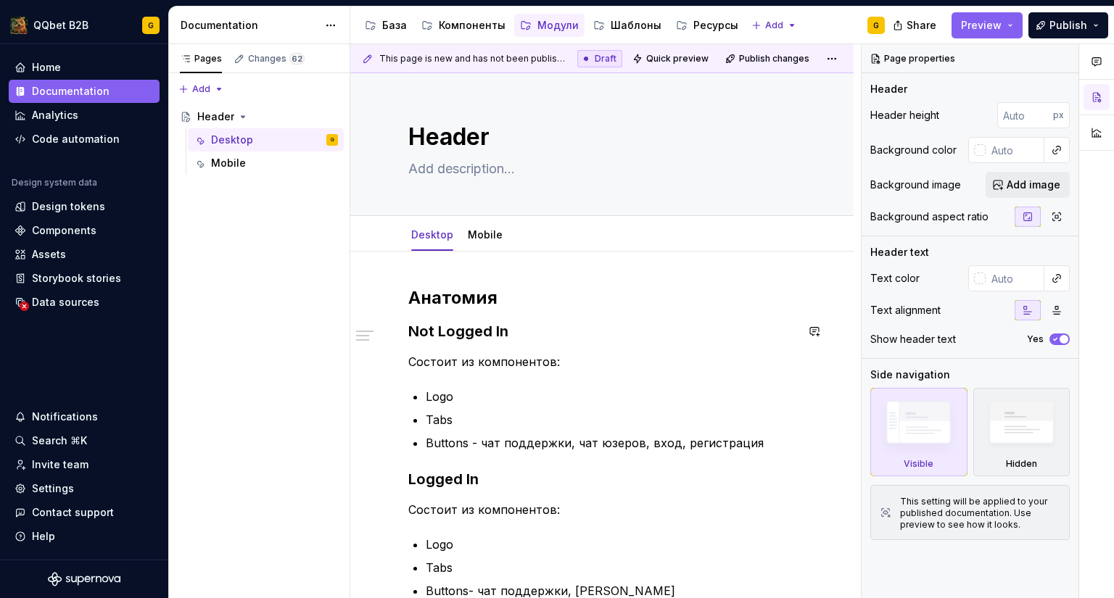
click at [467, 307] on h2 "Анатомия" at bounding box center [601, 297] width 387 height 23
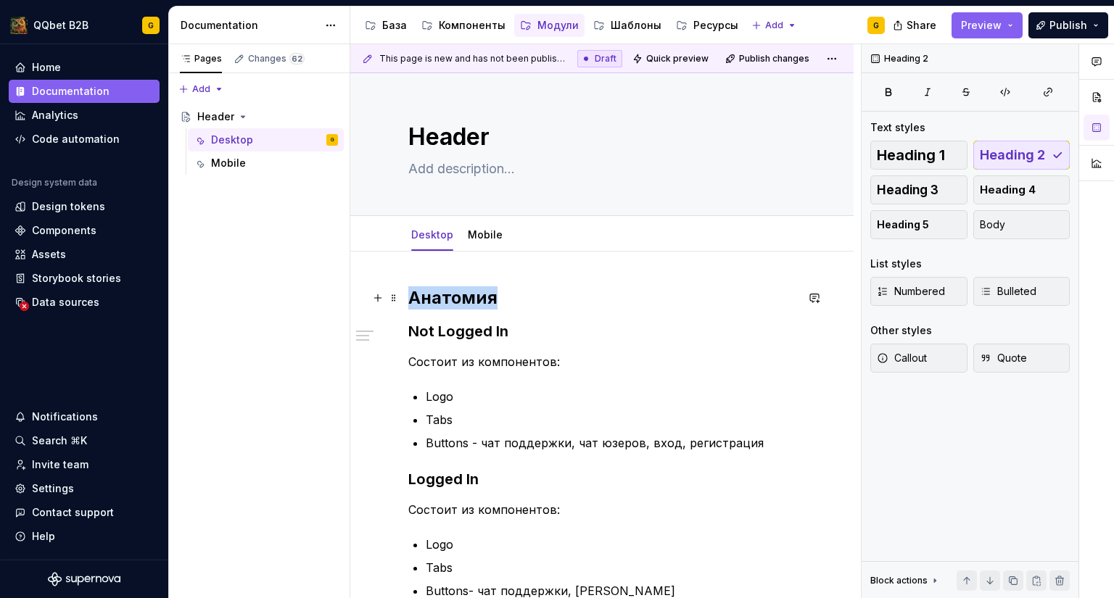
click at [467, 307] on h2 "Анатомия" at bounding box center [601, 297] width 387 height 23
click at [548, 272] on button "button" at bounding box center [547, 267] width 20 height 20
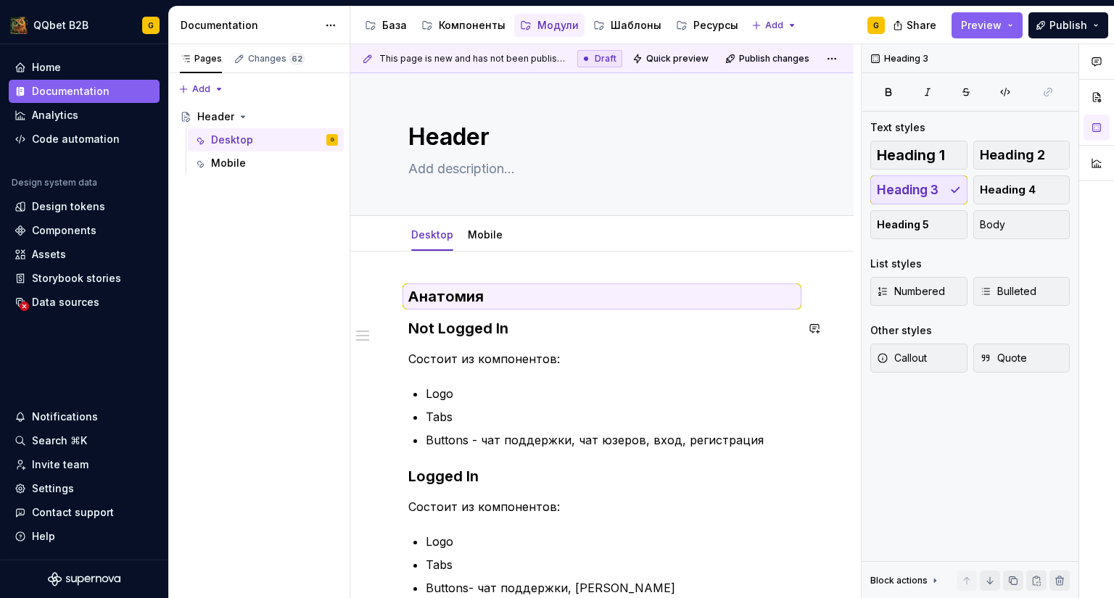
click at [485, 326] on strong "Not Logged In" at bounding box center [458, 328] width 100 height 17
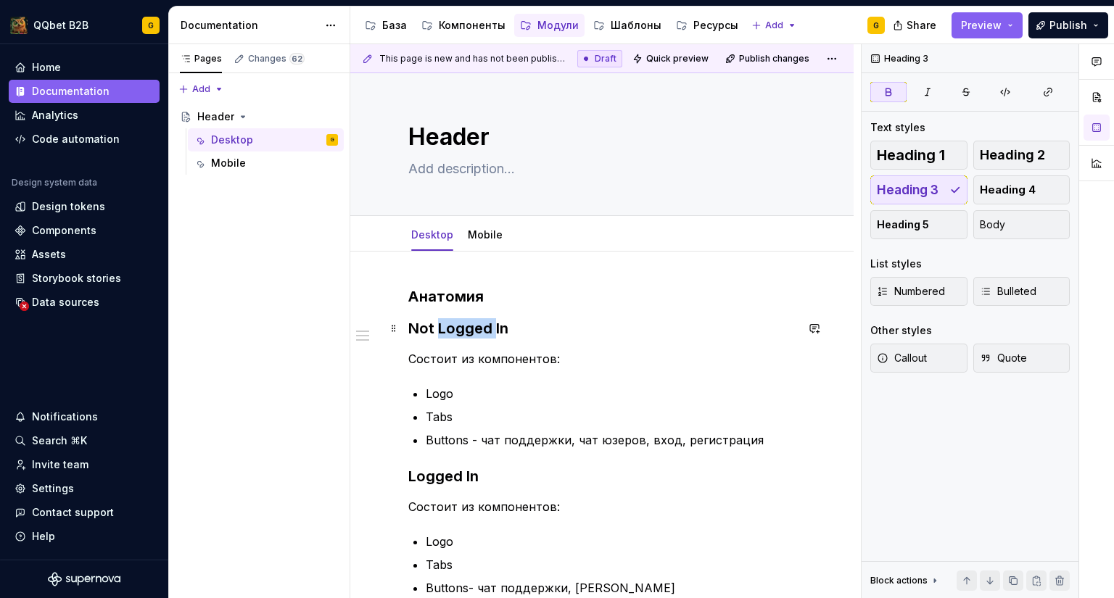
click at [485, 326] on strong "Not Logged In" at bounding box center [458, 328] width 100 height 17
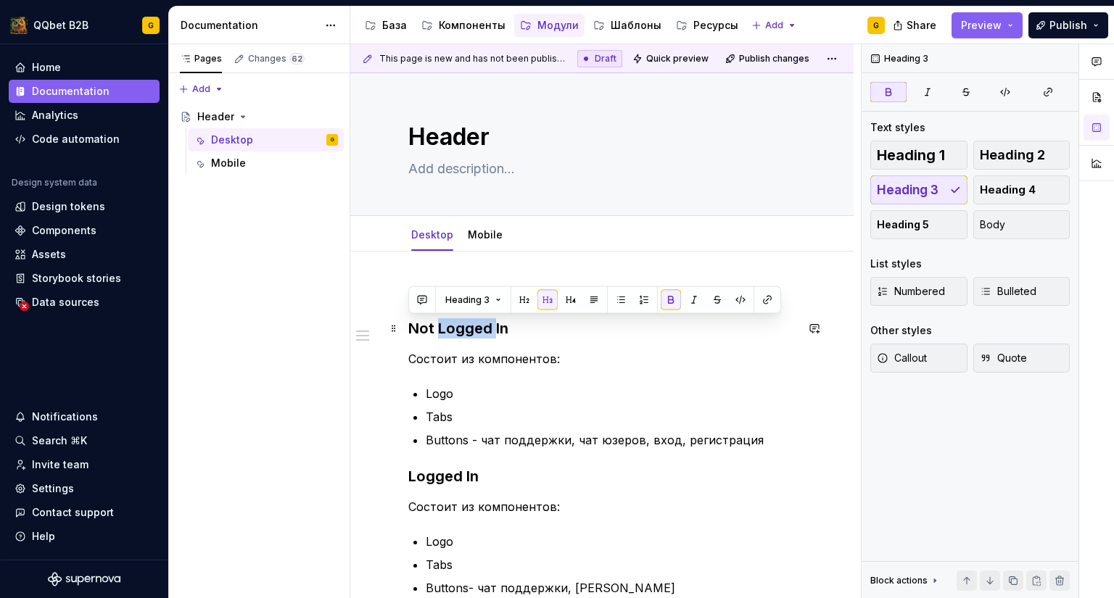
click at [485, 326] on strong "Not Logged In" at bounding box center [458, 328] width 100 height 17
click at [568, 297] on button "button" at bounding box center [571, 300] width 20 height 20
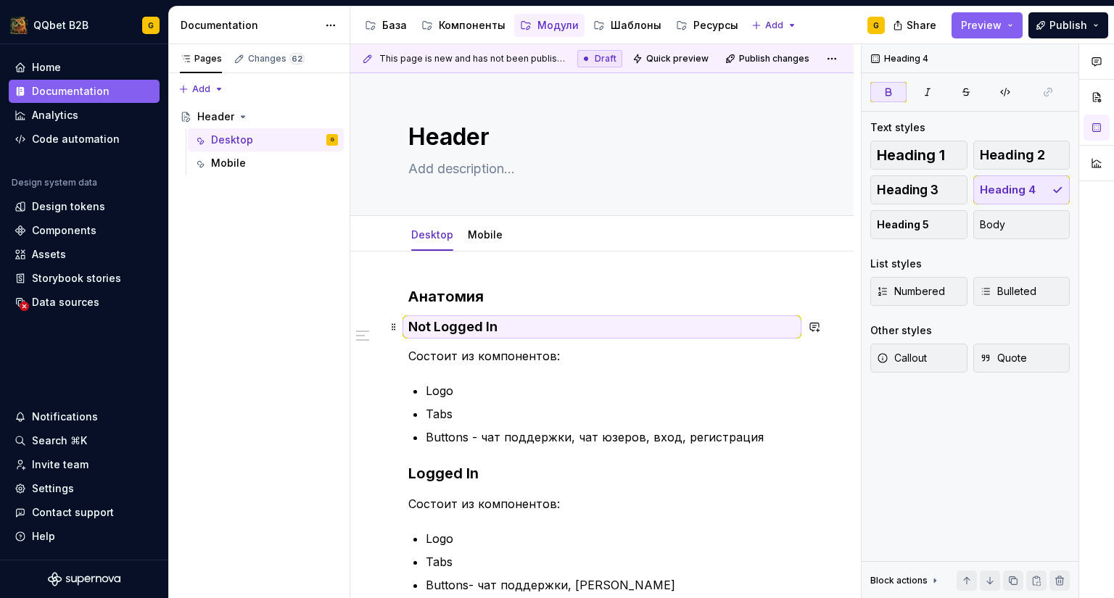
scroll to position [145, 0]
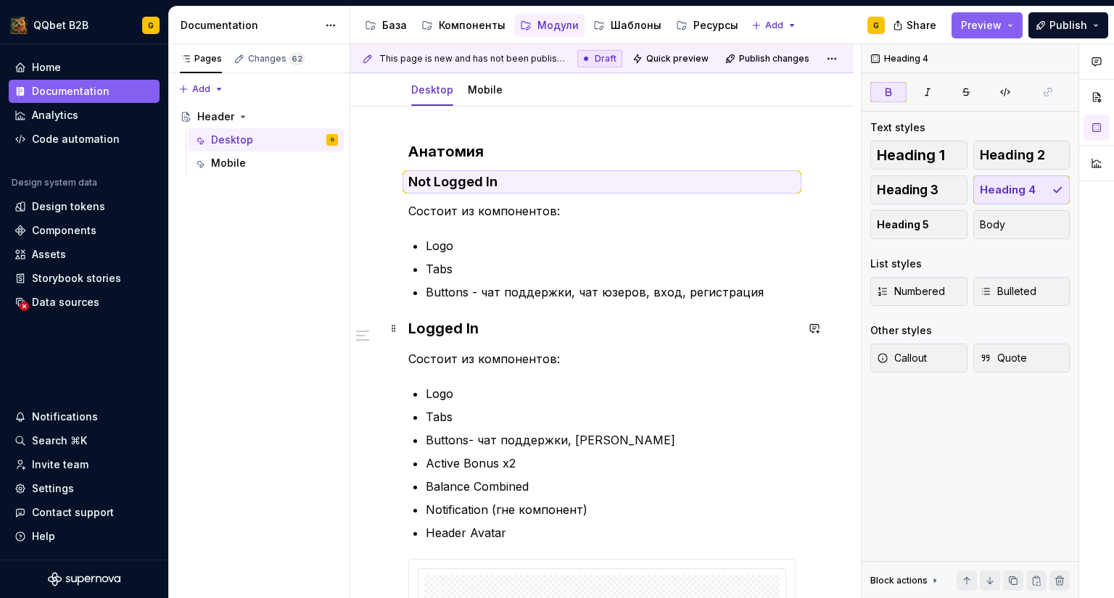
click at [461, 328] on strong "Logged In" at bounding box center [443, 328] width 70 height 17
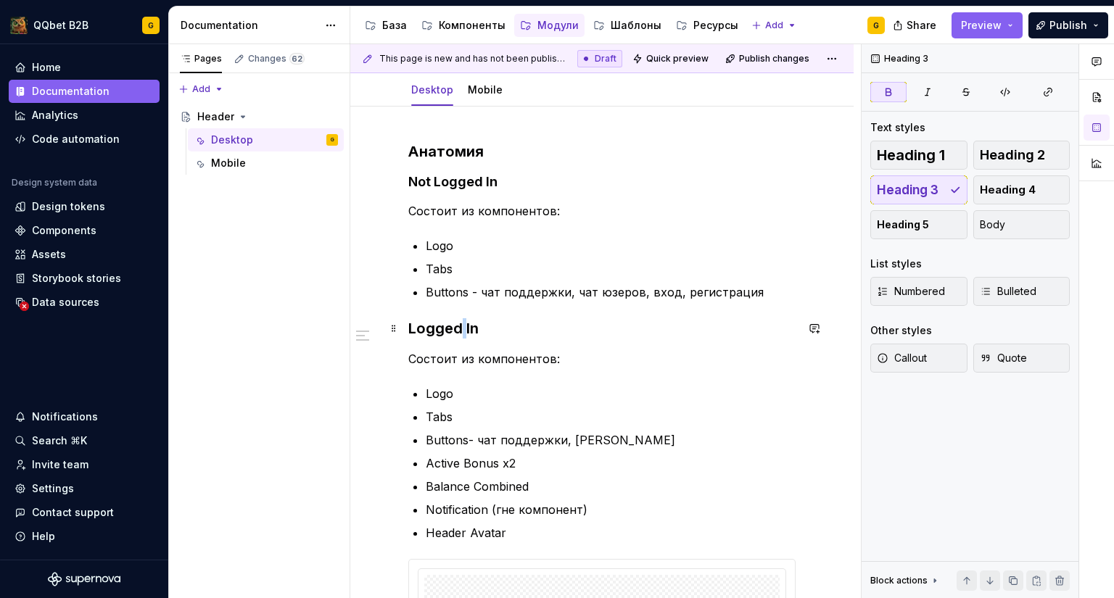
click at [461, 328] on strong "Logged In" at bounding box center [443, 328] width 70 height 17
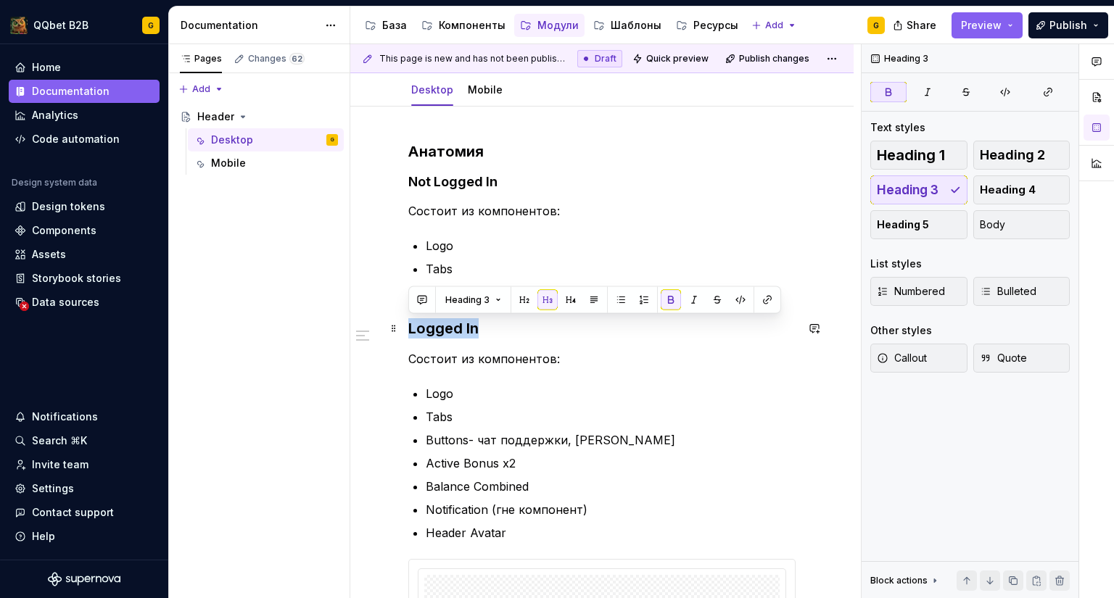
click at [461, 328] on strong "Logged In" at bounding box center [443, 328] width 70 height 17
click at [570, 297] on button "button" at bounding box center [571, 300] width 20 height 20
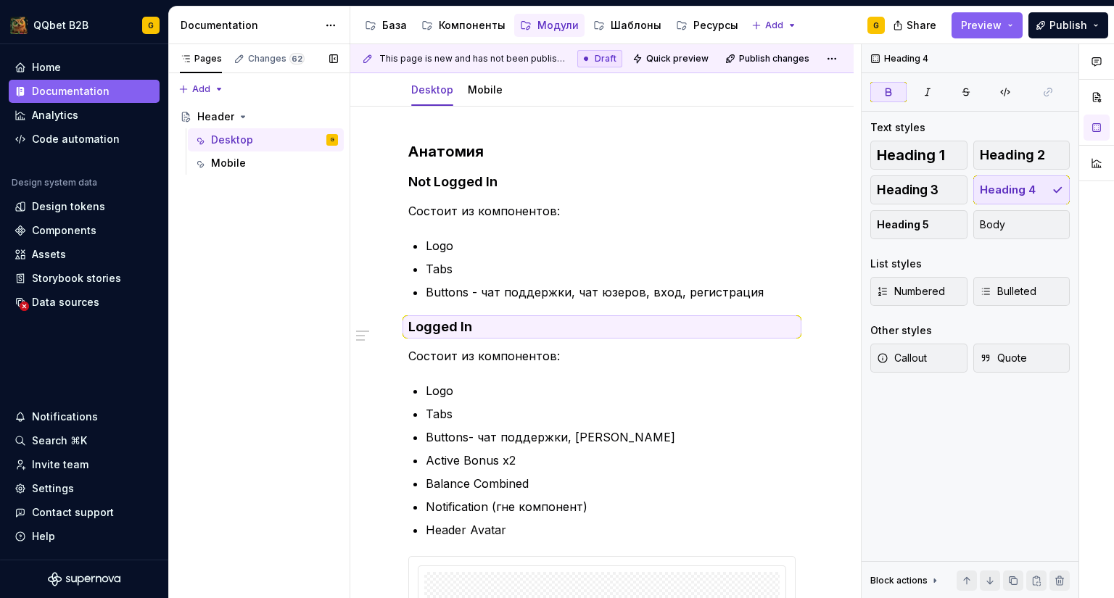
click at [246, 324] on div "Pages Changes 62 Add Accessibility guide for tree Page tree. Navigate the tree …" at bounding box center [258, 321] width 181 height 555
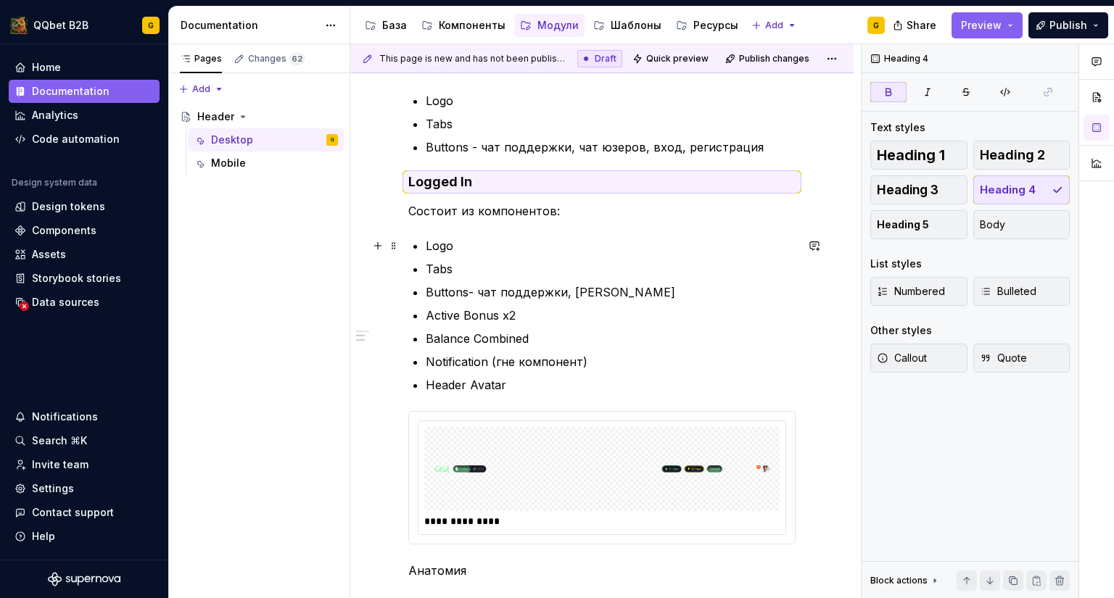
click at [492, 381] on p "Header Avatar" at bounding box center [611, 384] width 370 height 17
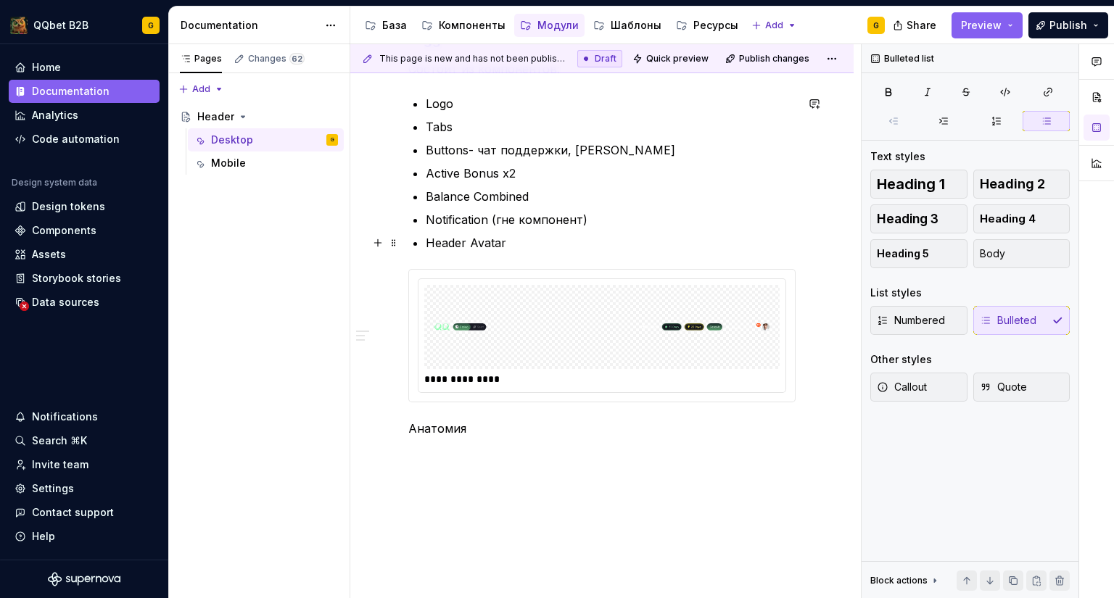
scroll to position [467, 0]
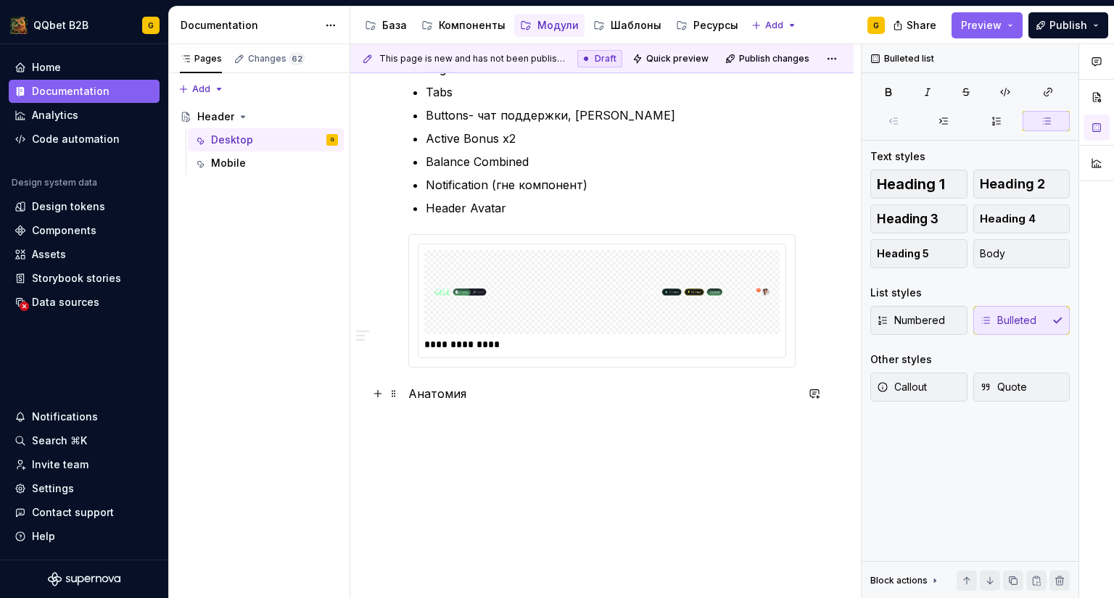
click at [514, 395] on p "Анатомия" at bounding box center [601, 393] width 387 height 17
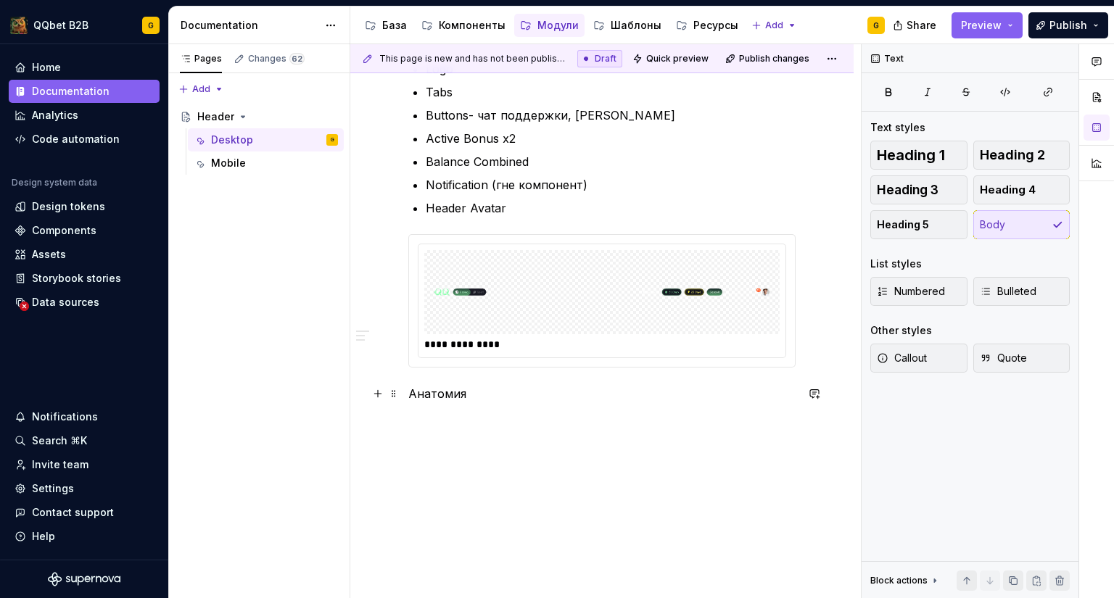
click at [468, 394] on p "Анатомия" at bounding box center [601, 393] width 387 height 17
click at [445, 395] on p "Анатомия" at bounding box center [601, 393] width 387 height 17
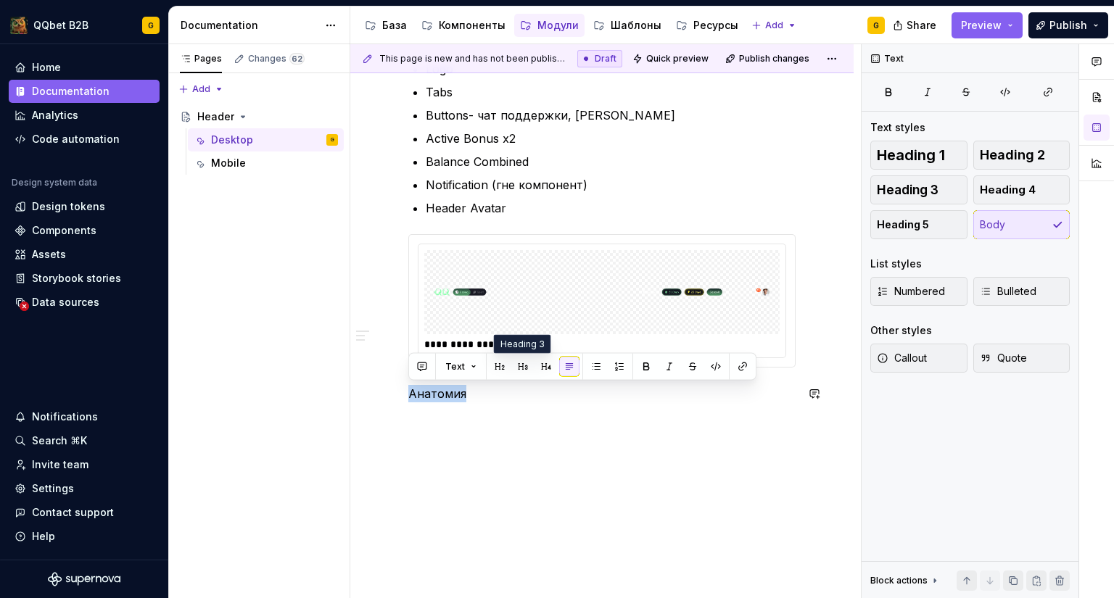
click at [524, 366] on button "button" at bounding box center [523, 367] width 20 height 20
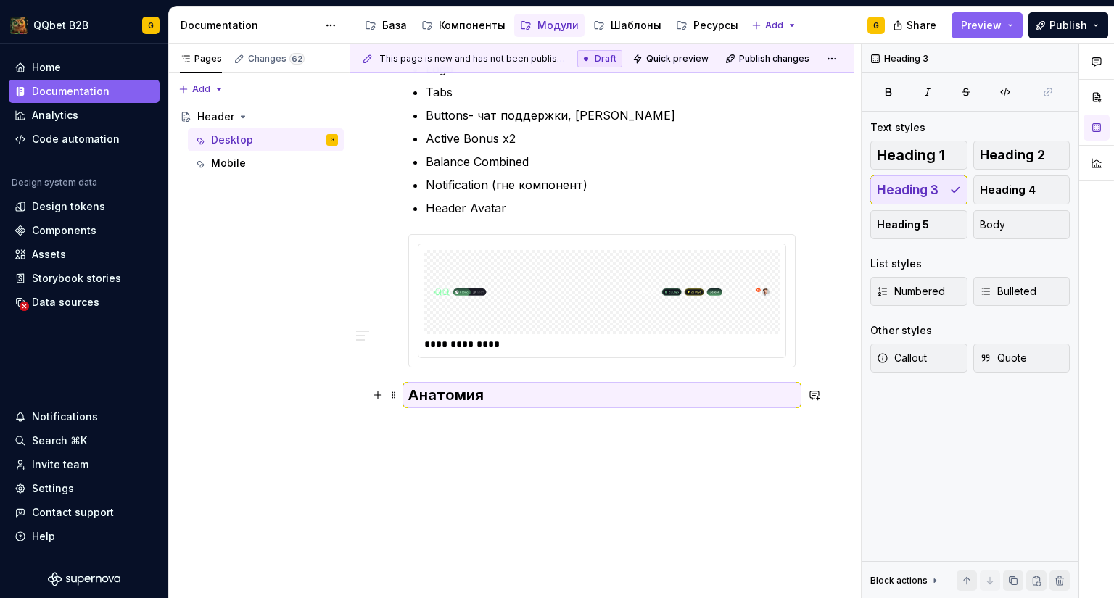
click at [516, 395] on h3 "Анатомия" at bounding box center [601, 395] width 387 height 20
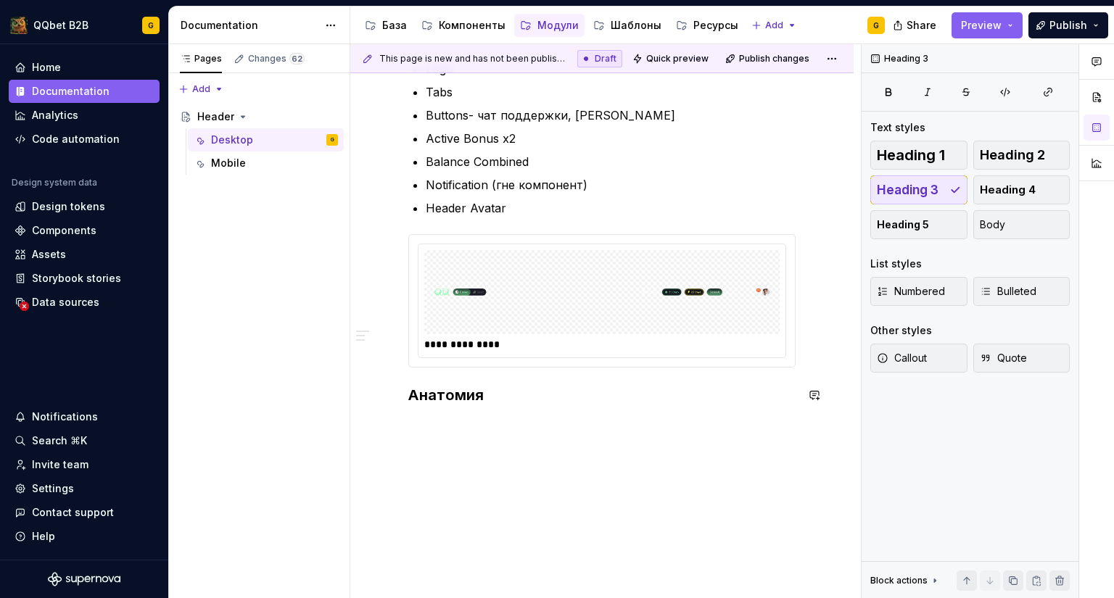
click at [470, 434] on div "**********" at bounding box center [601, 194] width 503 height 818
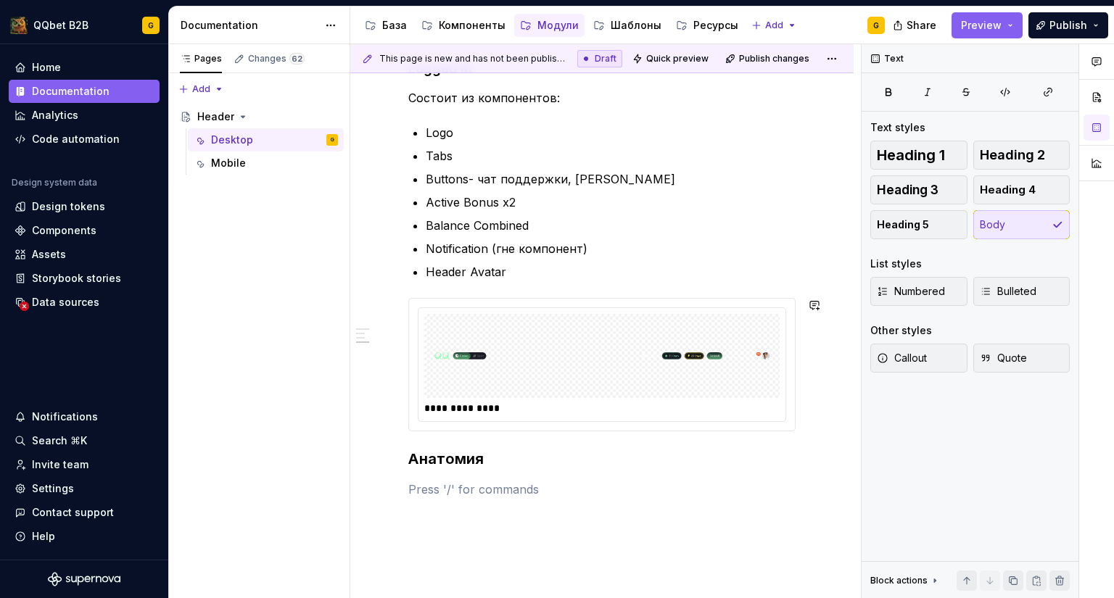
scroll to position [499, 0]
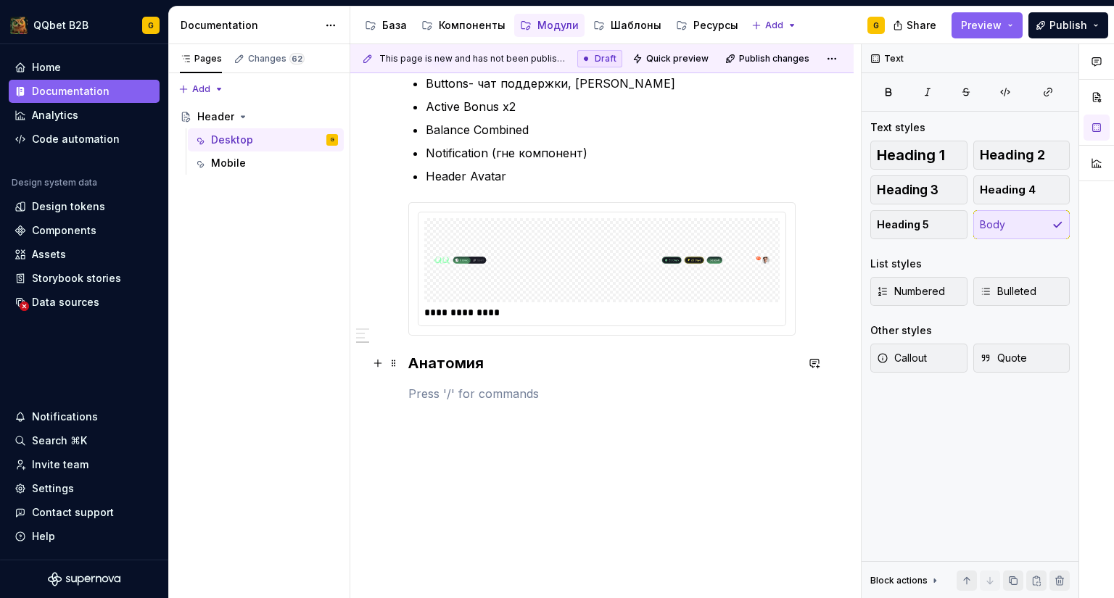
click at [450, 370] on h3 "Анатомия" at bounding box center [601, 363] width 387 height 20
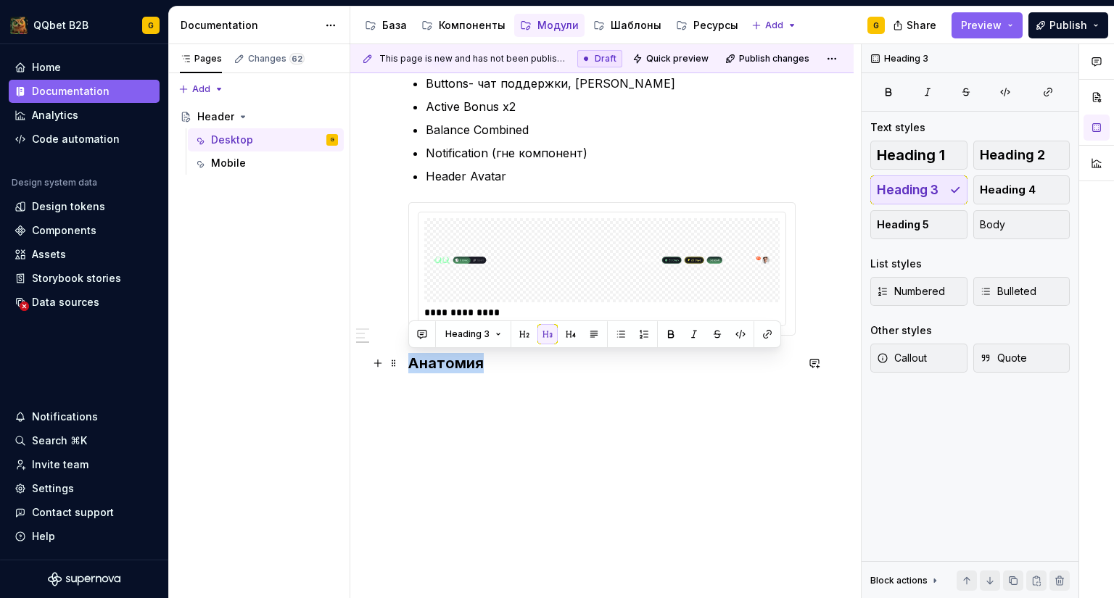
click at [450, 370] on h3 "Анатомия" at bounding box center [601, 363] width 387 height 20
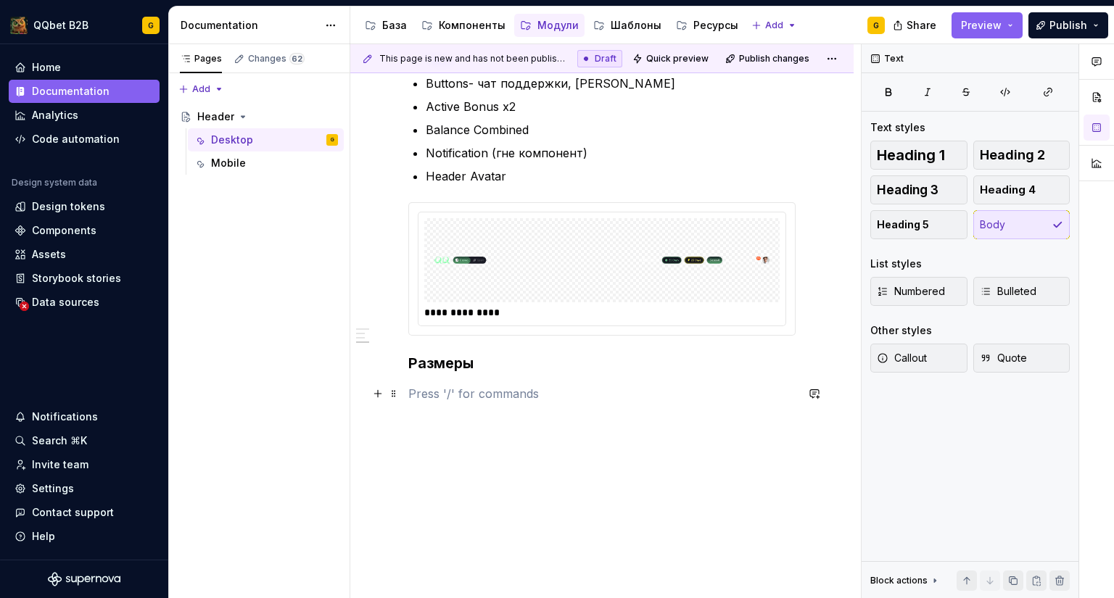
click at [442, 393] on p at bounding box center [601, 393] width 387 height 17
type textarea "*"
click at [482, 411] on p at bounding box center [601, 419] width 387 height 17
click at [482, 421] on p "Large" at bounding box center [601, 419] width 387 height 17
click at [467, 444] on p "Small" at bounding box center [601, 445] width 387 height 17
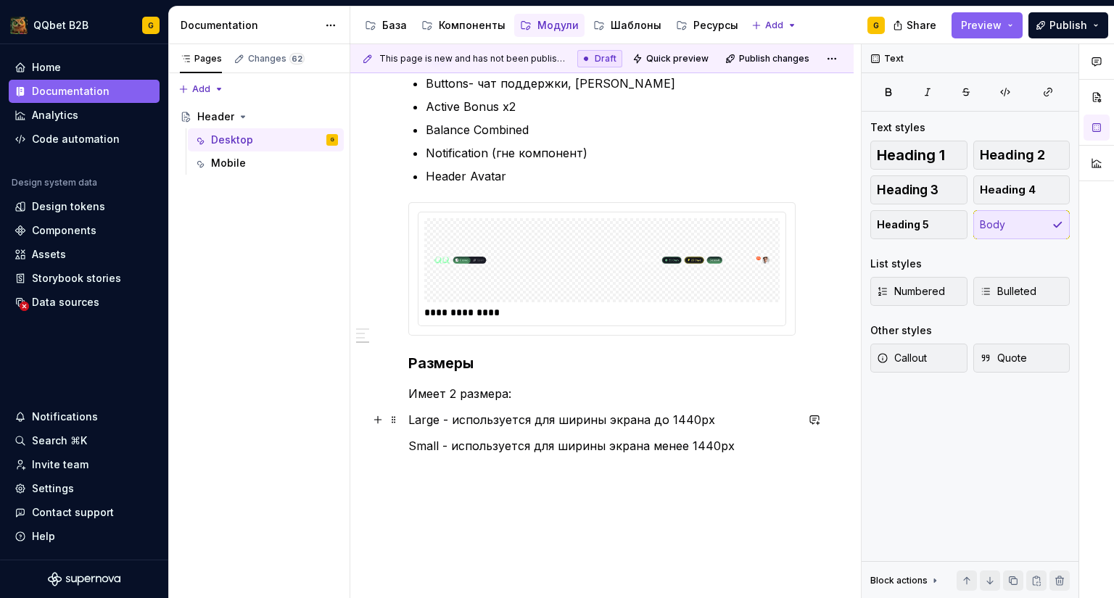
click at [656, 418] on p "Large - используется для ширины экрана до 1440px" at bounding box center [601, 419] width 387 height 17
click at [561, 446] on p "Small - используется для ширины экрана менее 1440px" at bounding box center [601, 445] width 387 height 17
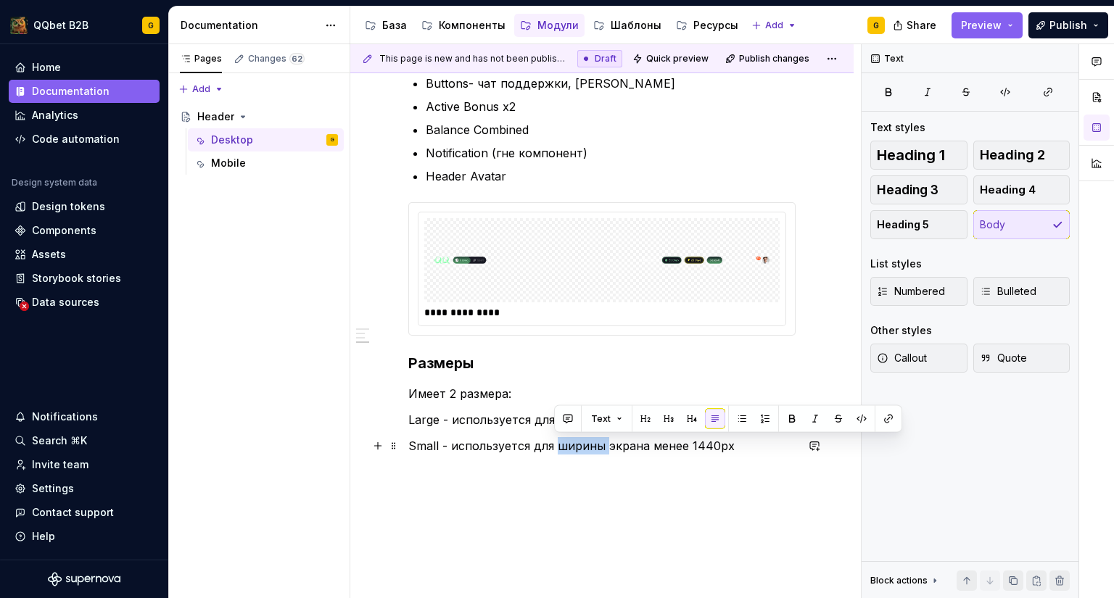
click at [561, 446] on p "Small - используется для ширины экрана менее 1440px" at bounding box center [601, 445] width 387 height 17
click at [558, 452] on p "Small - используется для ширины экрана менее 1440px" at bounding box center [601, 445] width 387 height 17
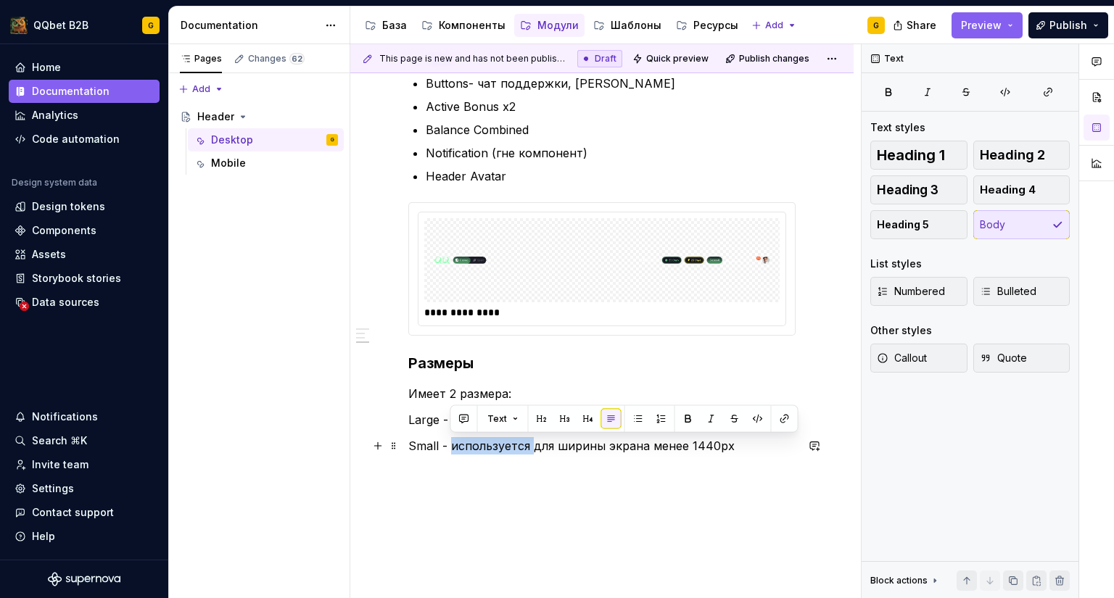
drag, startPoint x: 532, startPoint y: 449, endPoint x: 450, endPoint y: 442, distance: 82.2
click at [450, 442] on p "Small - используется для ширины экрана менее 1440px" at bounding box center [601, 445] width 387 height 17
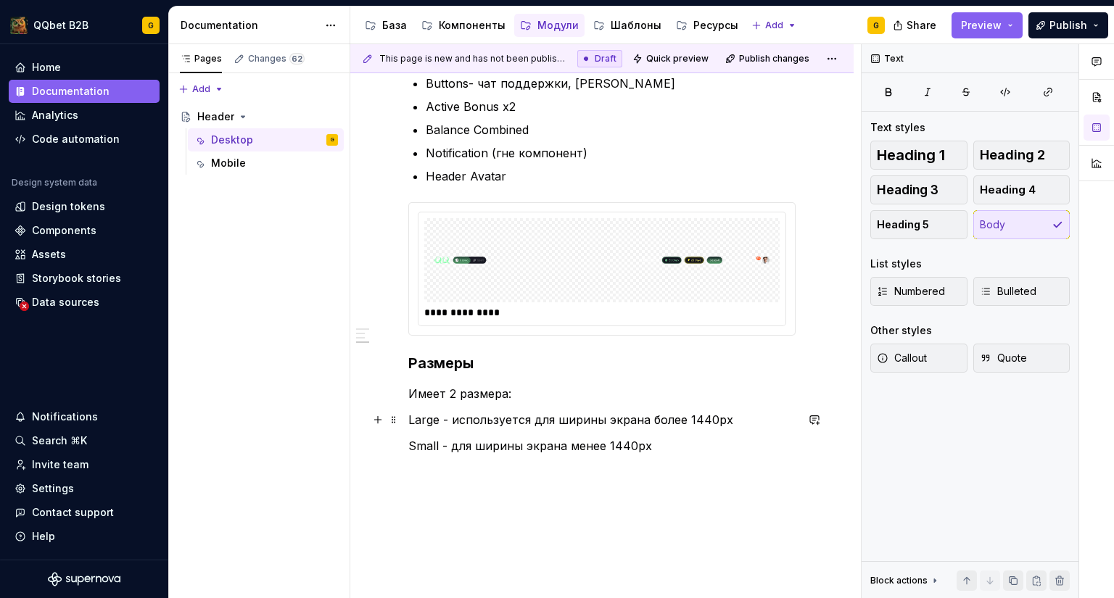
click at [481, 418] on p "Large - используется для ширины экрана более 1440px" at bounding box center [601, 419] width 387 height 17
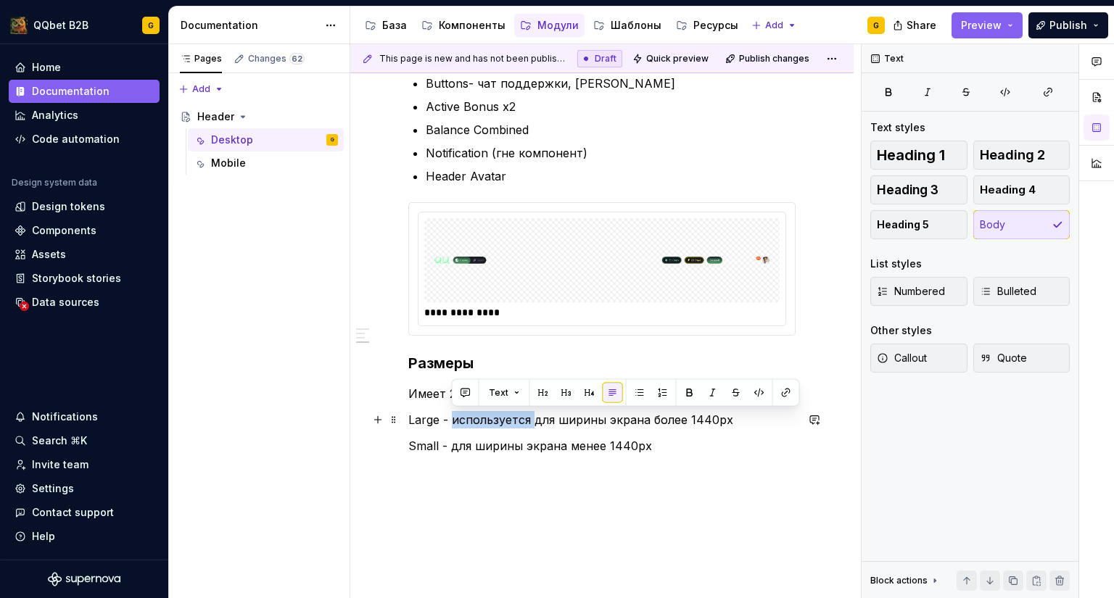
click at [481, 418] on p "Large - используется для ширины экрана более 1440px" at bounding box center [601, 419] width 387 height 17
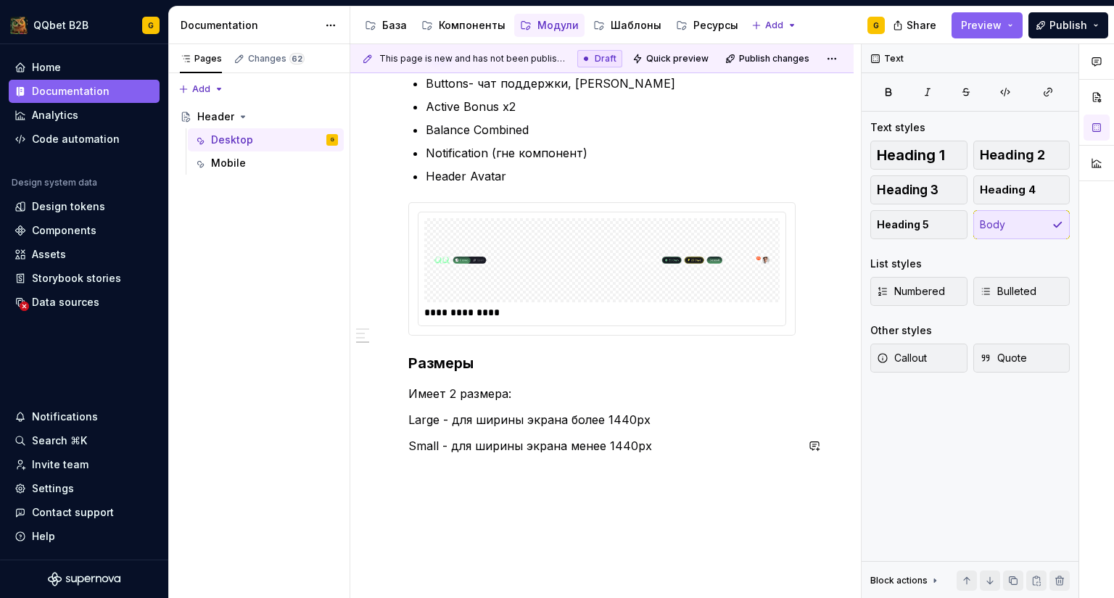
click at [493, 474] on div "**********" at bounding box center [601, 202] width 503 height 899
click at [577, 418] on p "Large - для ширины экрана более 1440px" at bounding box center [601, 419] width 387 height 17
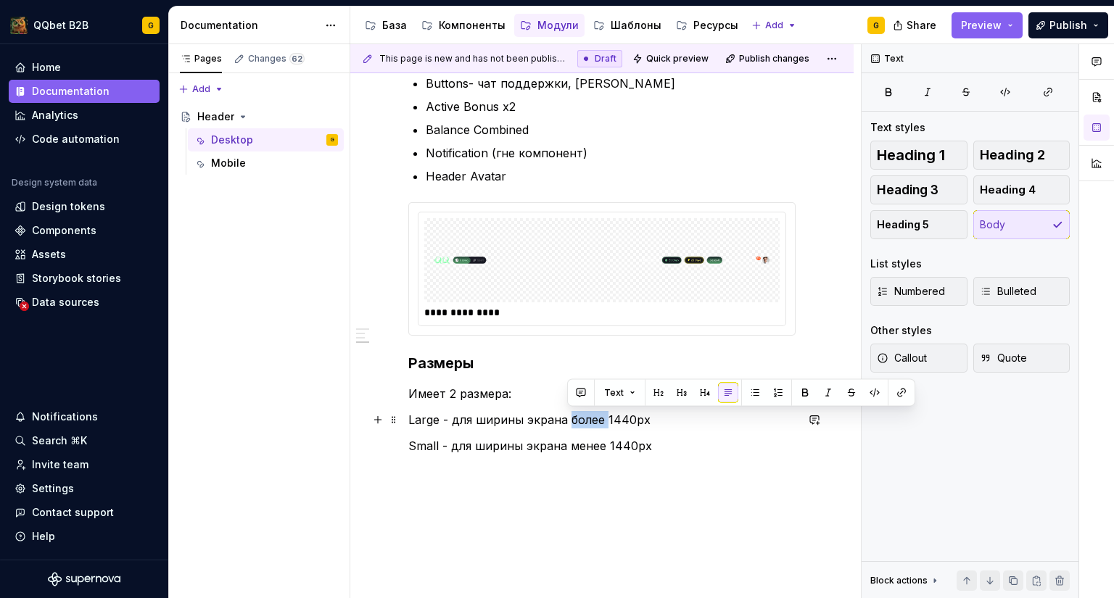
click at [577, 418] on p "Large - для ширины экрана более 1440px" at bounding box center [601, 419] width 387 height 17
click at [584, 455] on div "**********" at bounding box center [601, 134] width 387 height 693
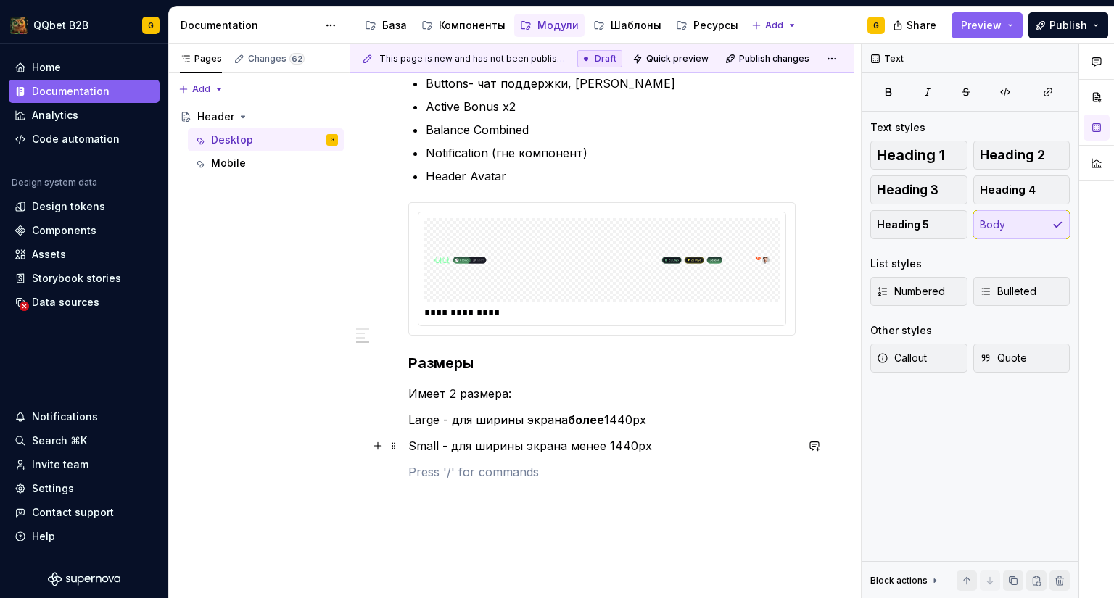
click at [589, 448] on p "Small - для ширины экрана менее 1440px" at bounding box center [601, 445] width 387 height 17
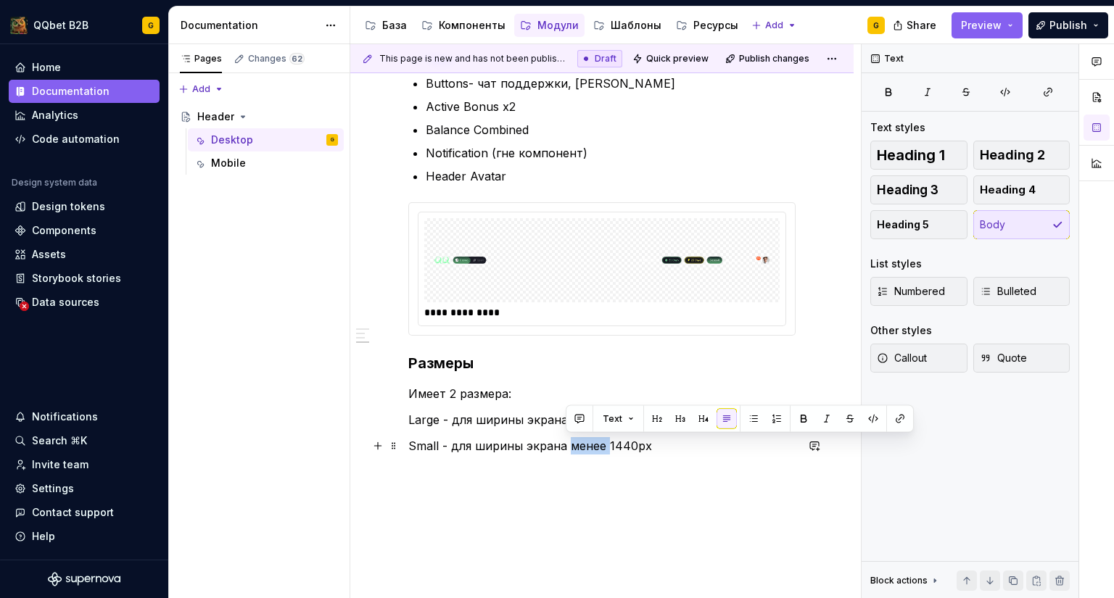
click at [589, 448] on p "Small - для ширины экрана менее 1440px" at bounding box center [601, 445] width 387 height 17
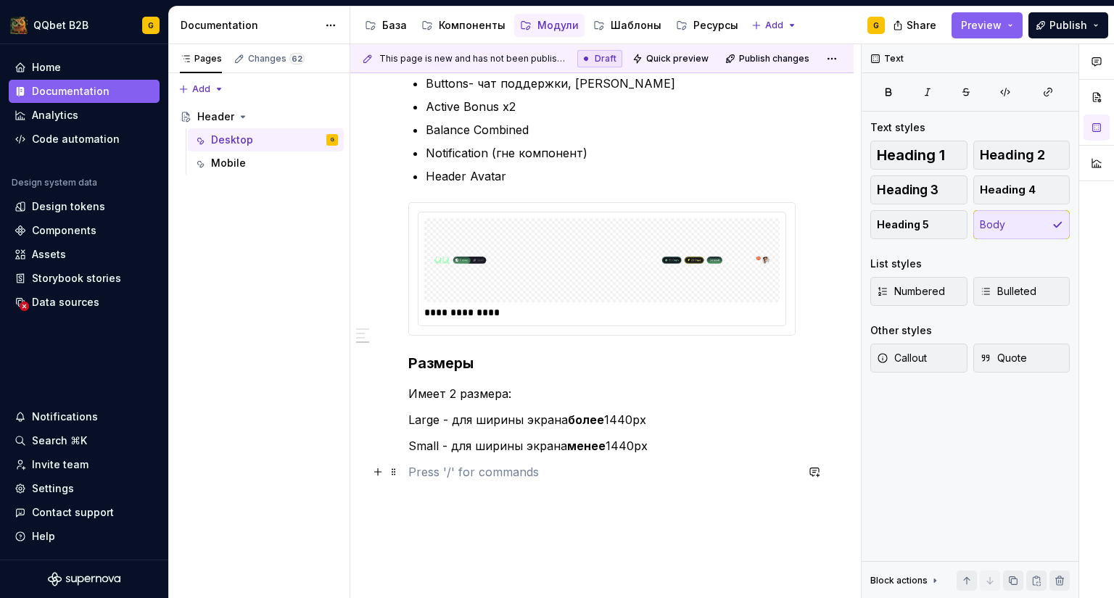
click at [542, 471] on p at bounding box center [601, 471] width 387 height 17
type textarea "*"
